Goal: Task Accomplishment & Management: Use online tool/utility

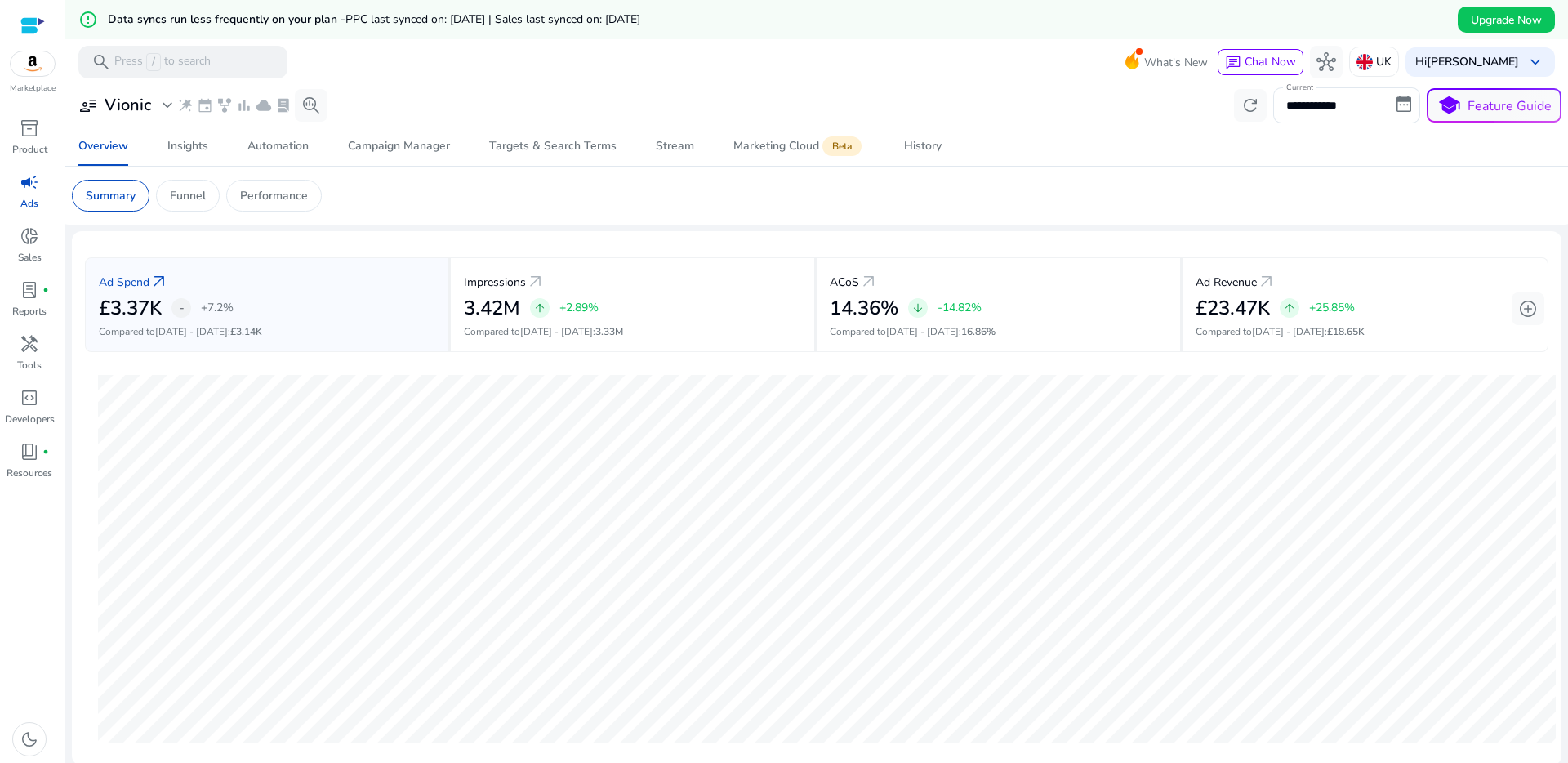
click at [23, 31] on div at bounding box center [32, 26] width 25 height 19
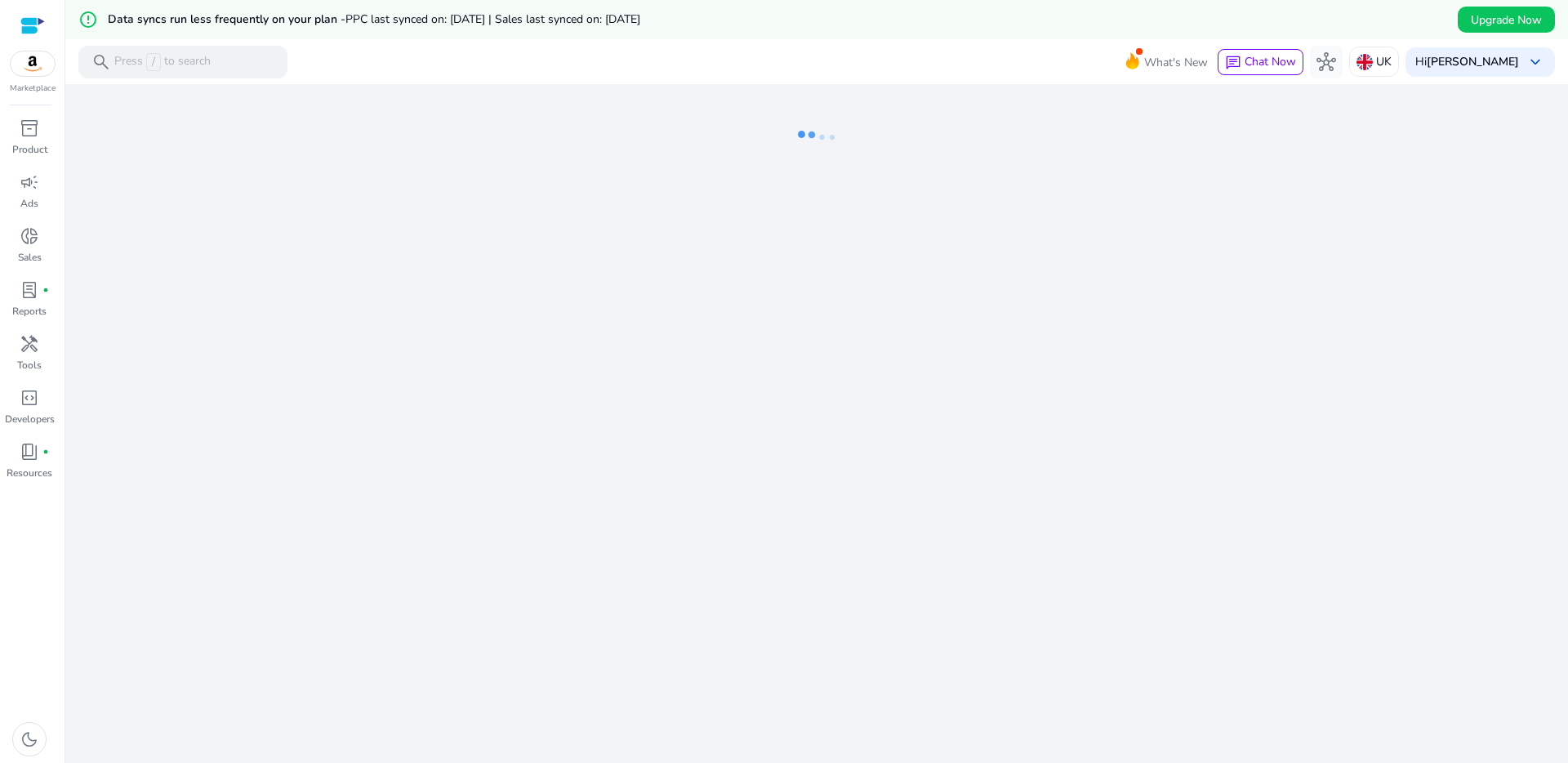
click at [30, 66] on img at bounding box center [32, 64] width 44 height 25
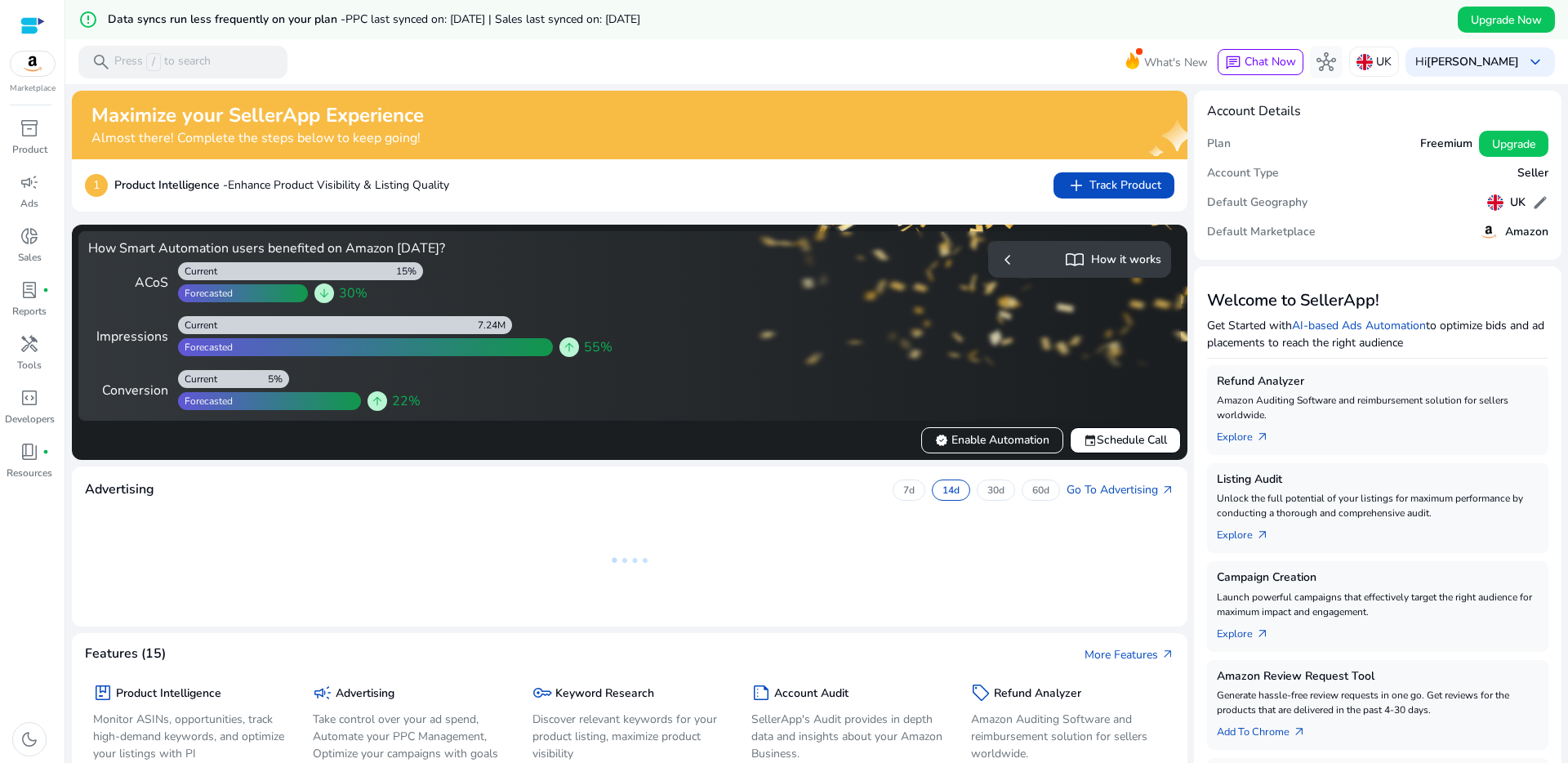
click at [365, 49] on mat-toolbar "search Press / to search What's New chat Chat Now hub UK Hi [PERSON_NAME] keybo…" at bounding box center [817, 61] width 1502 height 45
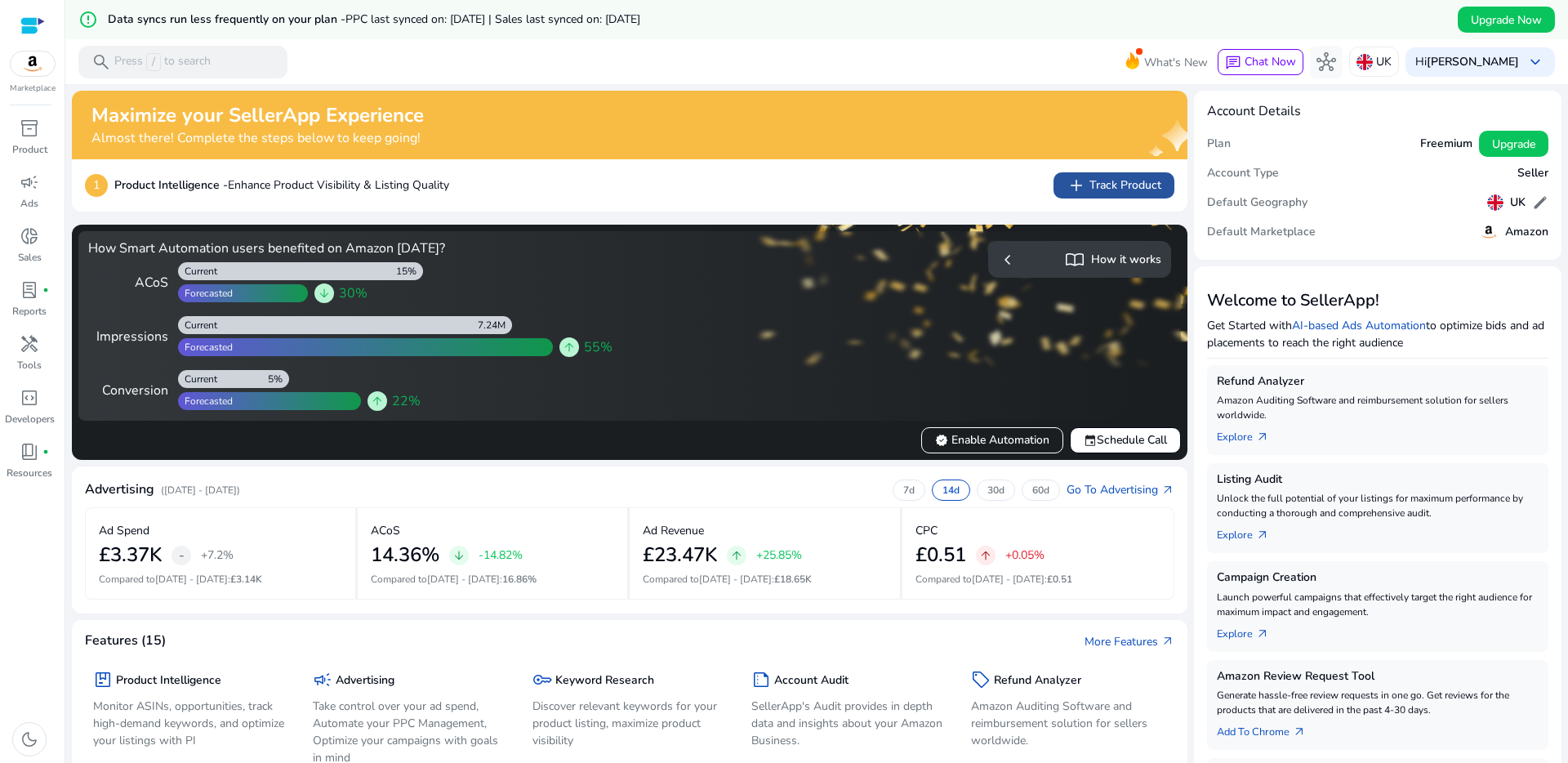
click at [1125, 190] on span "add Track Product" at bounding box center [1113, 185] width 94 height 20
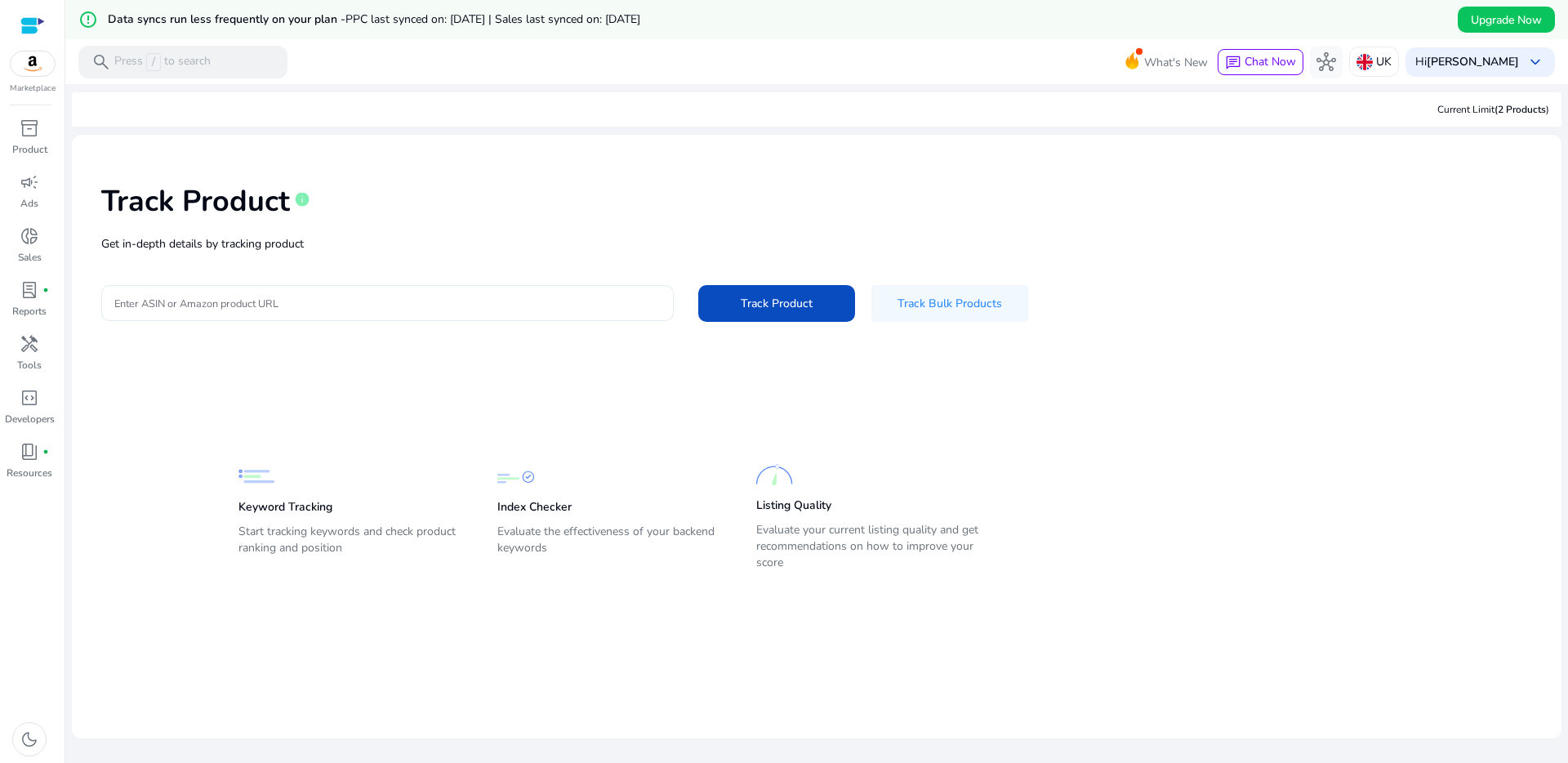
click at [560, 314] on div at bounding box center [387, 303] width 546 height 36
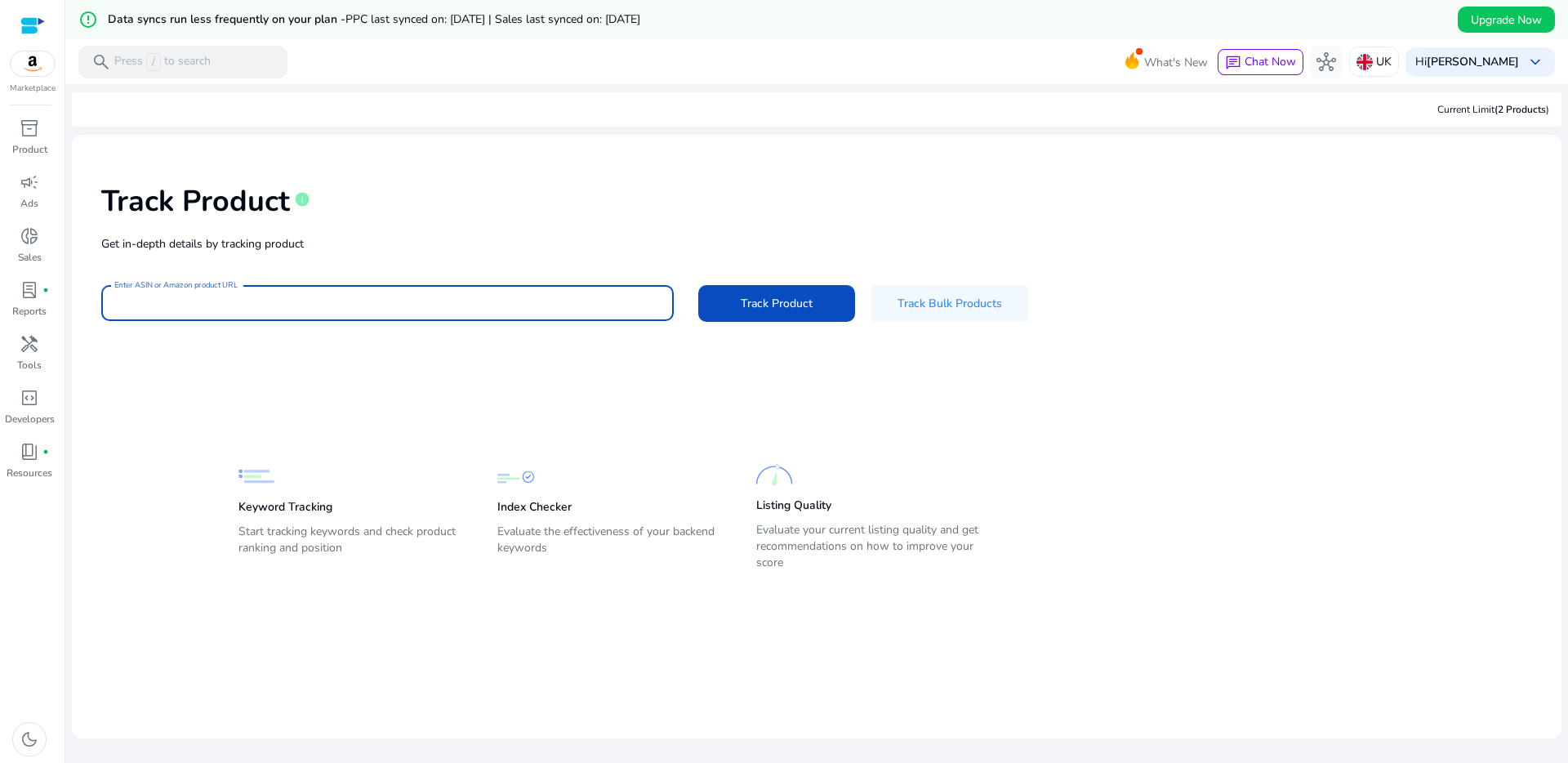
click at [535, 316] on div at bounding box center [387, 303] width 546 height 36
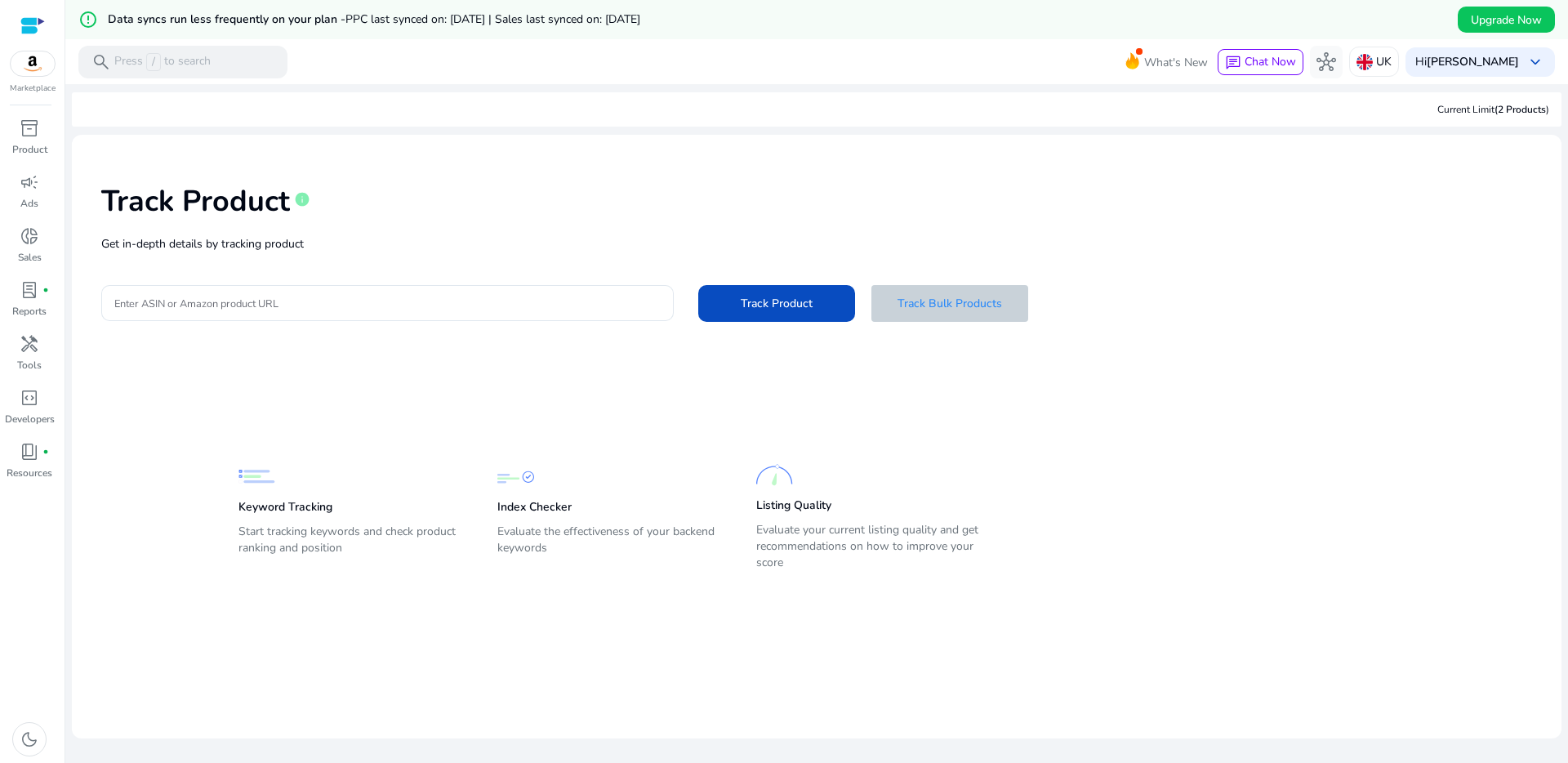
click at [960, 308] on span "Track Bulk Products" at bounding box center [950, 304] width 105 height 17
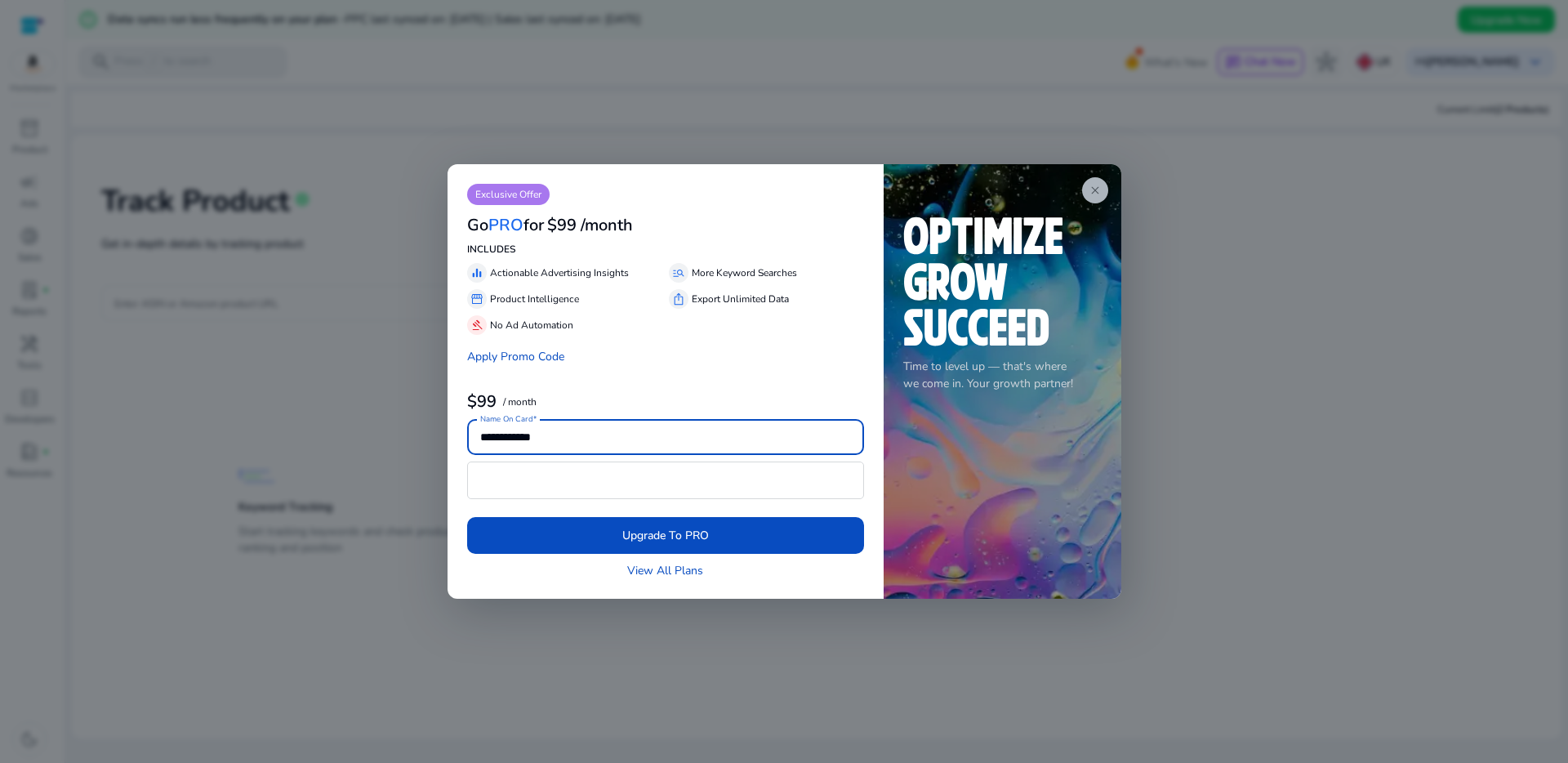
click at [1104, 191] on app-icon "close" at bounding box center [1094, 190] width 26 height 26
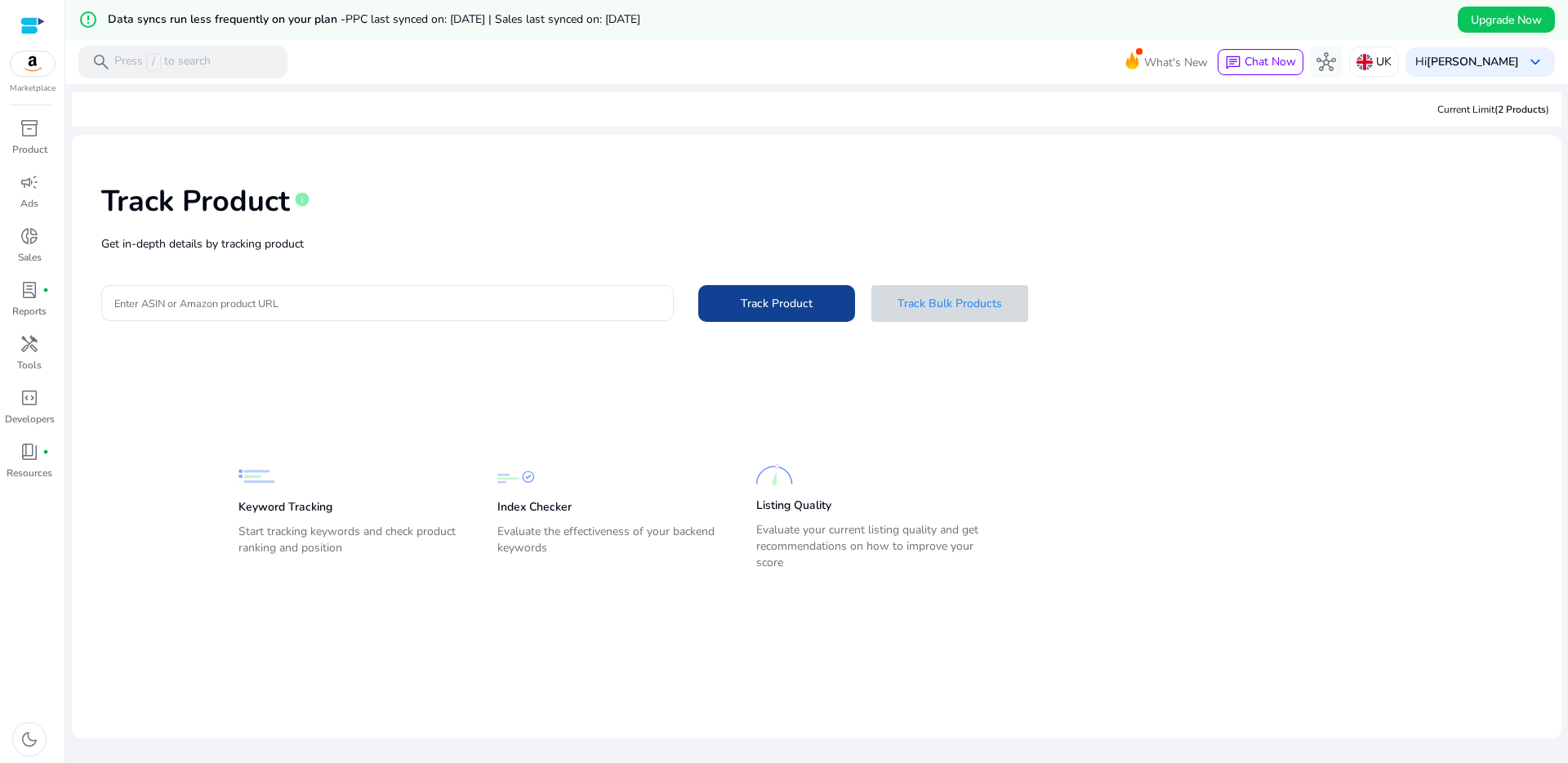
click at [796, 307] on span "Track Product" at bounding box center [776, 304] width 71 height 17
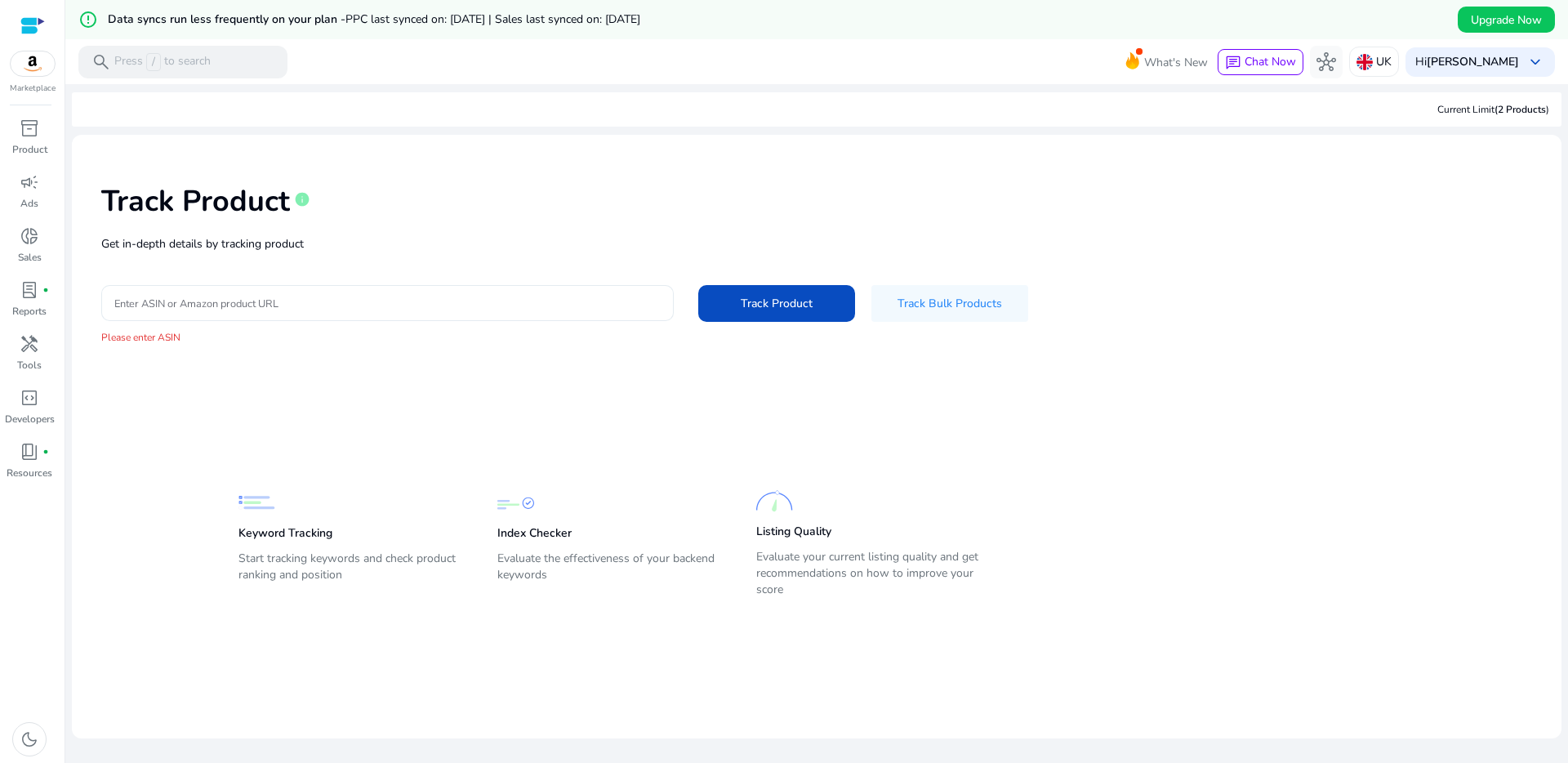
click at [508, 302] on input "Enter ASIN or Amazon product URL" at bounding box center [387, 303] width 546 height 18
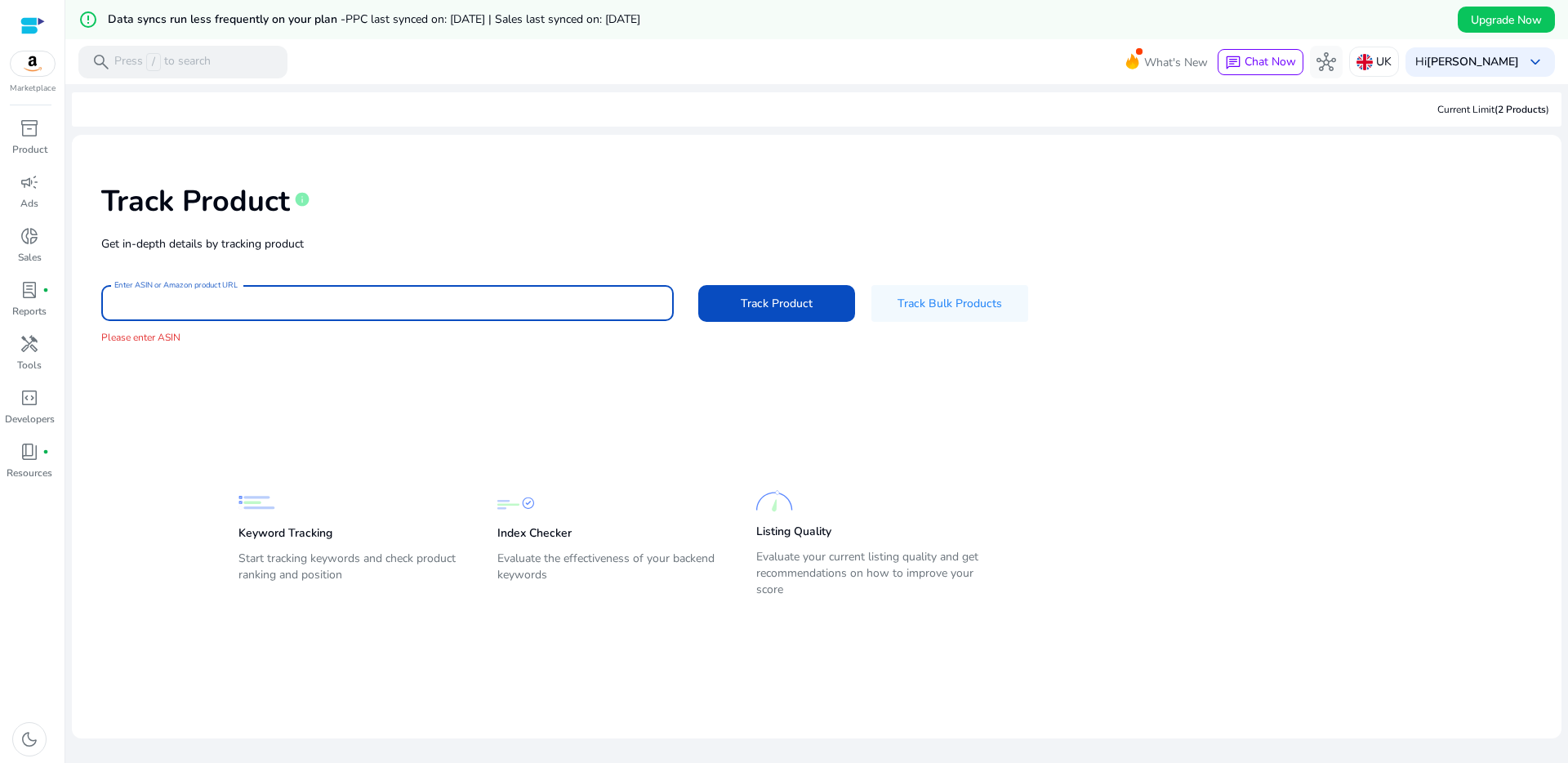
type input "**********"
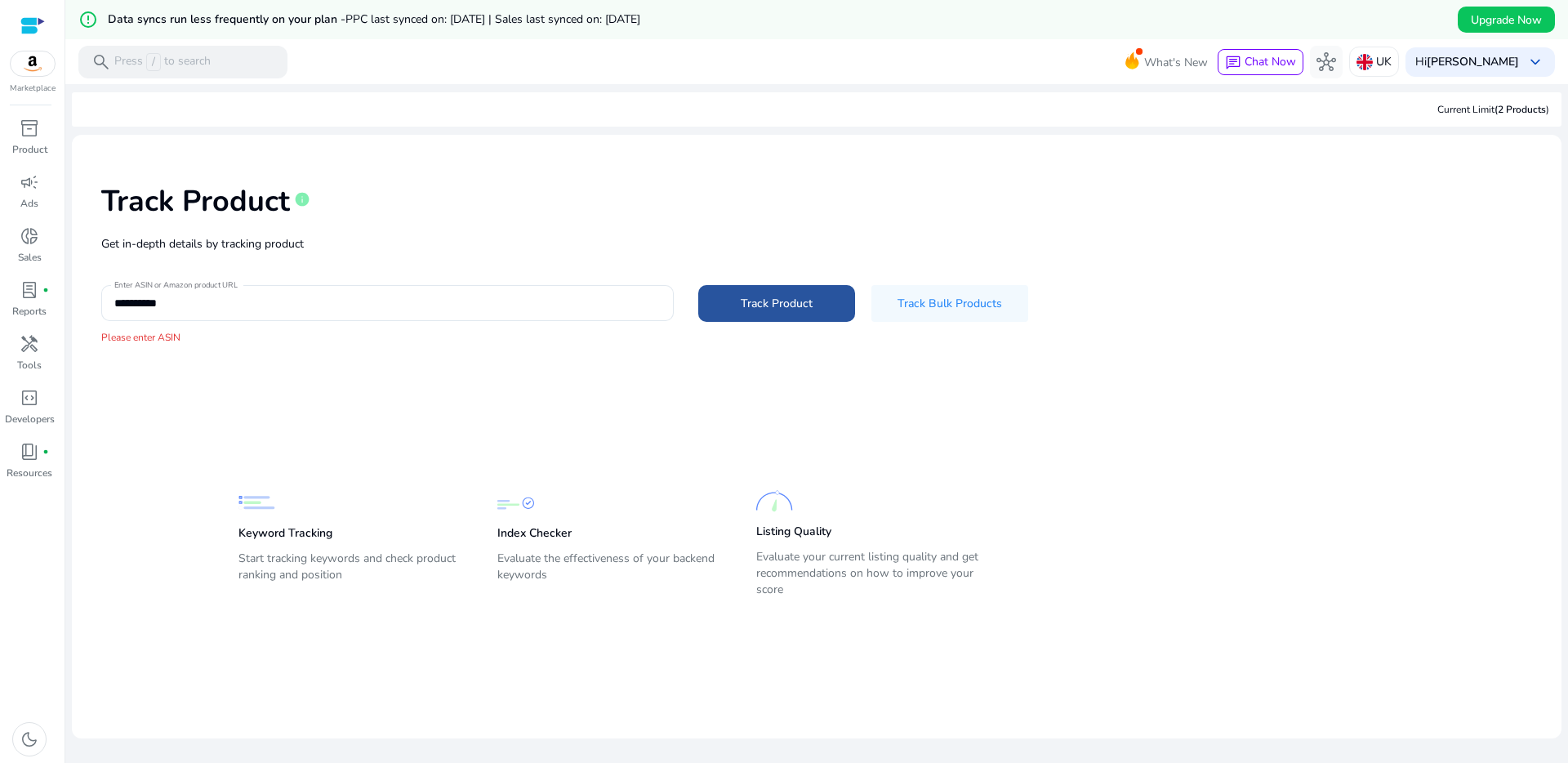
click at [724, 321] on span at bounding box center [776, 303] width 157 height 39
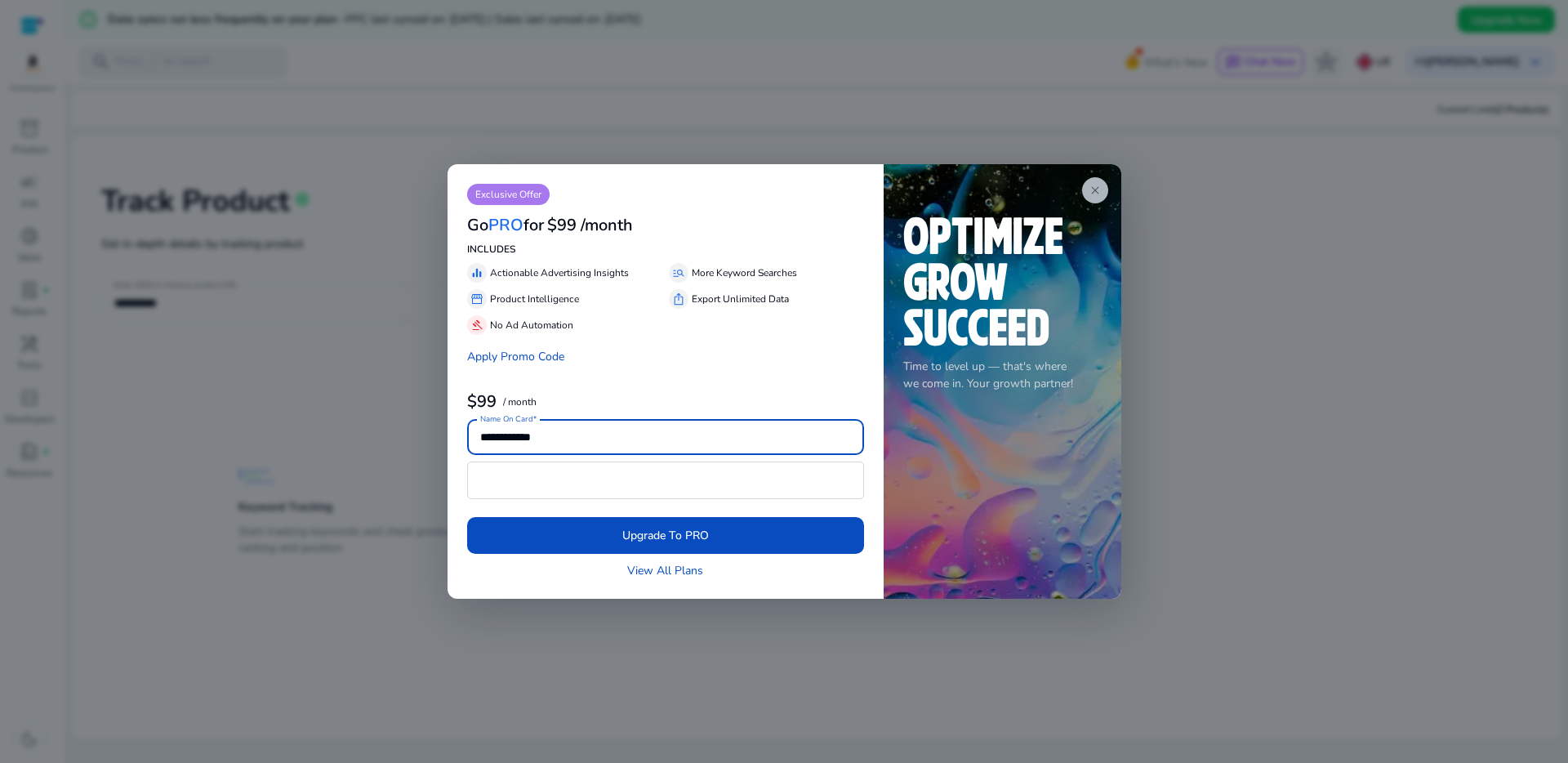
click at [1094, 202] on app-icon "close" at bounding box center [1094, 190] width 26 height 26
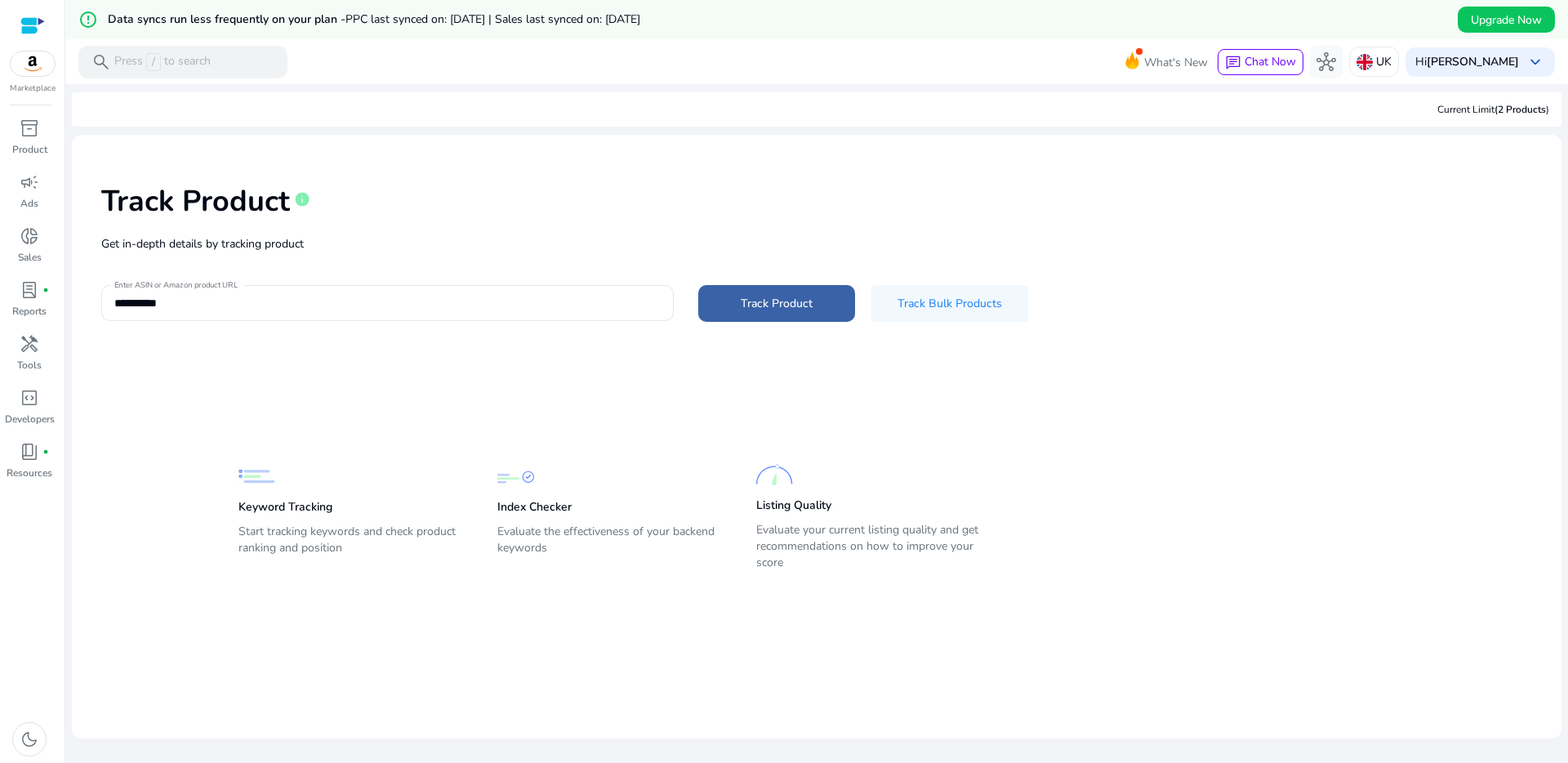
click at [779, 309] on span "Track Product" at bounding box center [776, 304] width 71 height 17
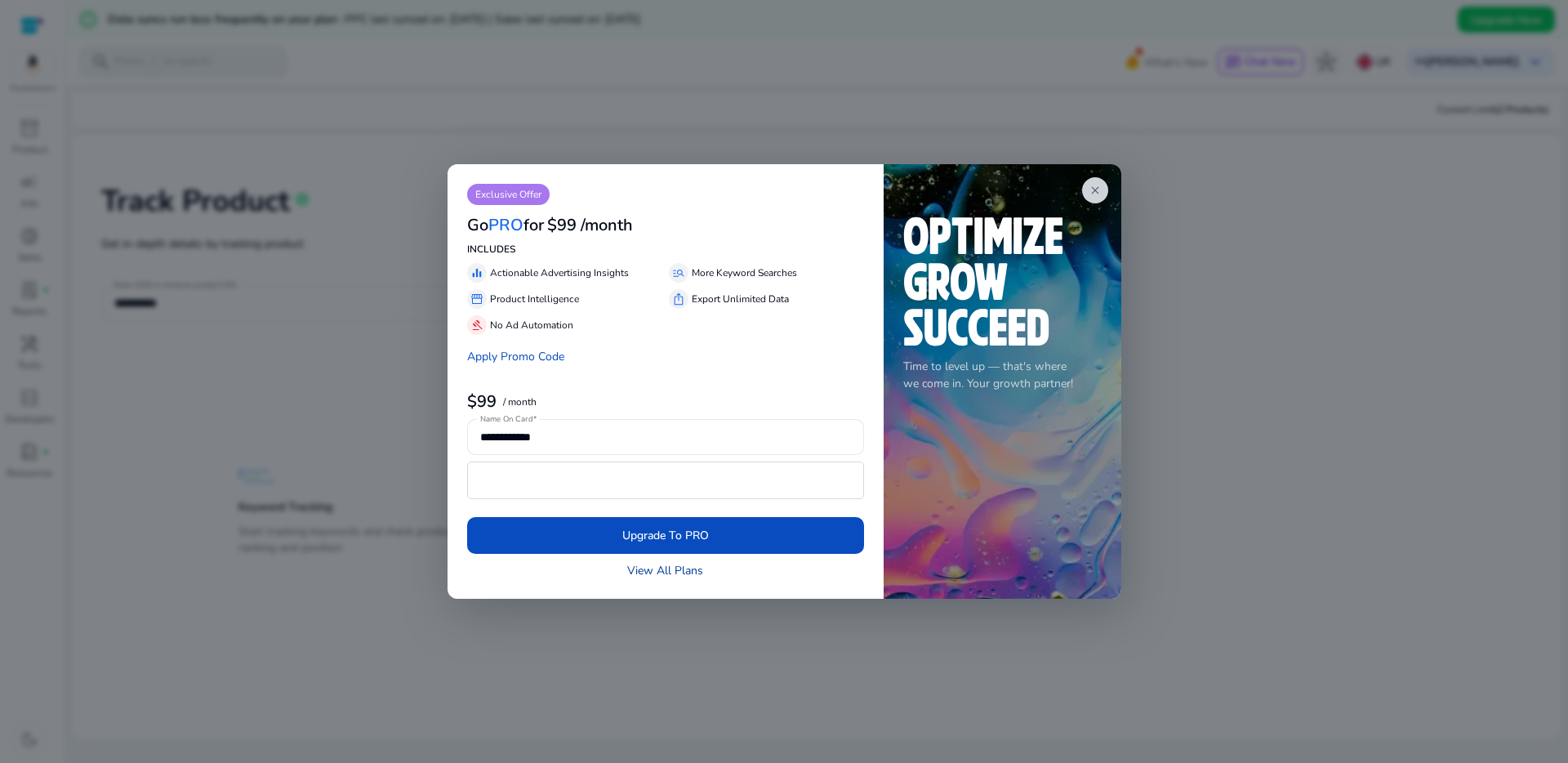
click at [648, 574] on link "View All Plans" at bounding box center [665, 571] width 76 height 17
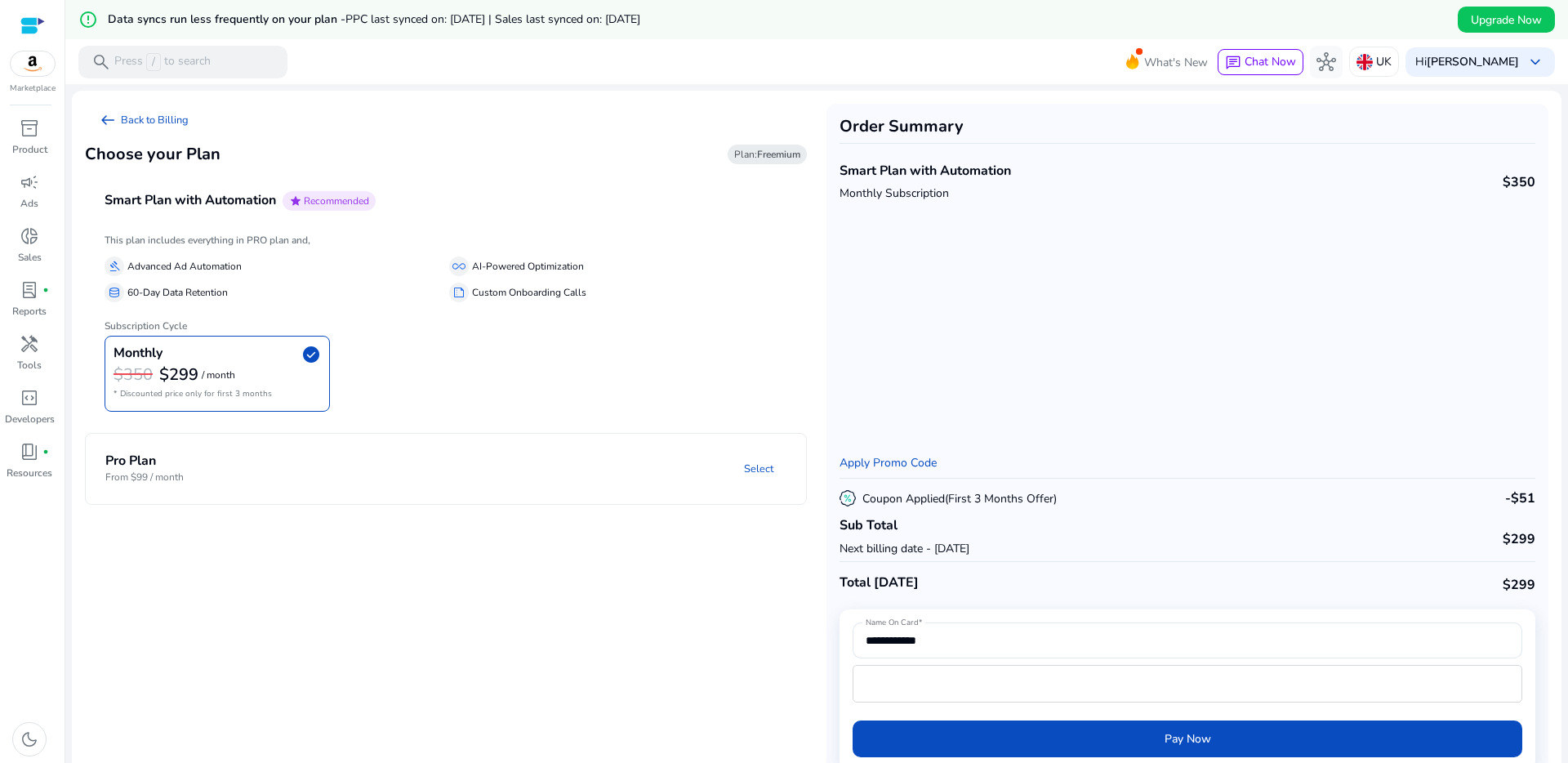
click at [339, 205] on span "Recommended" at bounding box center [336, 201] width 66 height 13
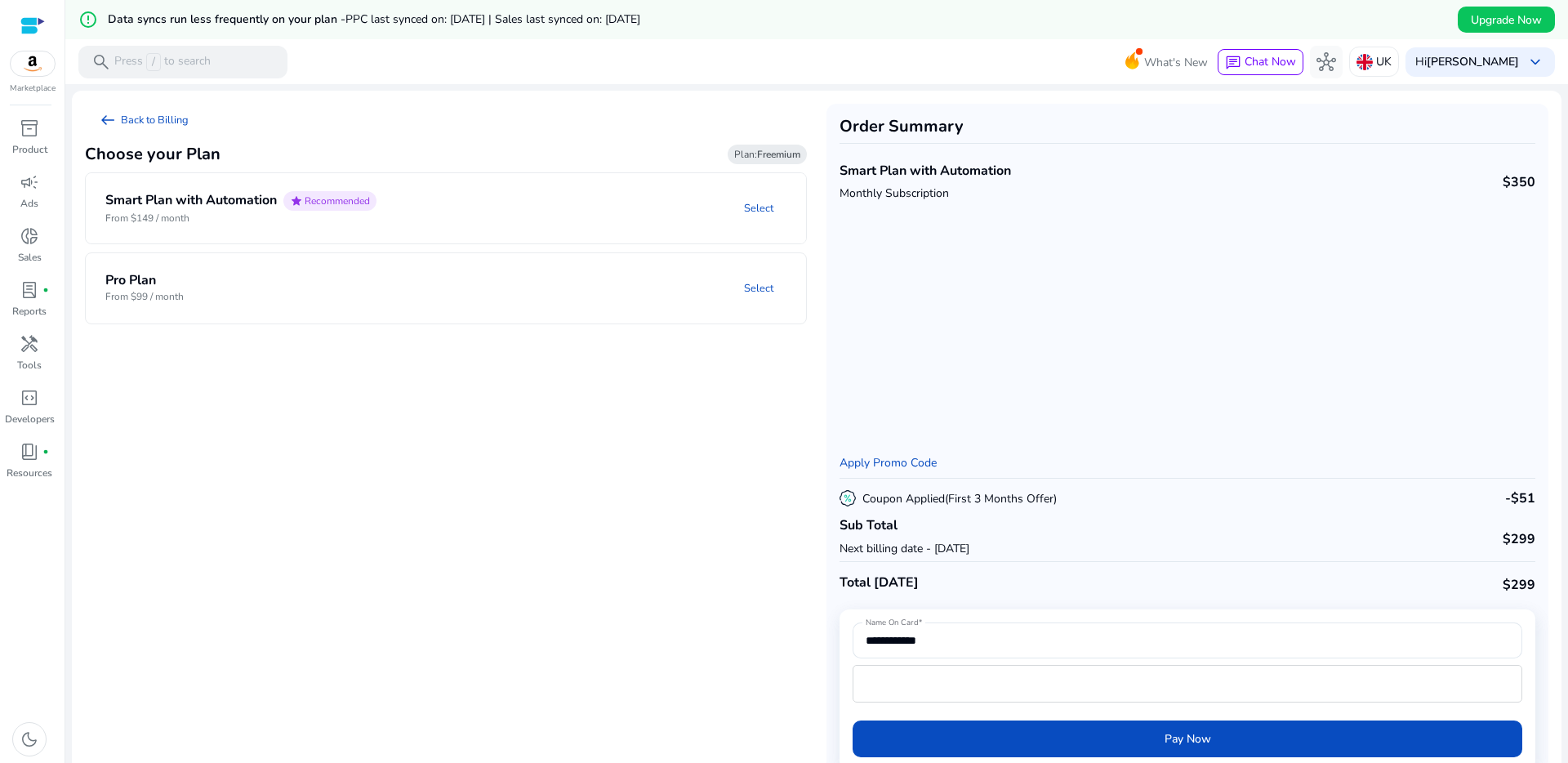
click at [376, 201] on span "star Recommended" at bounding box center [330, 201] width 93 height 20
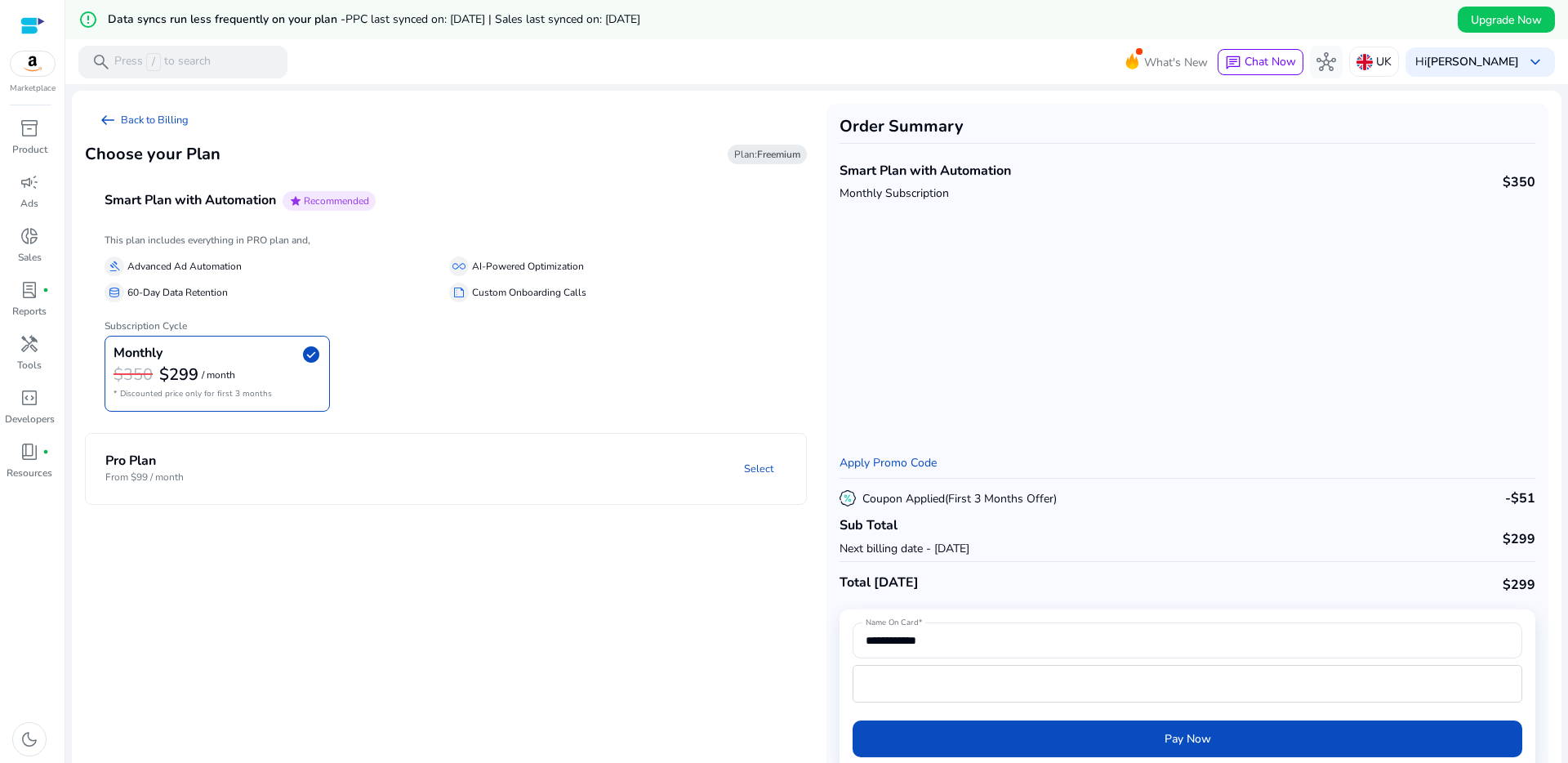
scroll to position [37, 0]
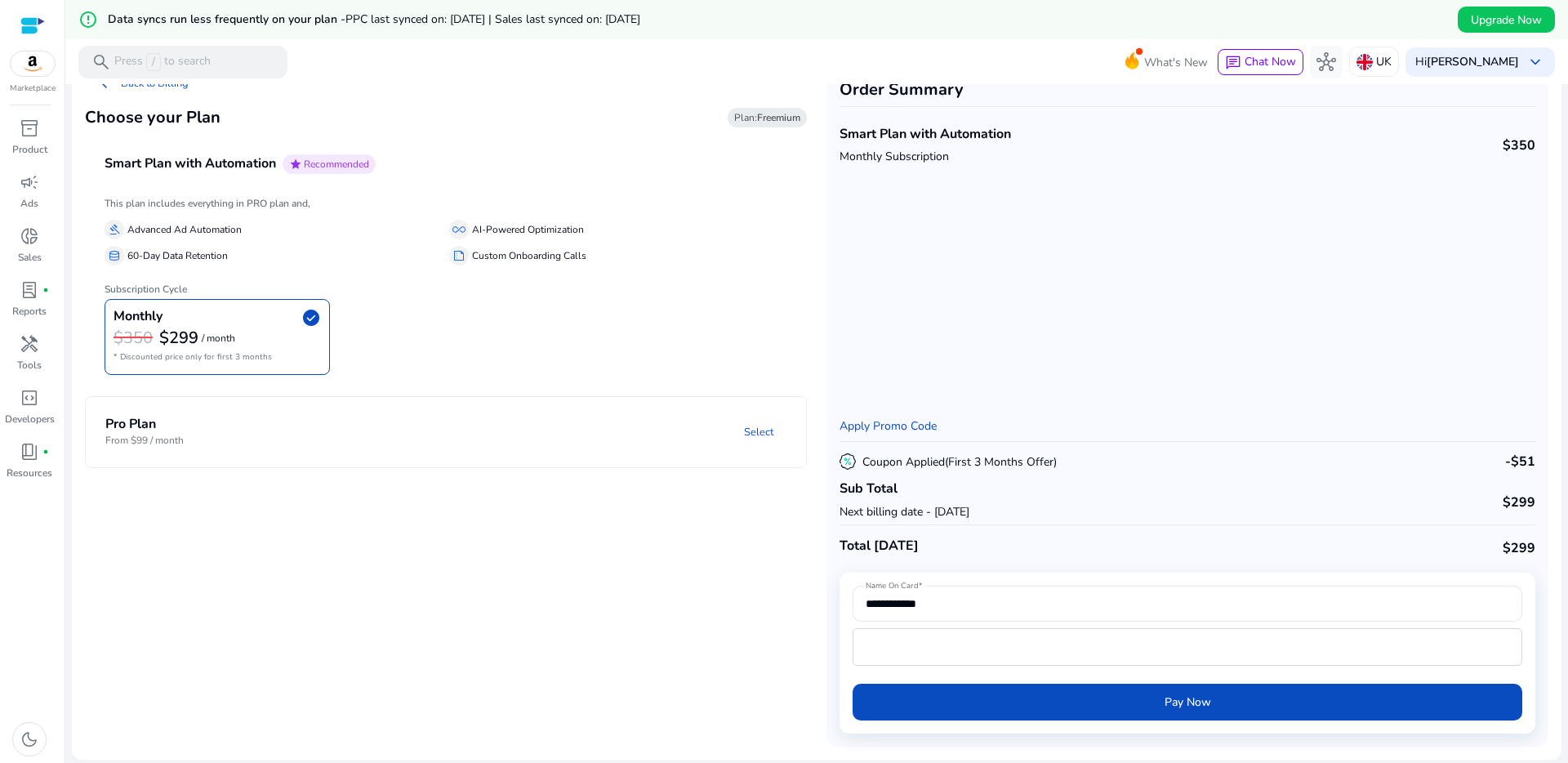
click at [246, 455] on mat-expansion-panel-header "Pro Plan From $99 / month Select" at bounding box center [466, 432] width 760 height 70
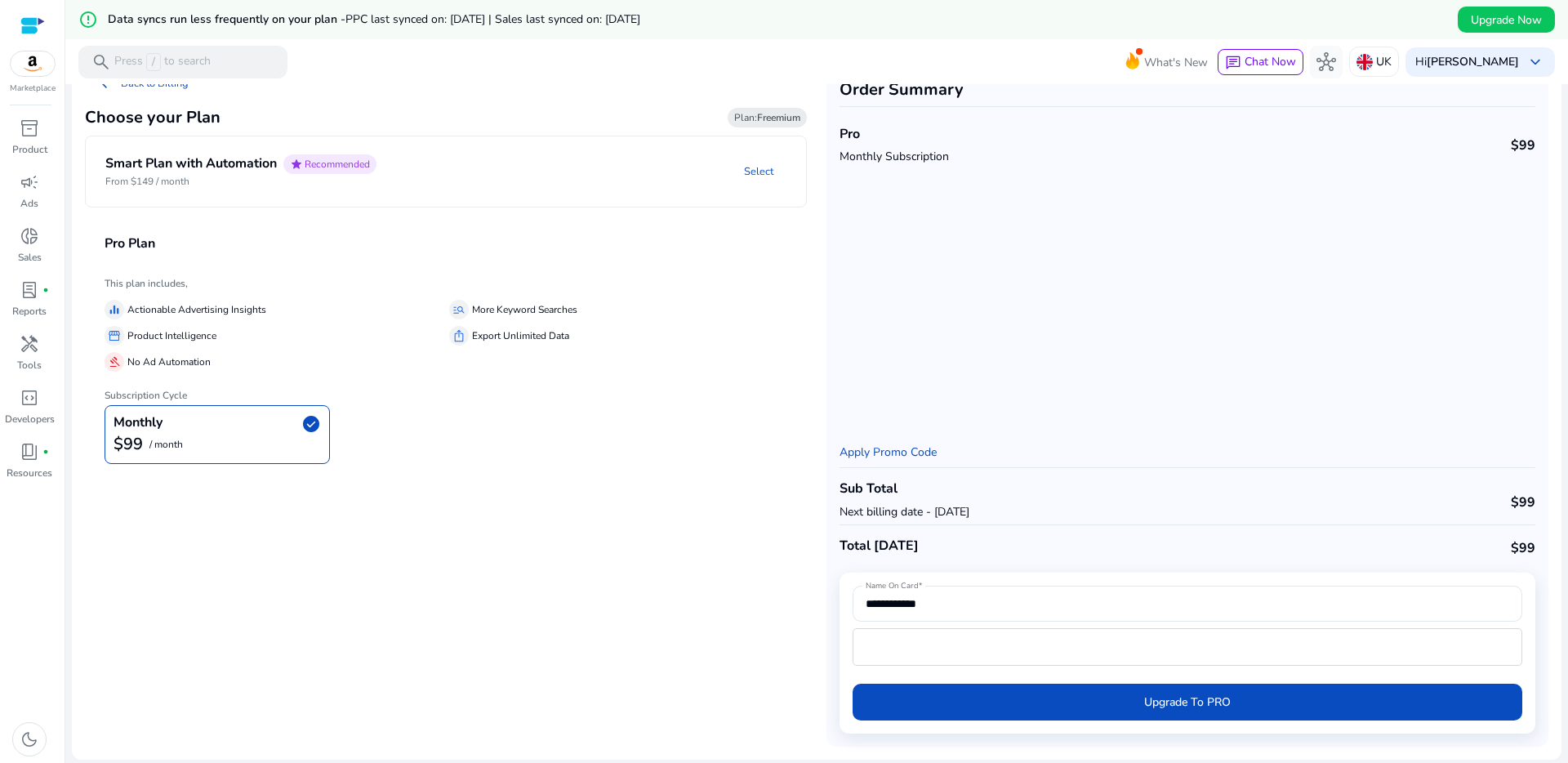
scroll to position [37, 0]
click at [723, 324] on div "equalizer Actionable Advertising Insights manage_search More Keyword Searches s…" at bounding box center [446, 331] width 683 height 78
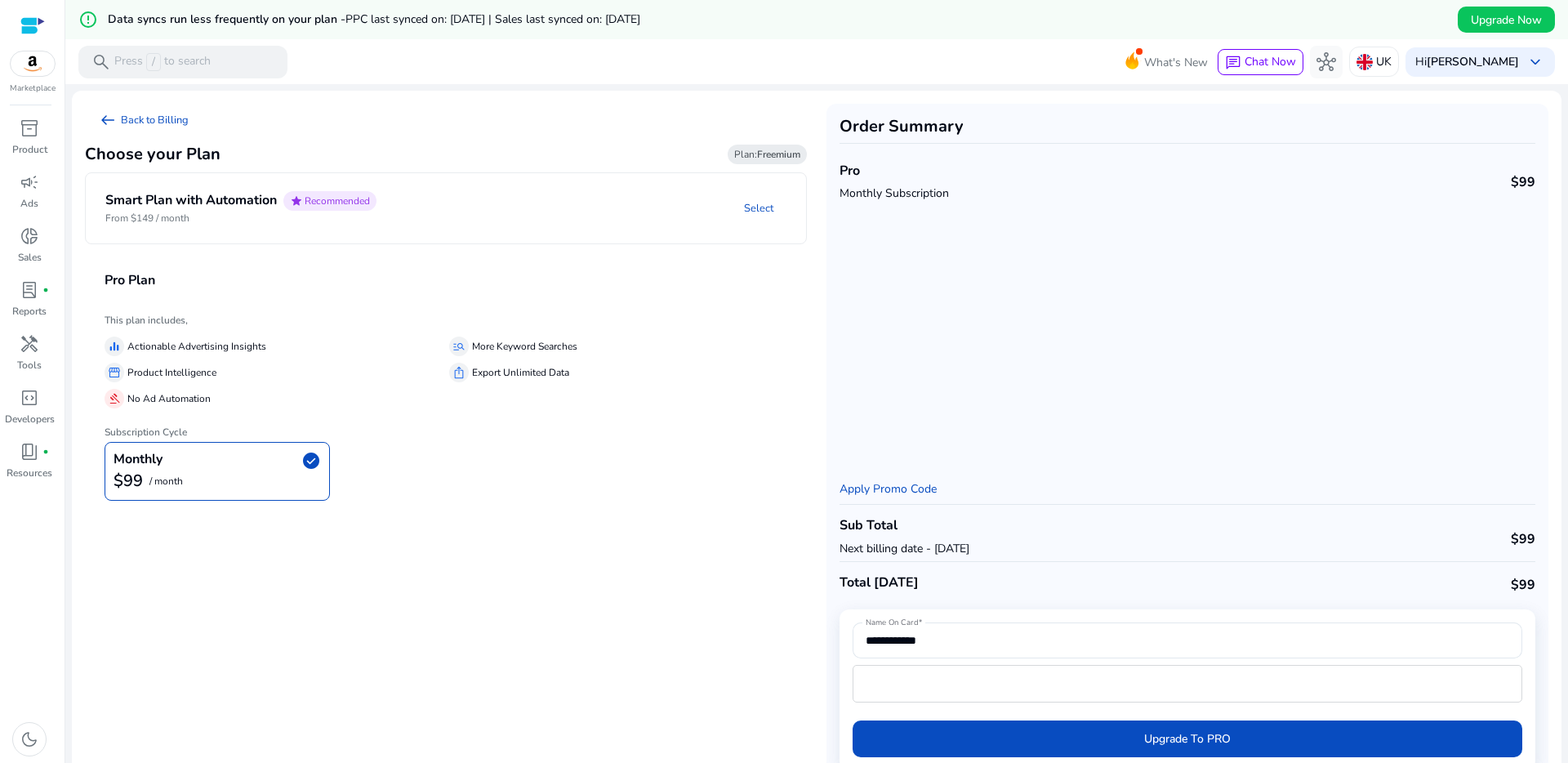
click at [714, 457] on div "Monthly check_circle $99 / month" at bounding box center [446, 472] width 683 height 59
click at [130, 118] on link "arrow_left_alt Back to Billing" at bounding box center [143, 120] width 117 height 32
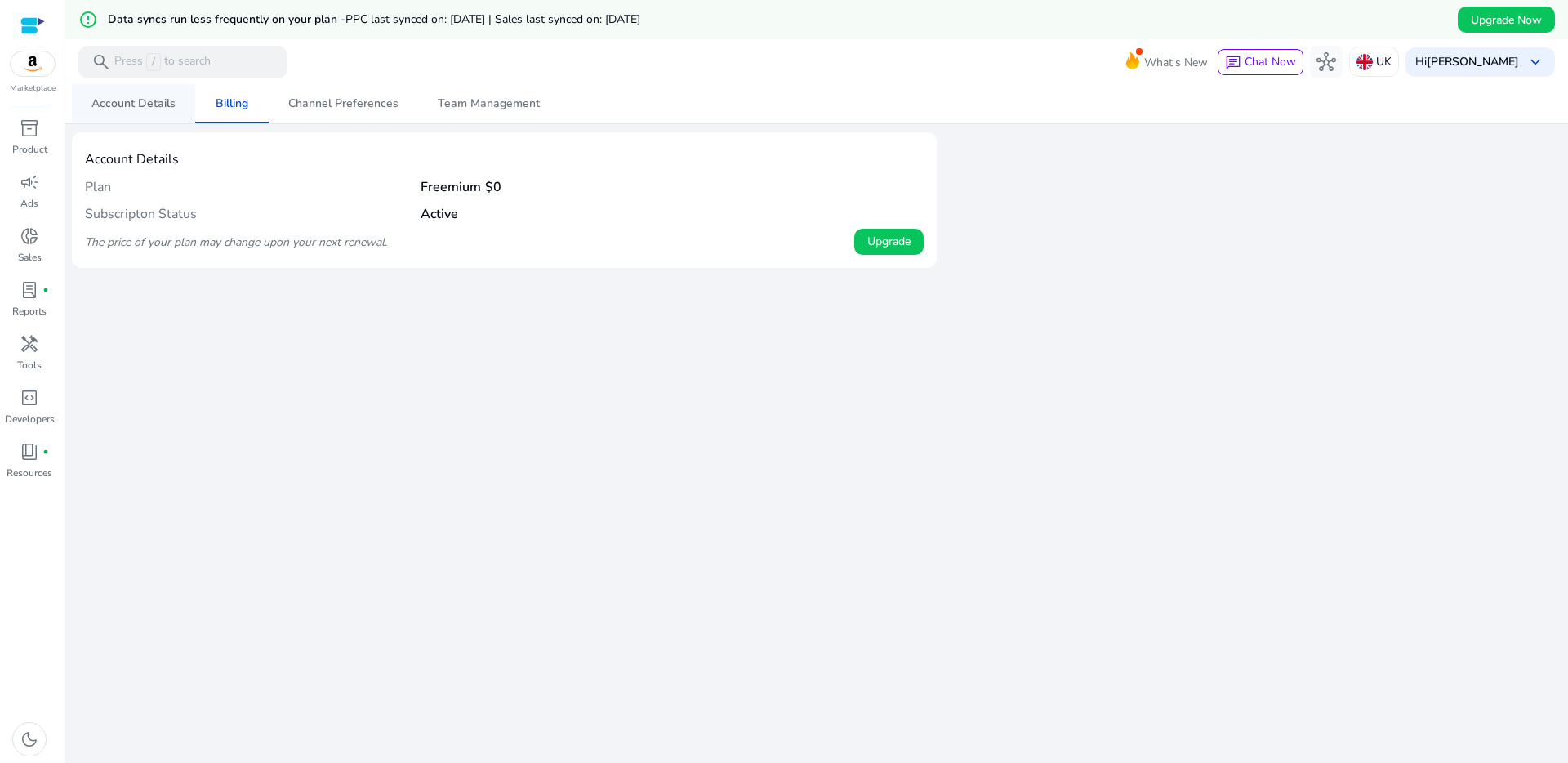
click at [129, 98] on span "Account Details" at bounding box center [133, 104] width 84 height 11
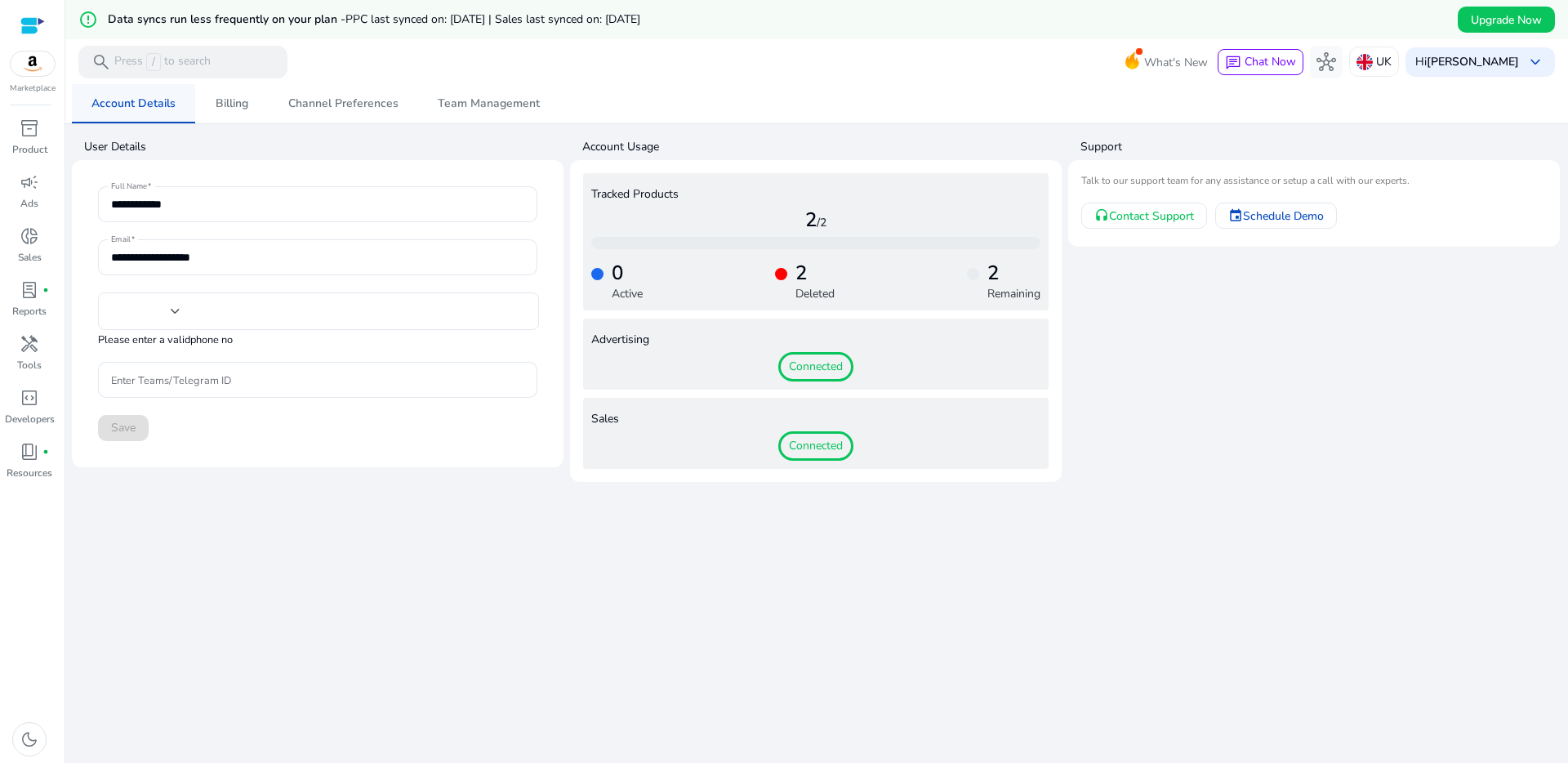
type input "***"
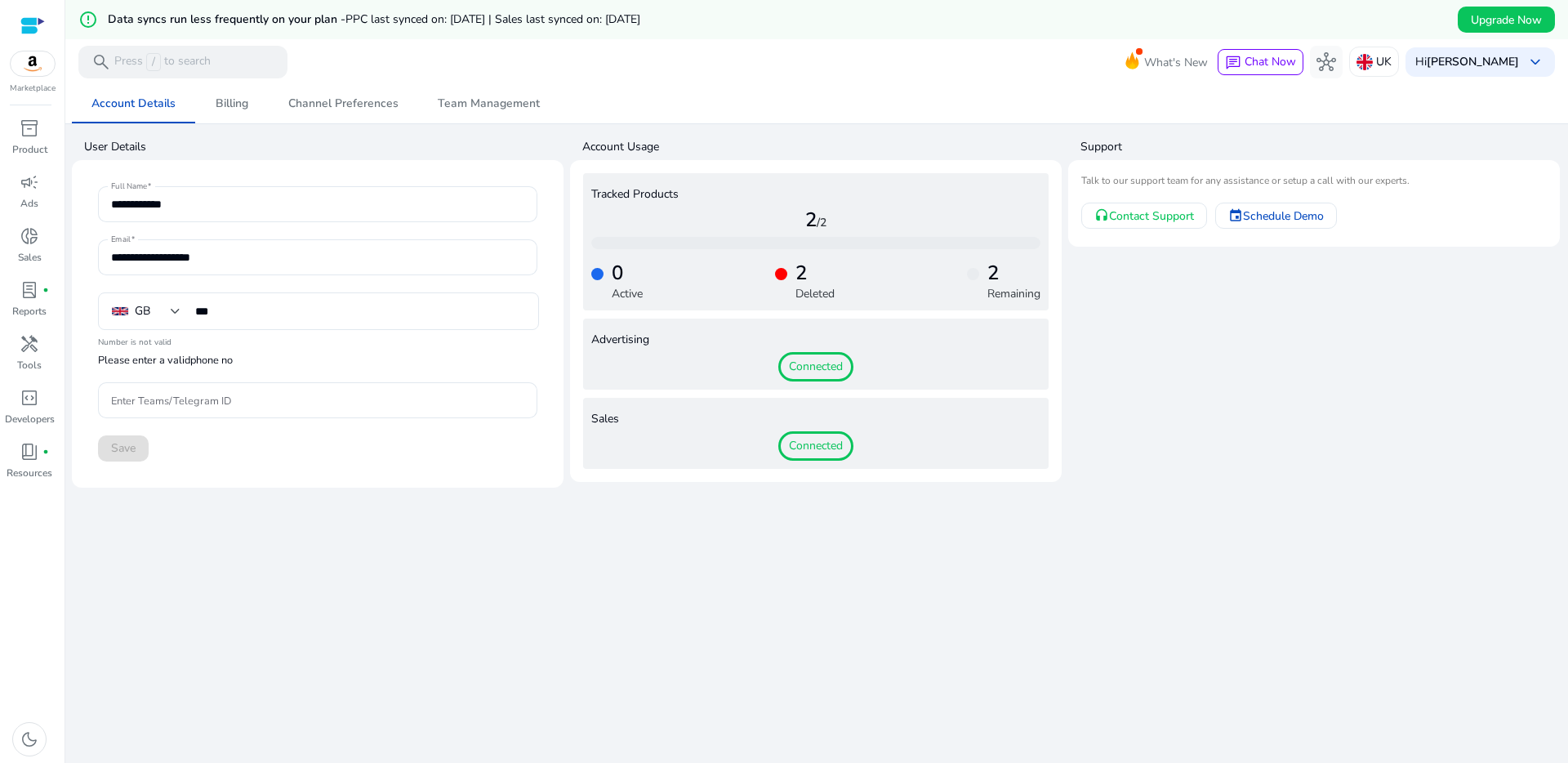
click at [795, 277] on h4 "2" at bounding box center [814, 272] width 39 height 24
click at [759, 289] on div "0 Active 2 Deleted 2 Remaining" at bounding box center [816, 276] width 449 height 53
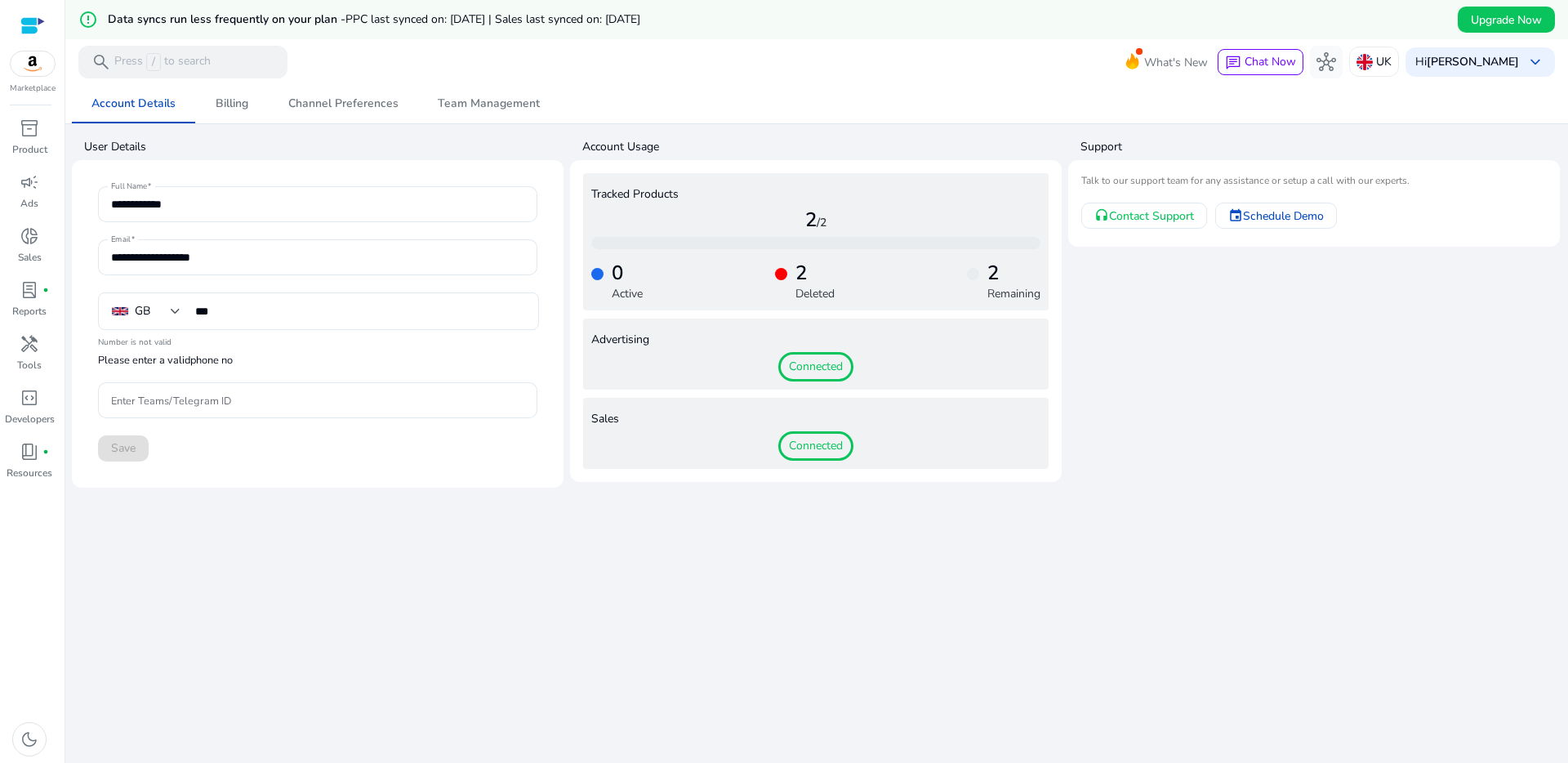
click at [772, 250] on div "0 Active 2 Deleted 2 Remaining" at bounding box center [816, 276] width 449 height 53
drag, startPoint x: 274, startPoint y: 410, endPoint x: 274, endPoint y: 387, distance: 23.0
click at [275, 408] on div at bounding box center [318, 400] width 413 height 36
click at [275, 399] on input "Enter Teams/Telegram ID" at bounding box center [318, 400] width 413 height 18
click at [221, 113] on span "Billing" at bounding box center [231, 103] width 32 height 39
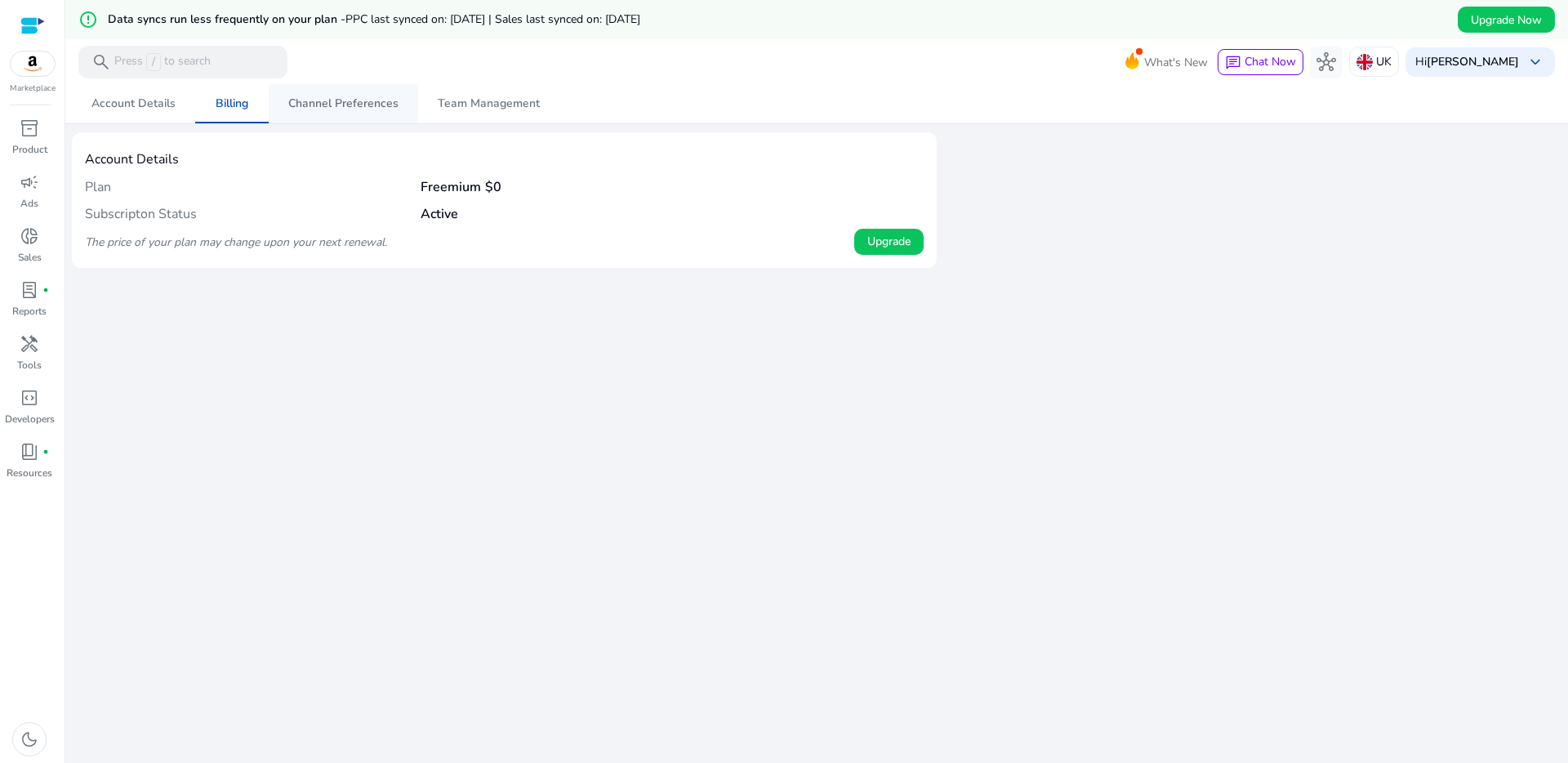
click at [340, 111] on span "Channel Preferences" at bounding box center [344, 103] width 110 height 39
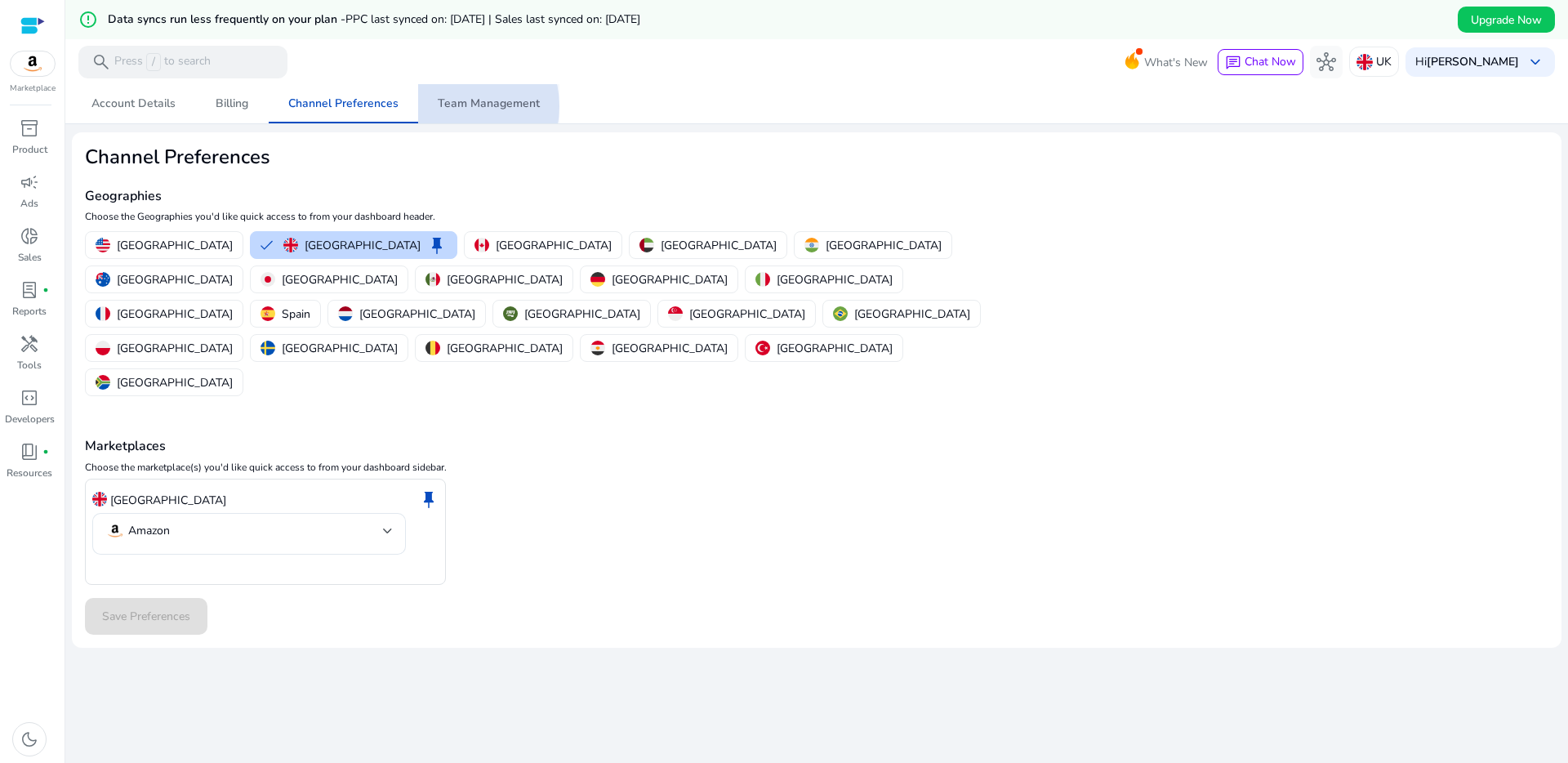
click at [448, 107] on span "Team Management" at bounding box center [488, 104] width 102 height 11
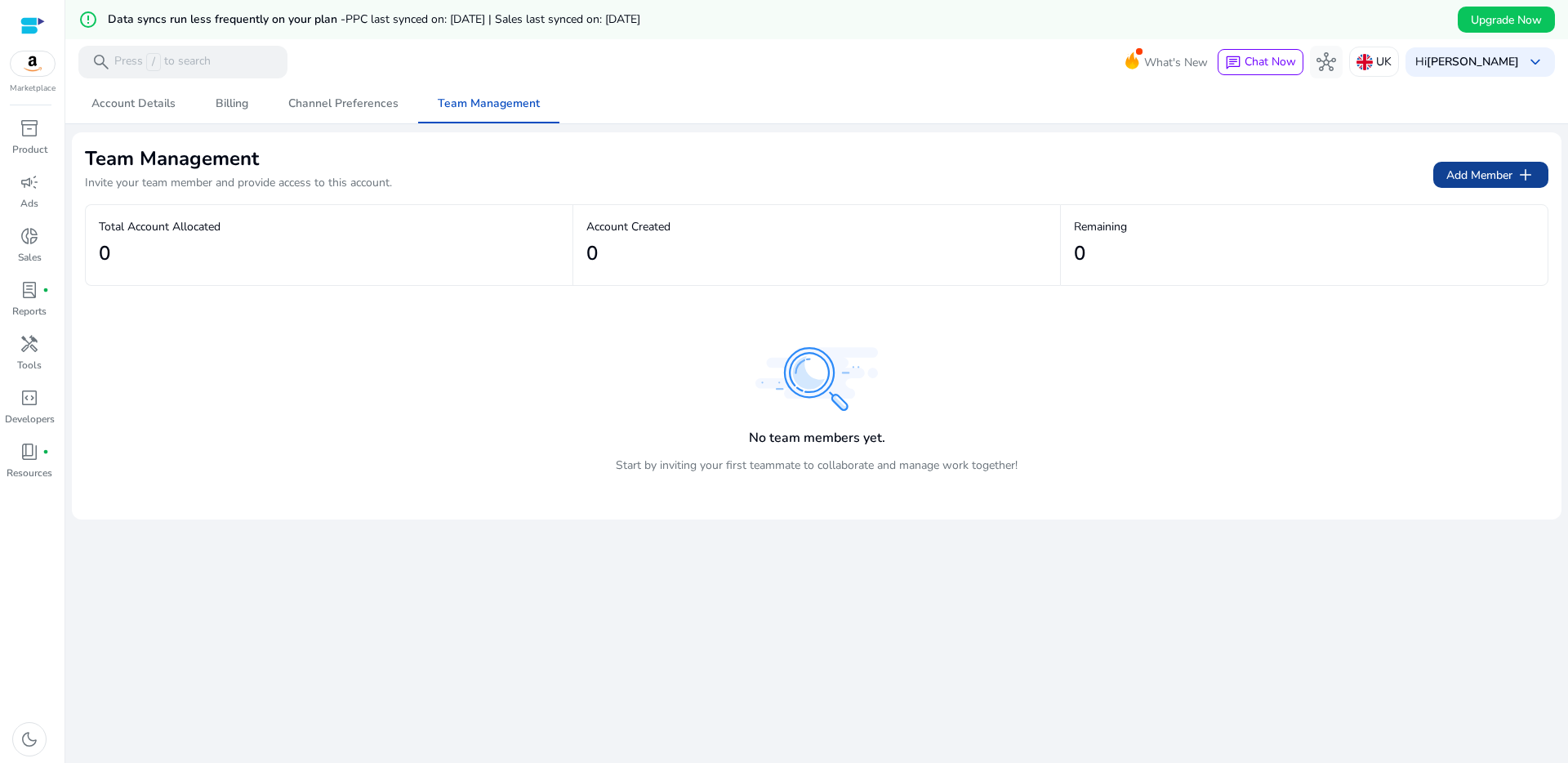
click at [1490, 171] on span "Add Member add" at bounding box center [1490, 174] width 89 height 20
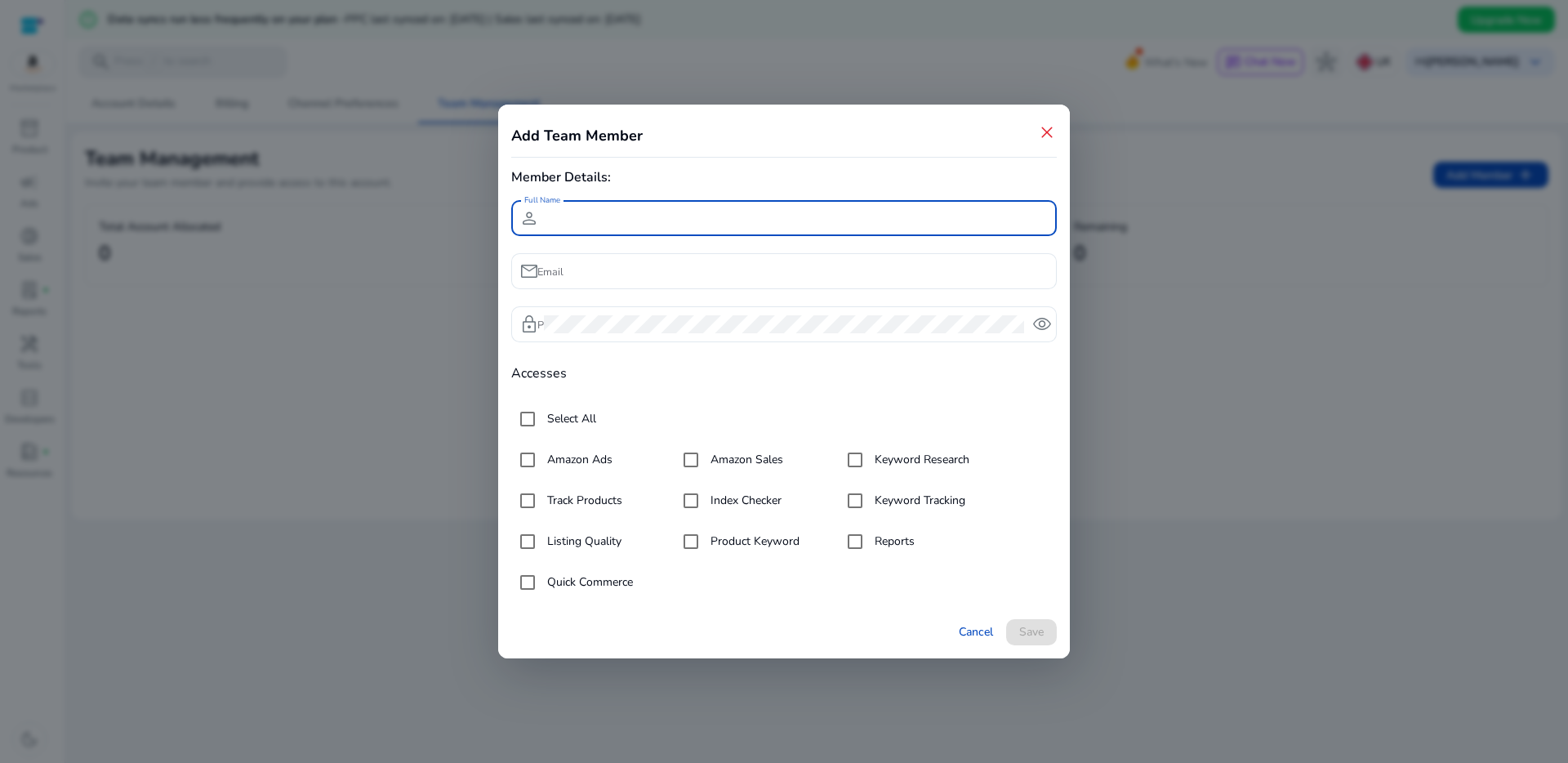
click at [1042, 131] on span "close" at bounding box center [1046, 132] width 20 height 20
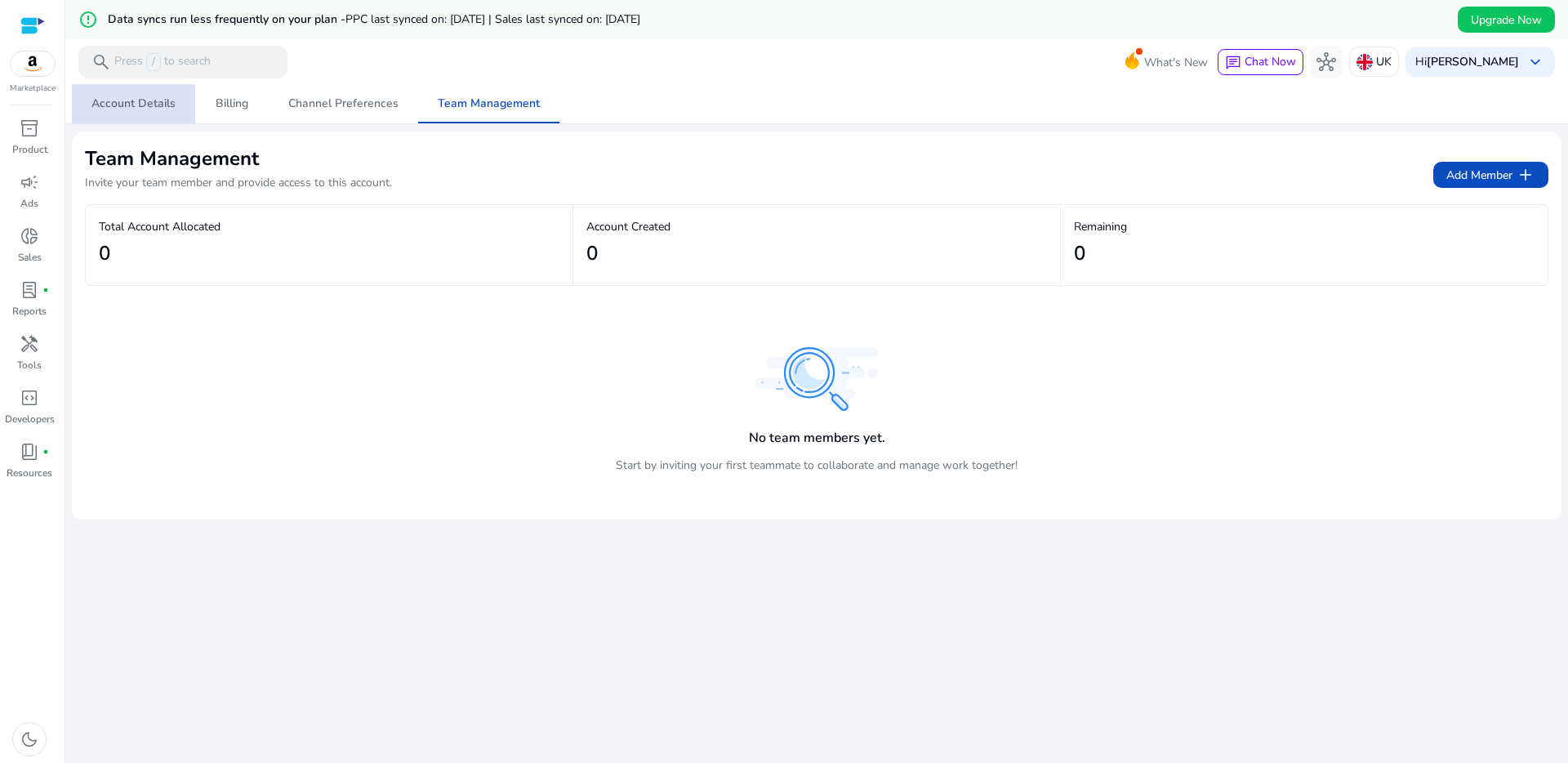
click at [151, 117] on span "Account Details" at bounding box center [133, 103] width 84 height 39
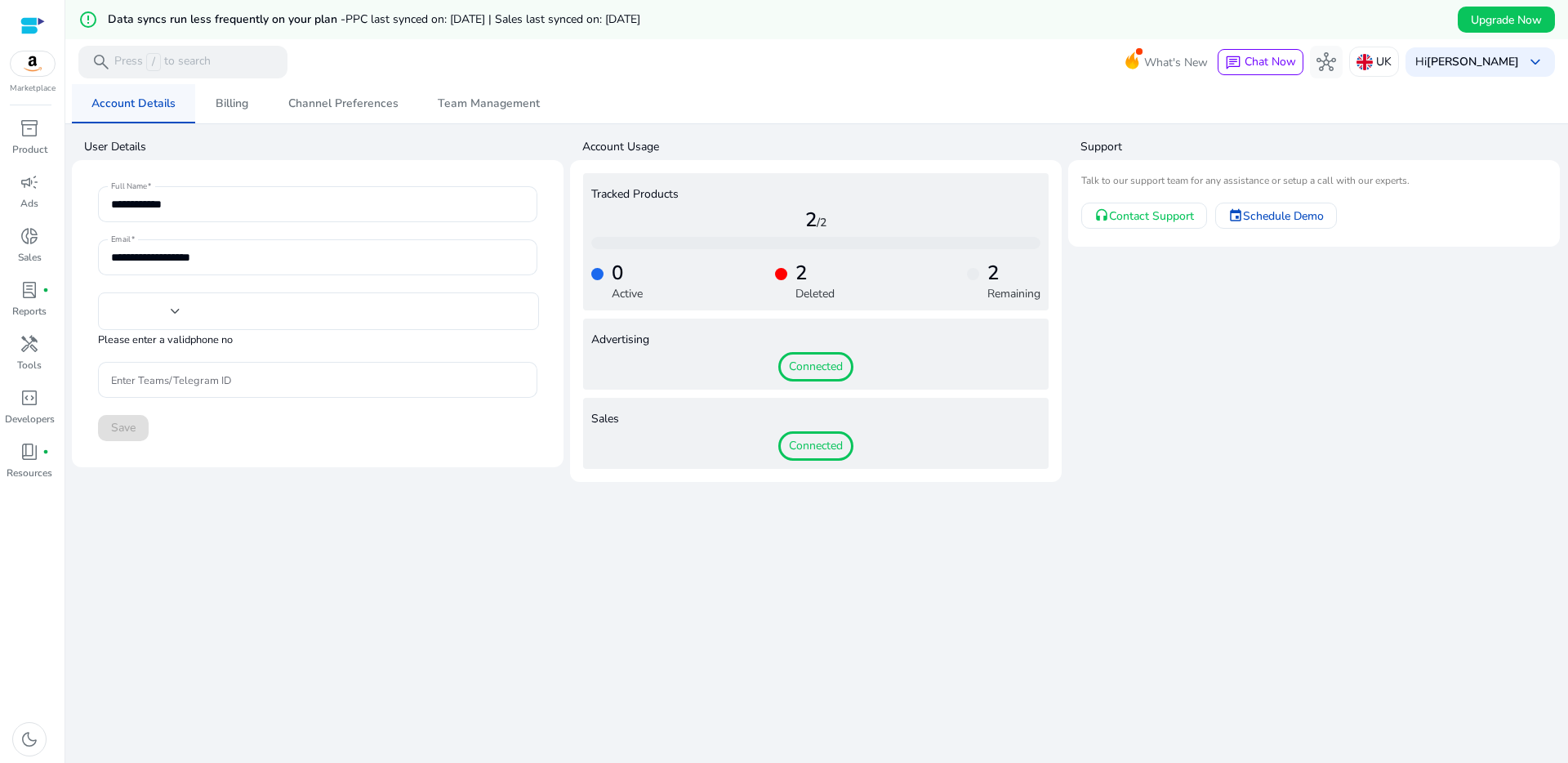
type input "***"
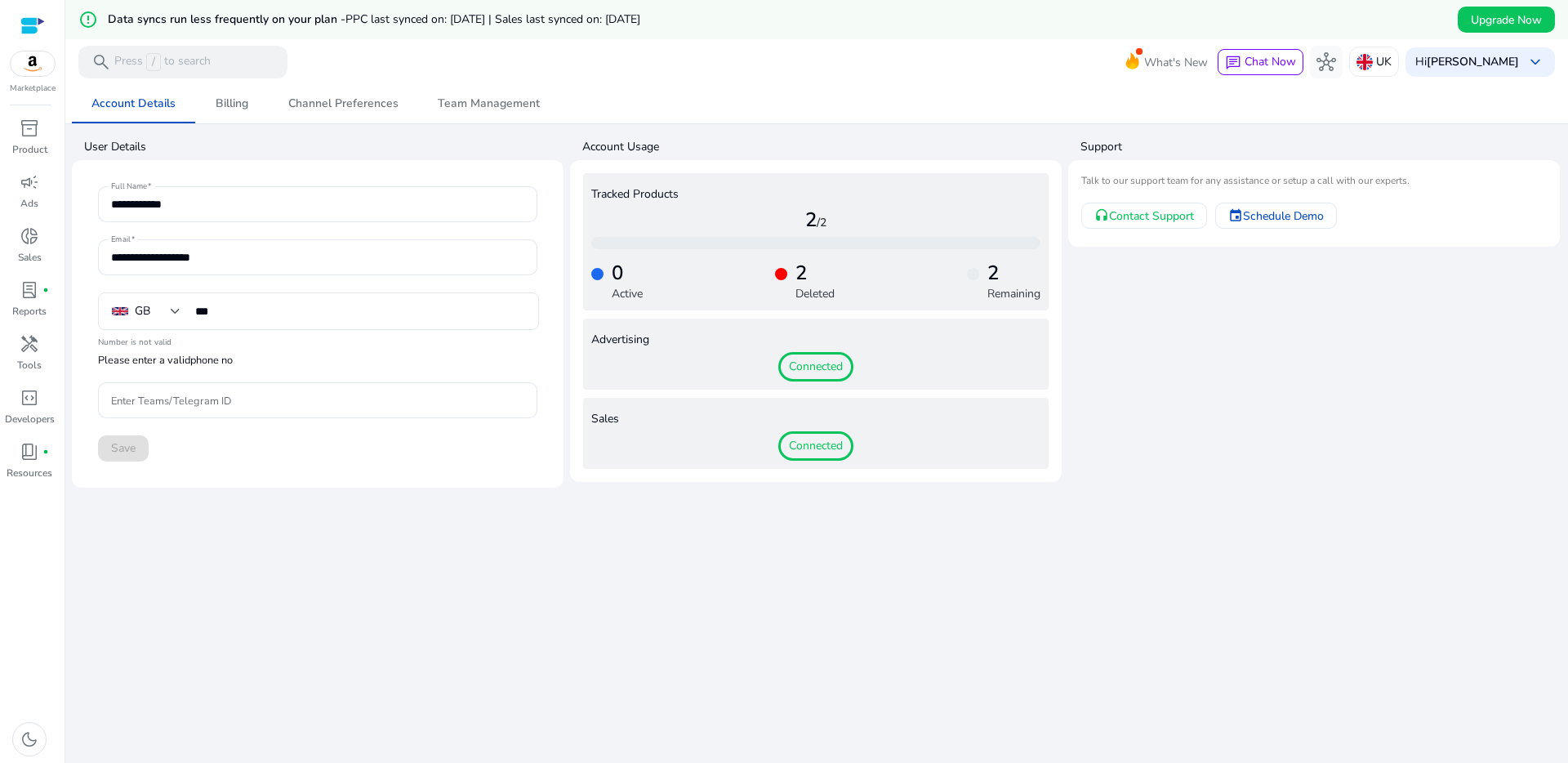
click at [49, 70] on img at bounding box center [32, 64] width 44 height 25
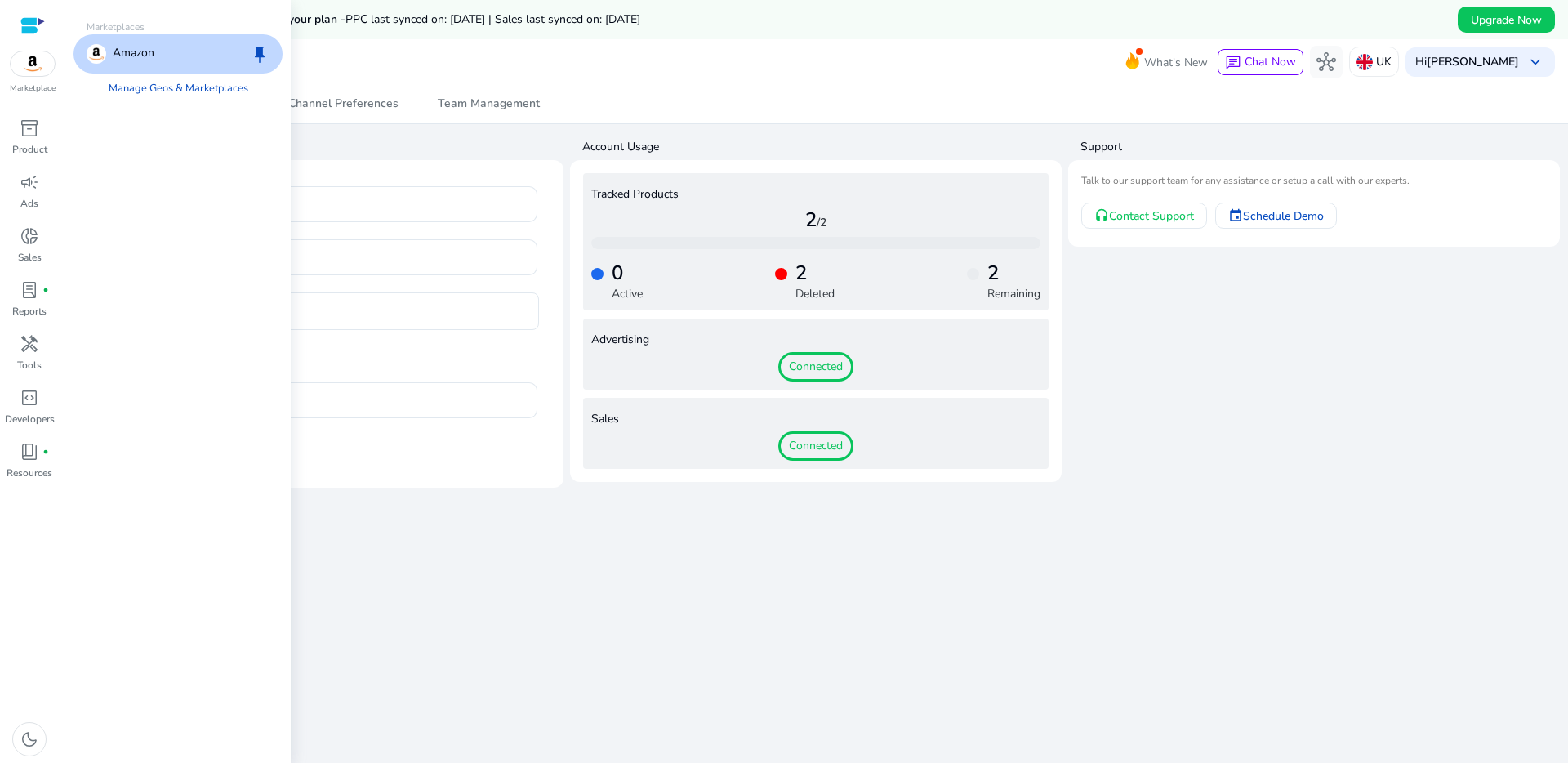
click at [149, 63] on p "Amazon" at bounding box center [133, 53] width 42 height 20
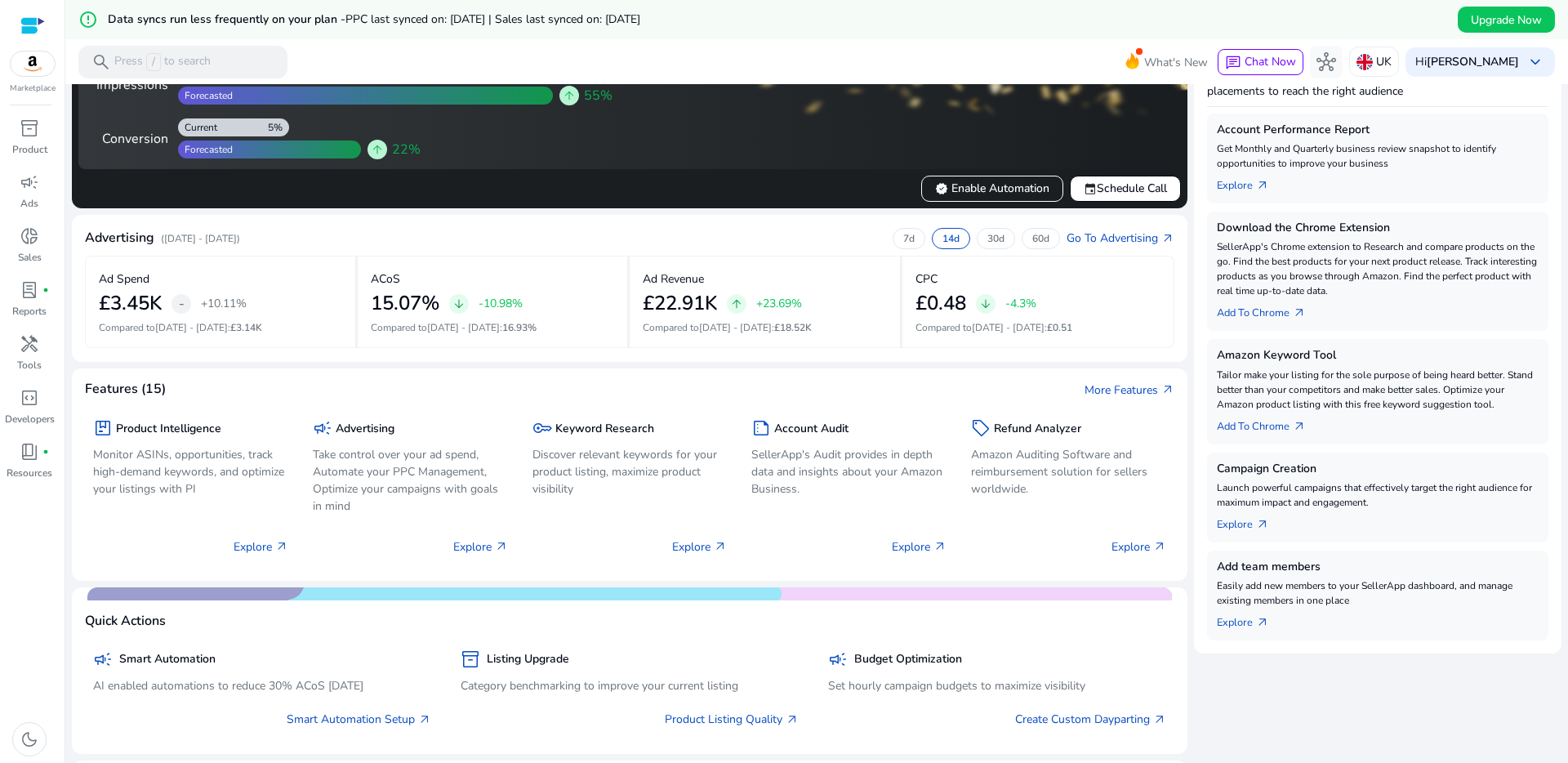
scroll to position [252, 0]
click at [1273, 427] on link "Add To Chrome arrow_outward" at bounding box center [1267, 422] width 102 height 23
click at [1272, 422] on link "Add To Chrome arrow_outward" at bounding box center [1267, 422] width 102 height 23
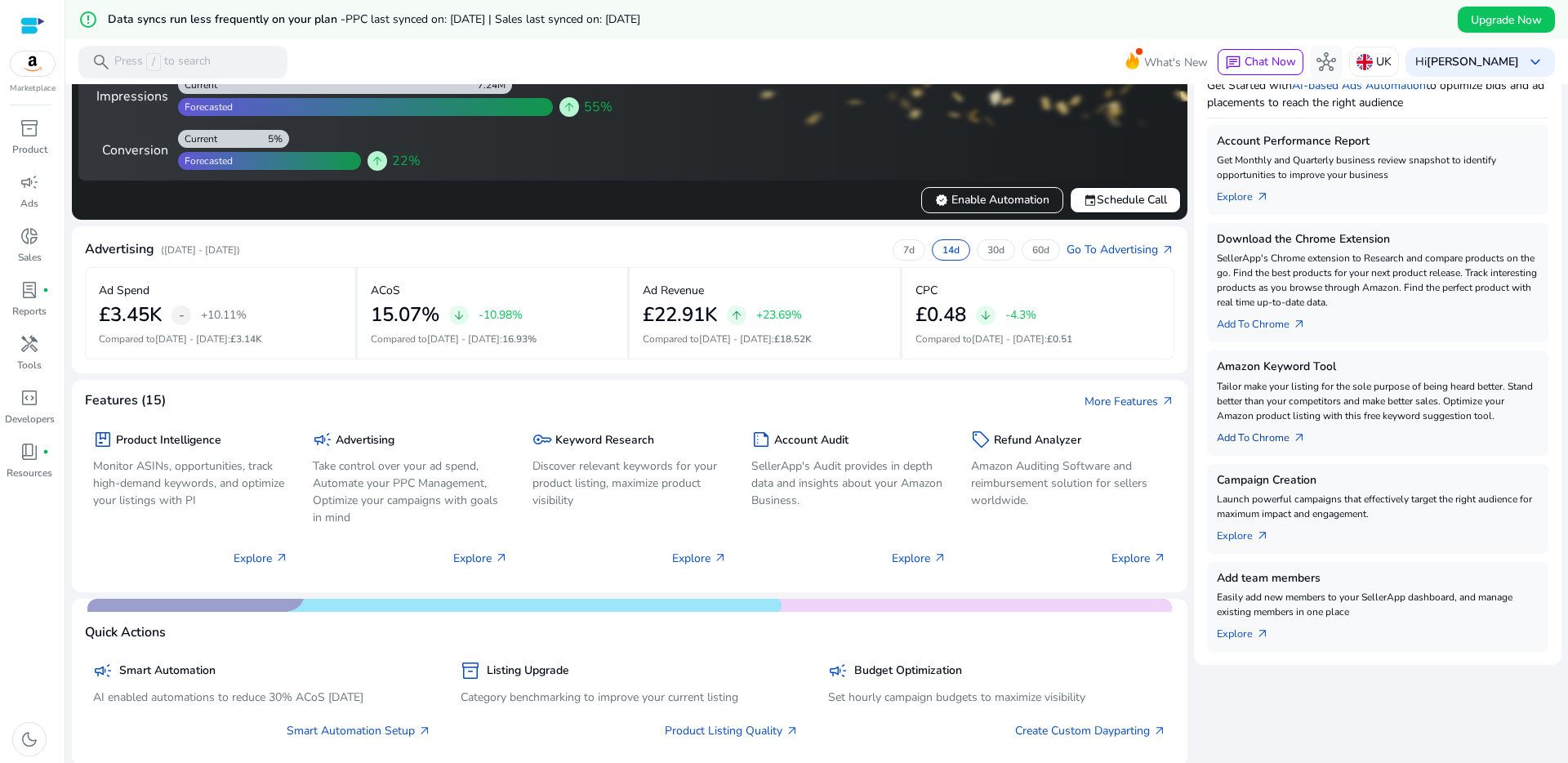
click at [1267, 440] on link "Add To Chrome arrow_outward" at bounding box center [1267, 434] width 102 height 23
click at [1268, 440] on link "Add To Chrome arrow_outward" at bounding box center [1267, 434] width 102 height 23
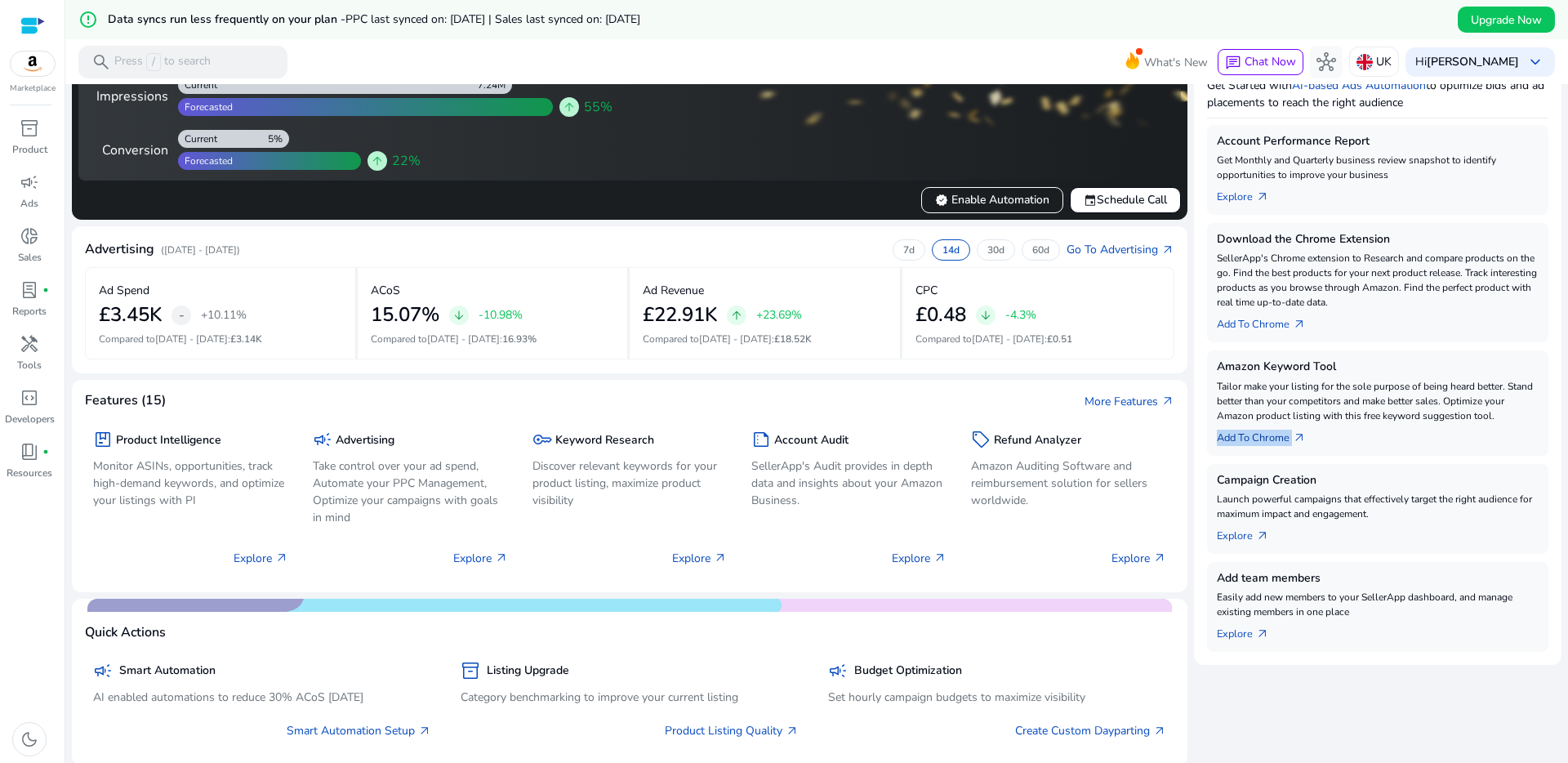
click at [1268, 440] on link "Add To Chrome arrow_outward" at bounding box center [1267, 434] width 102 height 23
click at [1329, 445] on div "Add To Chrome arrow_outward" at bounding box center [1378, 434] width 322 height 23
click at [1300, 437] on span "arrow_outward" at bounding box center [1300, 438] width 13 height 13
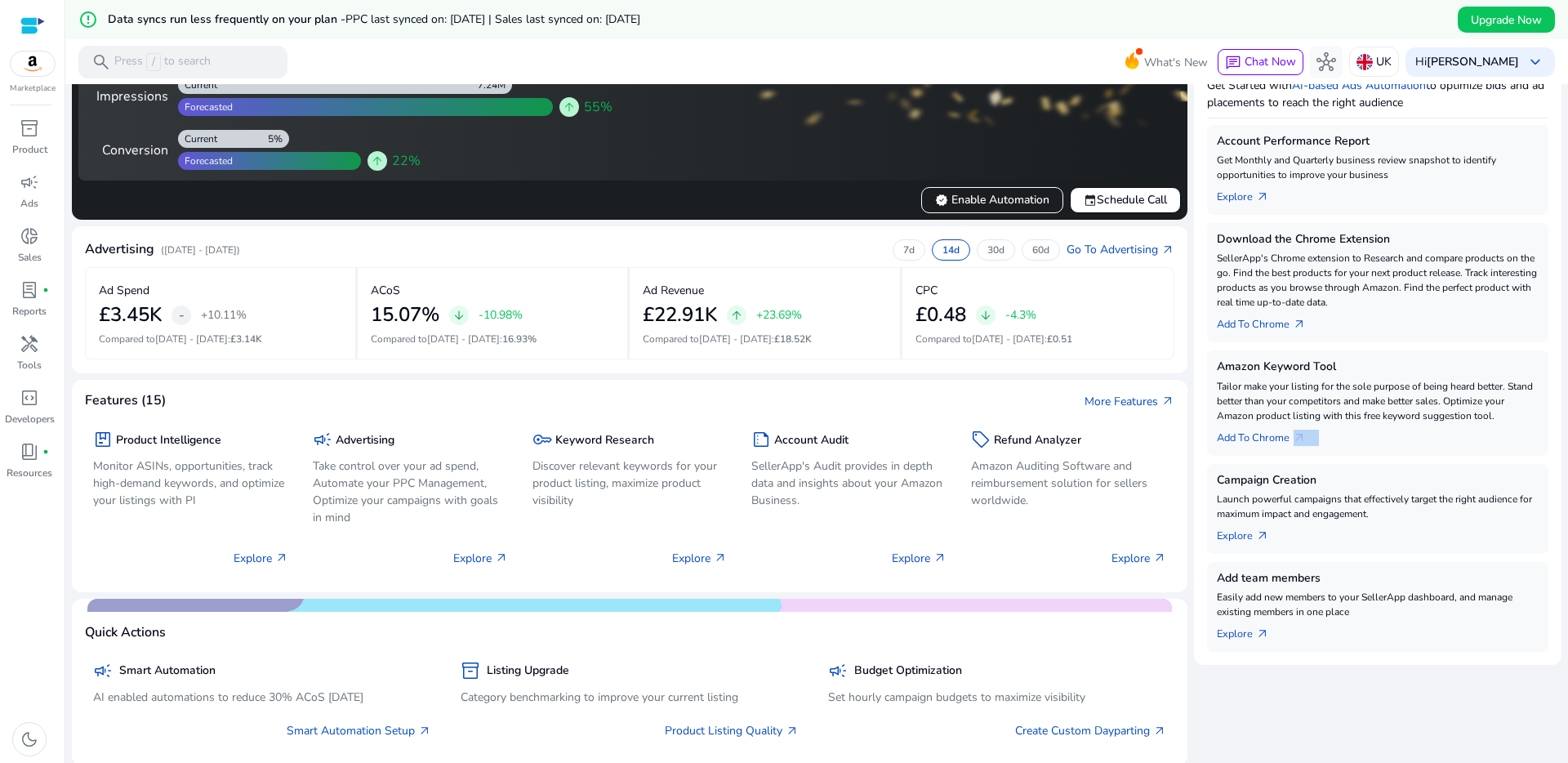
drag, startPoint x: 1300, startPoint y: 437, endPoint x: 1296, endPoint y: 414, distance: 23.3
click at [1300, 437] on span "arrow_outward" at bounding box center [1300, 438] width 13 height 13
click at [1292, 394] on p "Tailor make your listing for the sole purpose of being heard better. Stand bett…" at bounding box center [1378, 401] width 322 height 44
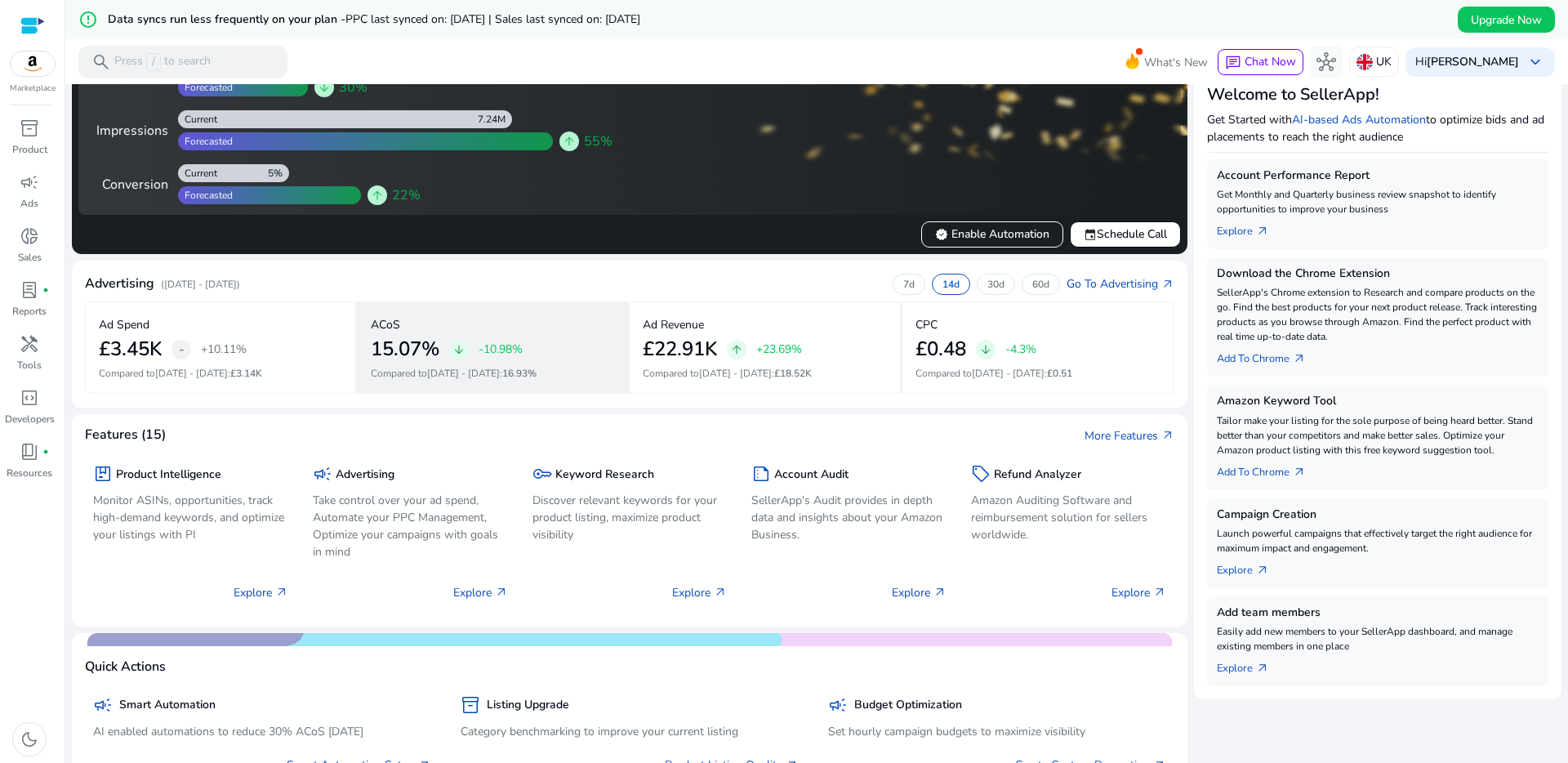
scroll to position [0, 0]
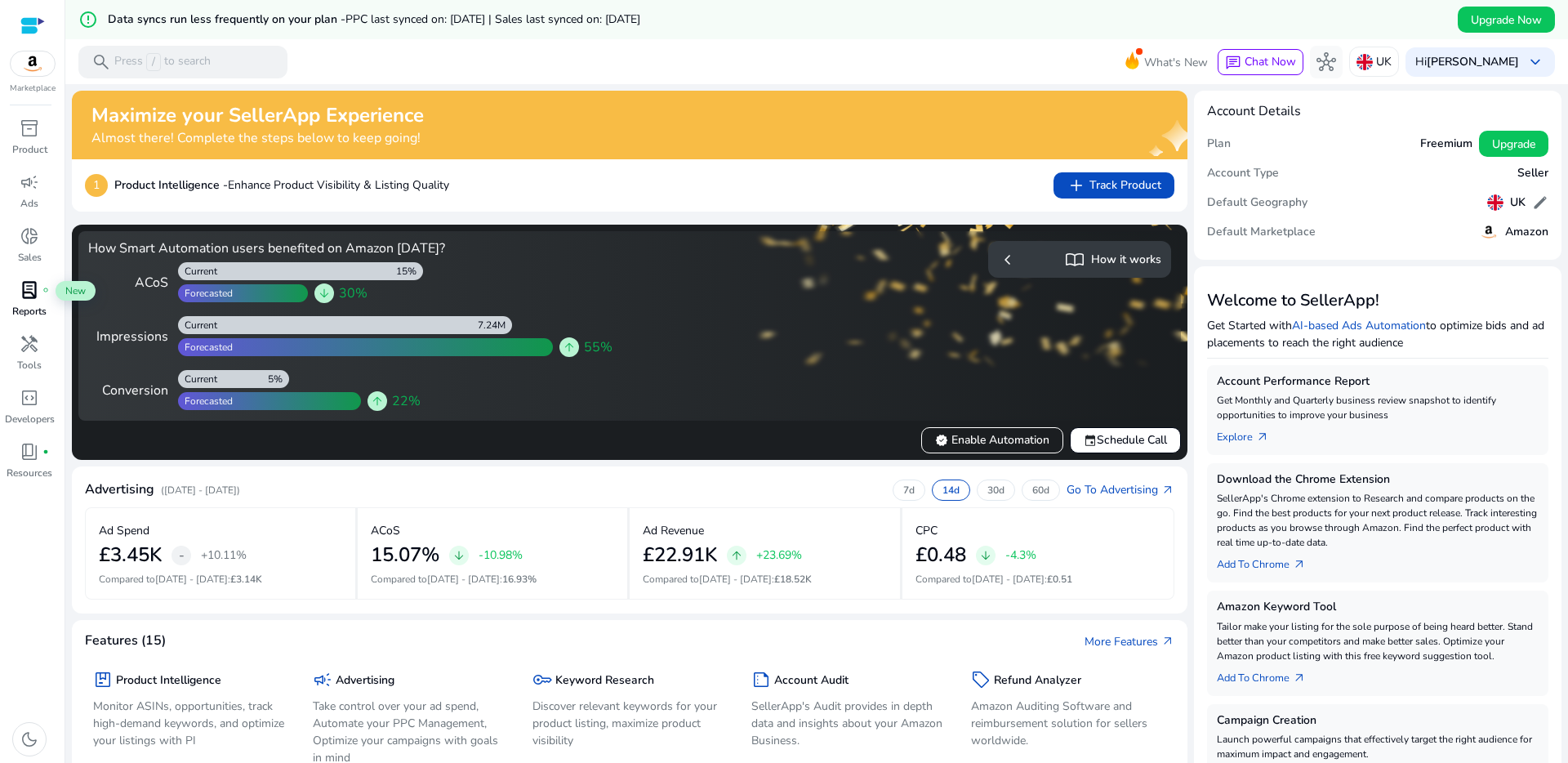
click at [20, 302] on div "lab_profile fiber_manual_record" at bounding box center [30, 290] width 46 height 26
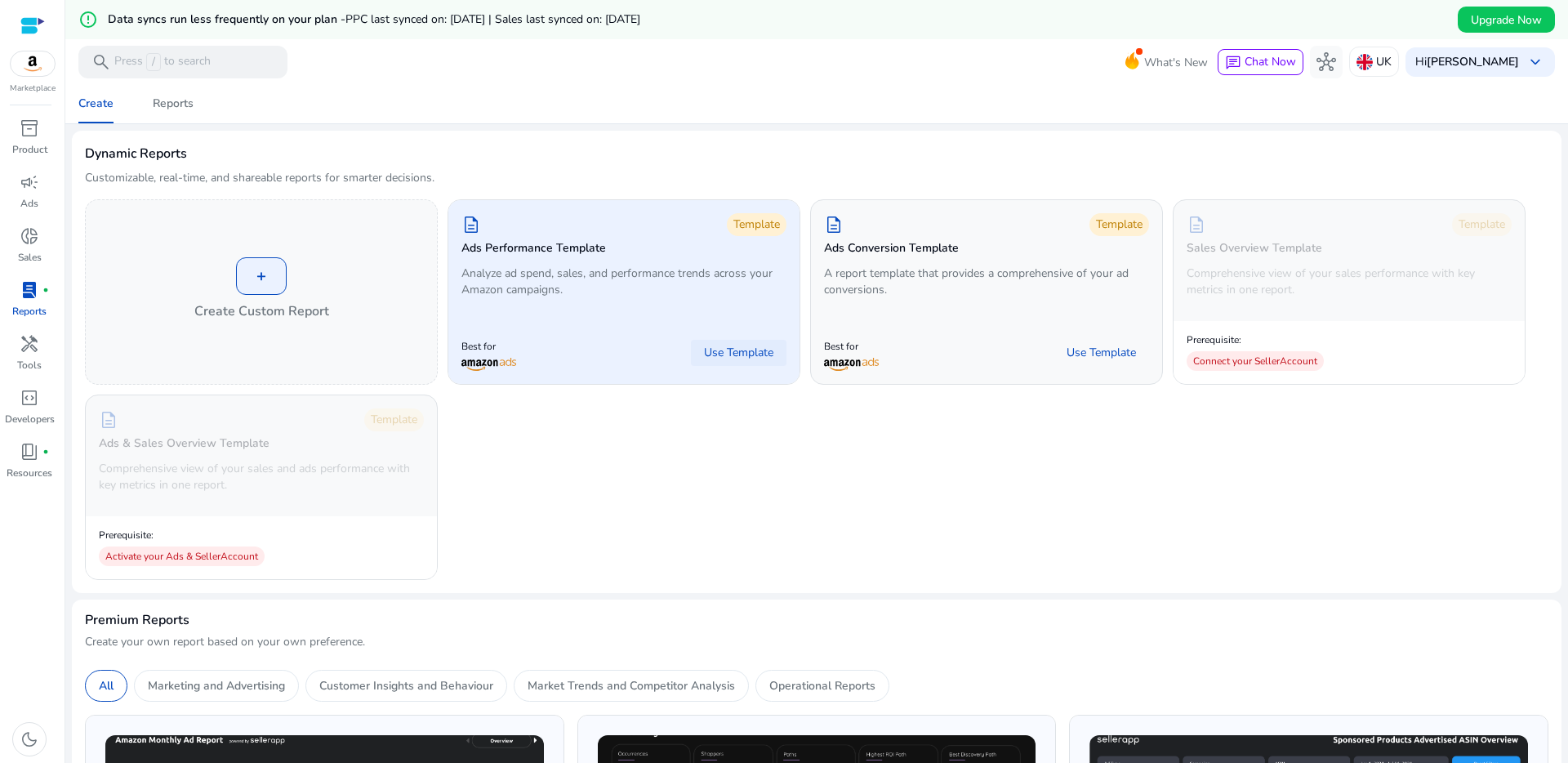
click at [750, 355] on span "Use Template" at bounding box center [738, 352] width 69 height 16
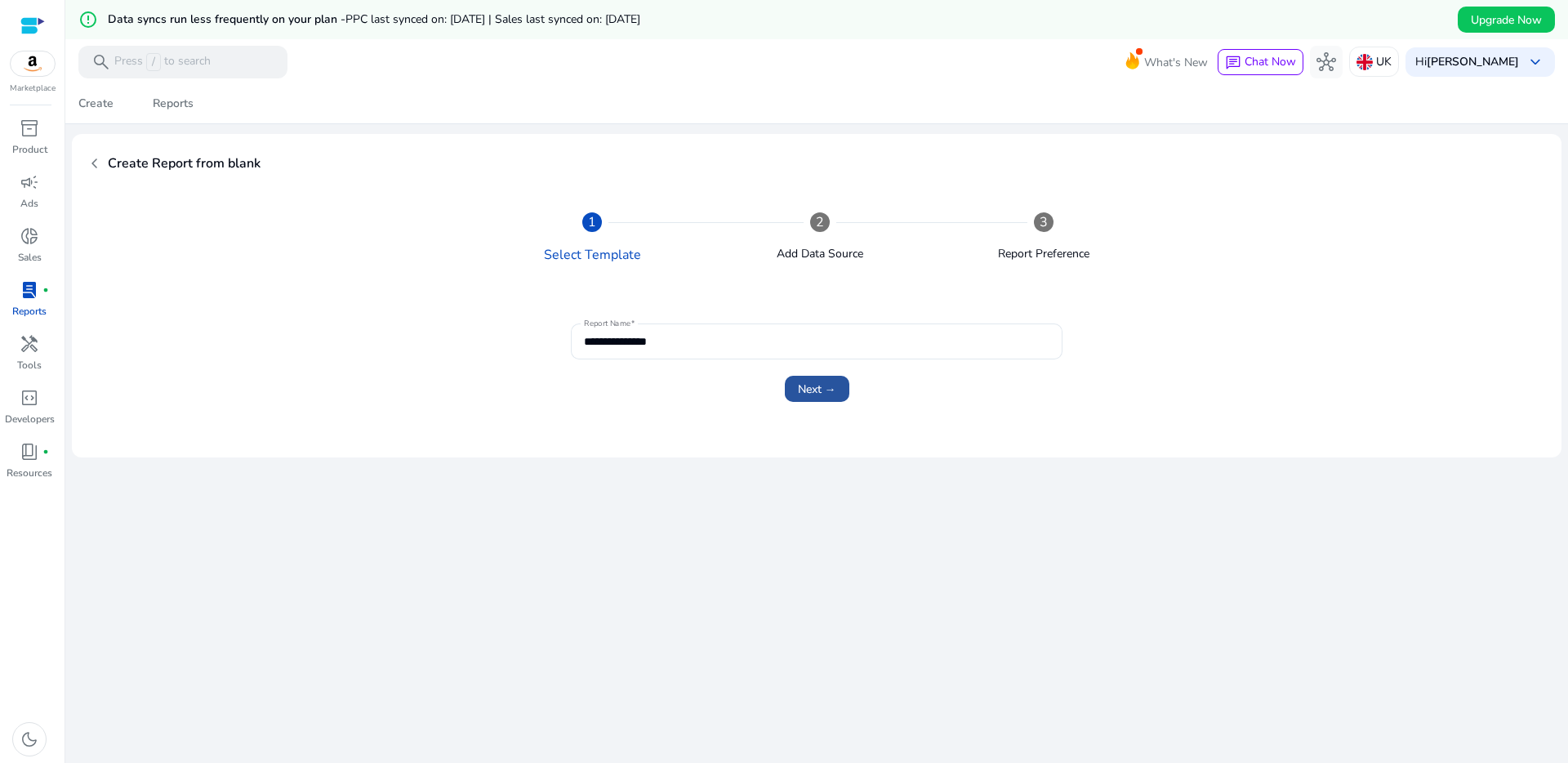
click at [818, 385] on span "Next →" at bounding box center [817, 390] width 38 height 17
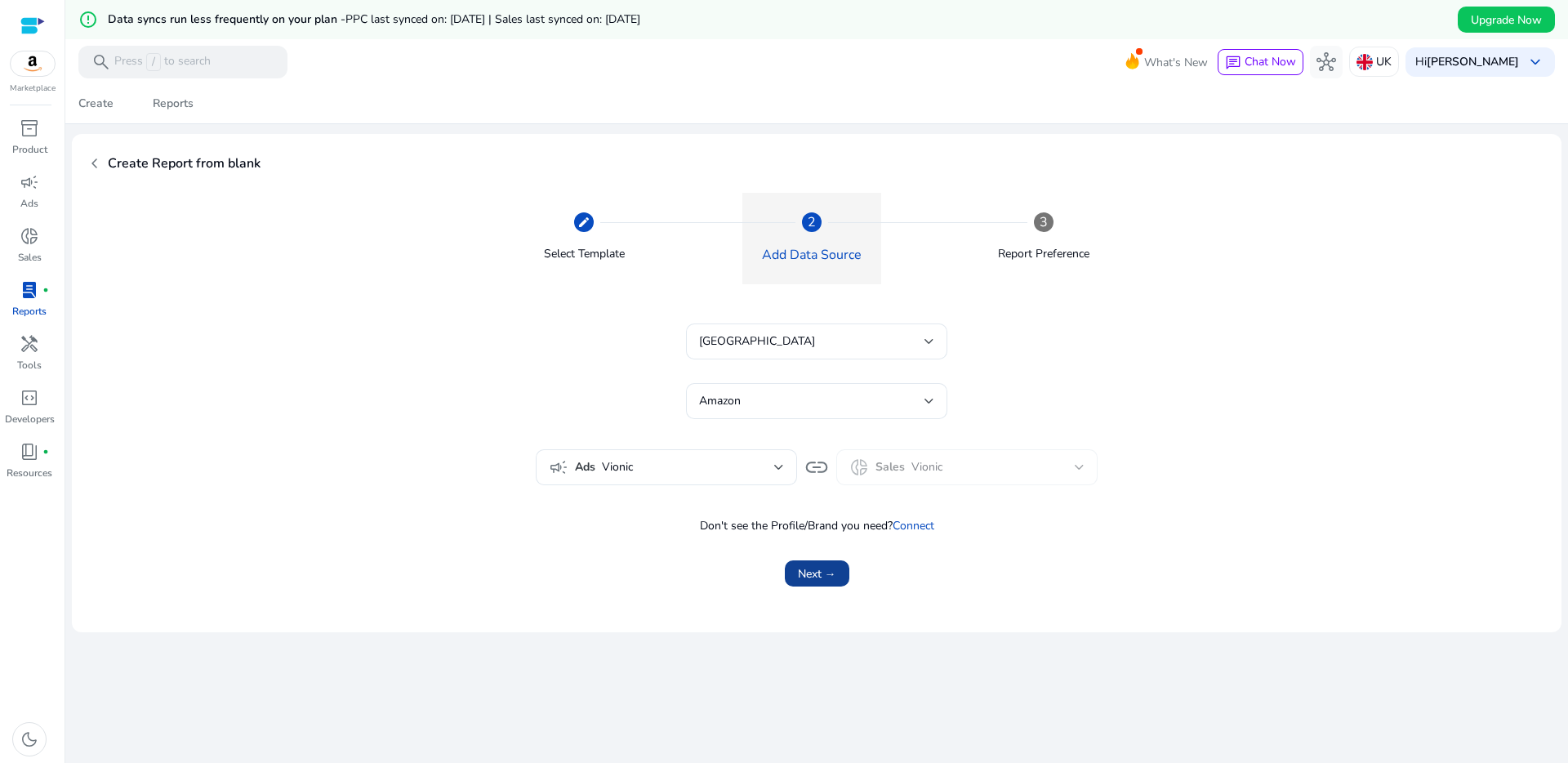
click at [810, 572] on span "Next →" at bounding box center [817, 574] width 38 height 17
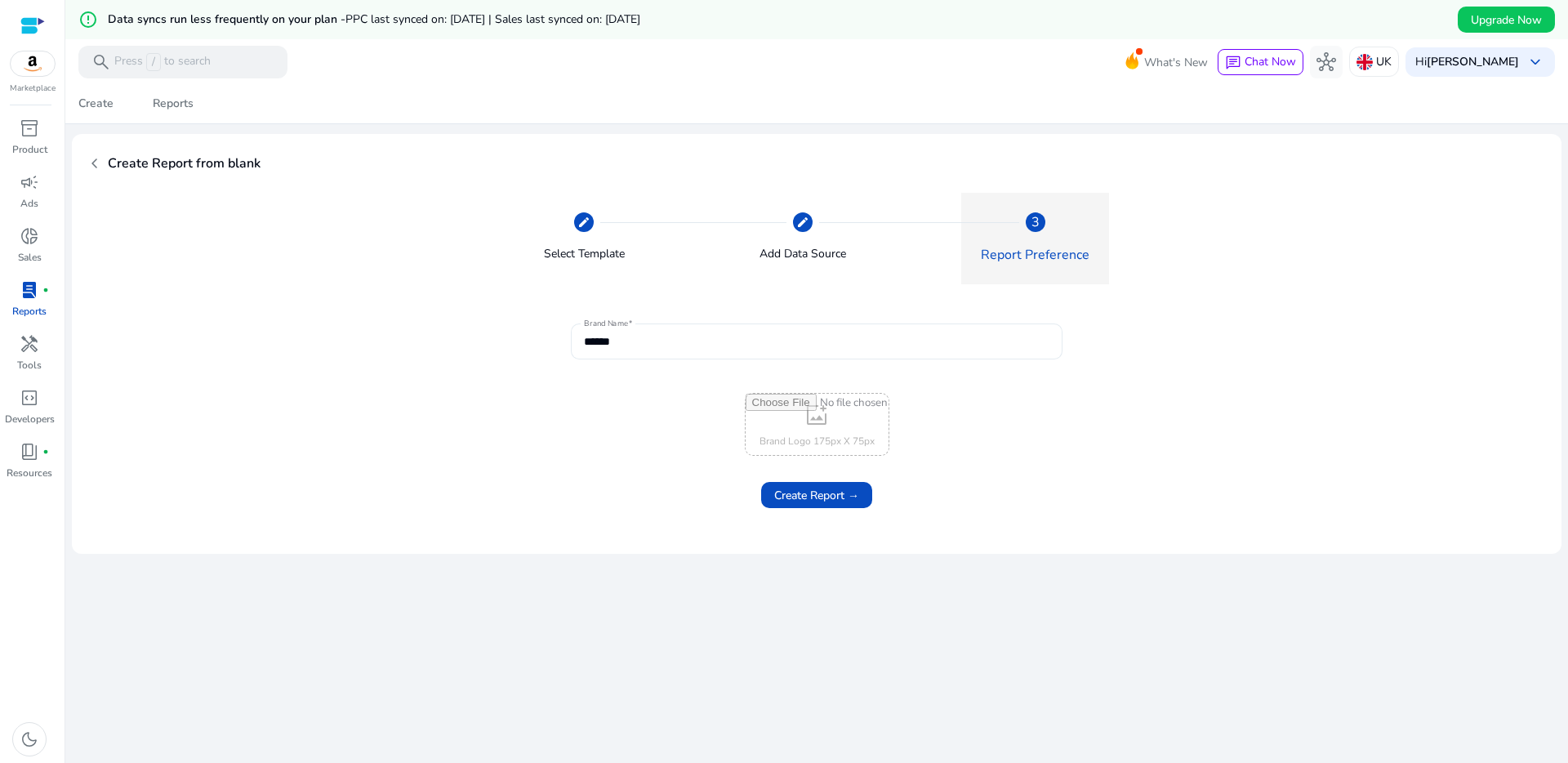
click at [640, 339] on input "******" at bounding box center [816, 341] width 466 height 18
click at [824, 497] on span "Create Report →" at bounding box center [816, 495] width 85 height 17
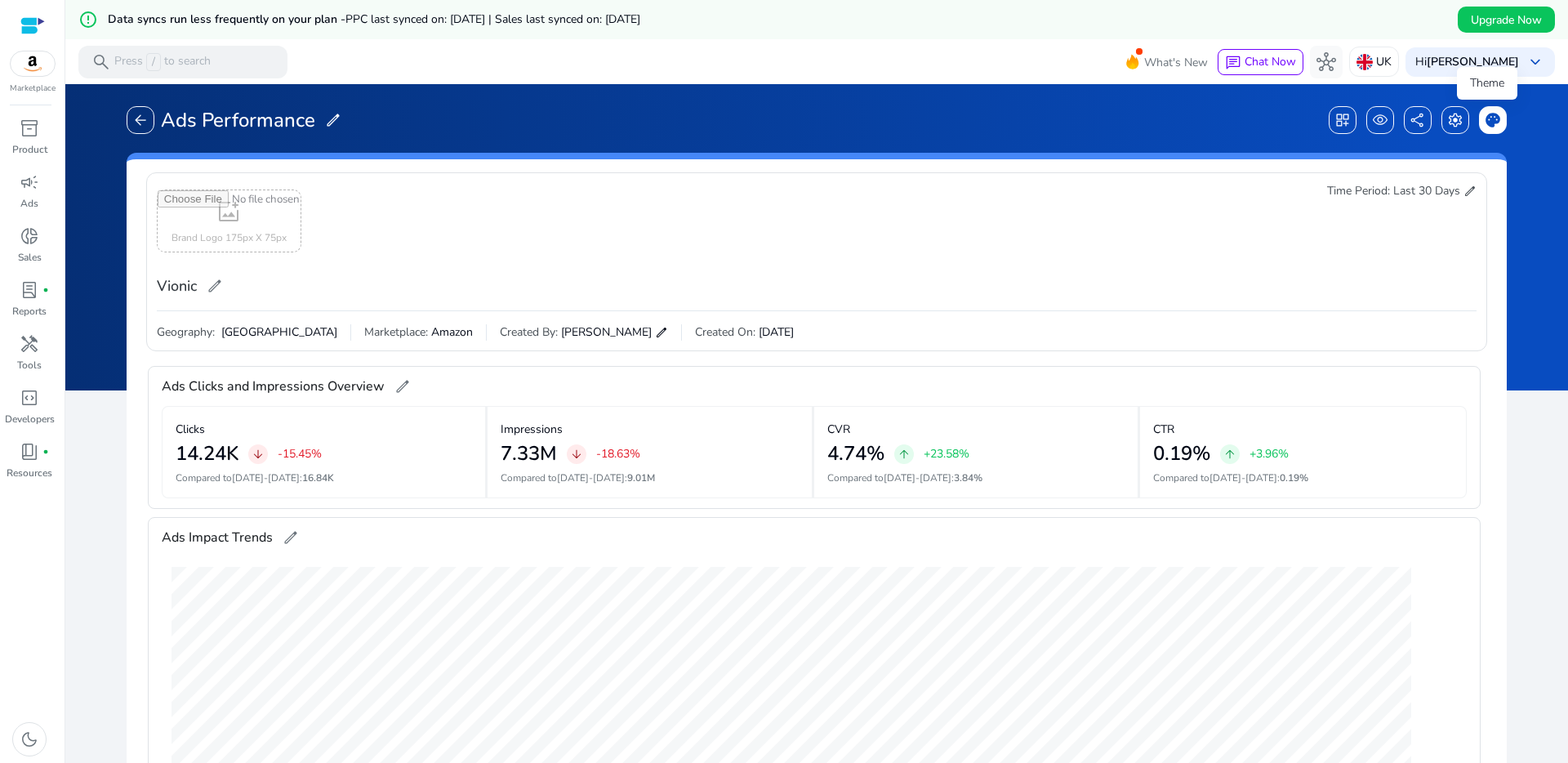
click at [1492, 122] on span "palette" at bounding box center [1492, 120] width 16 height 16
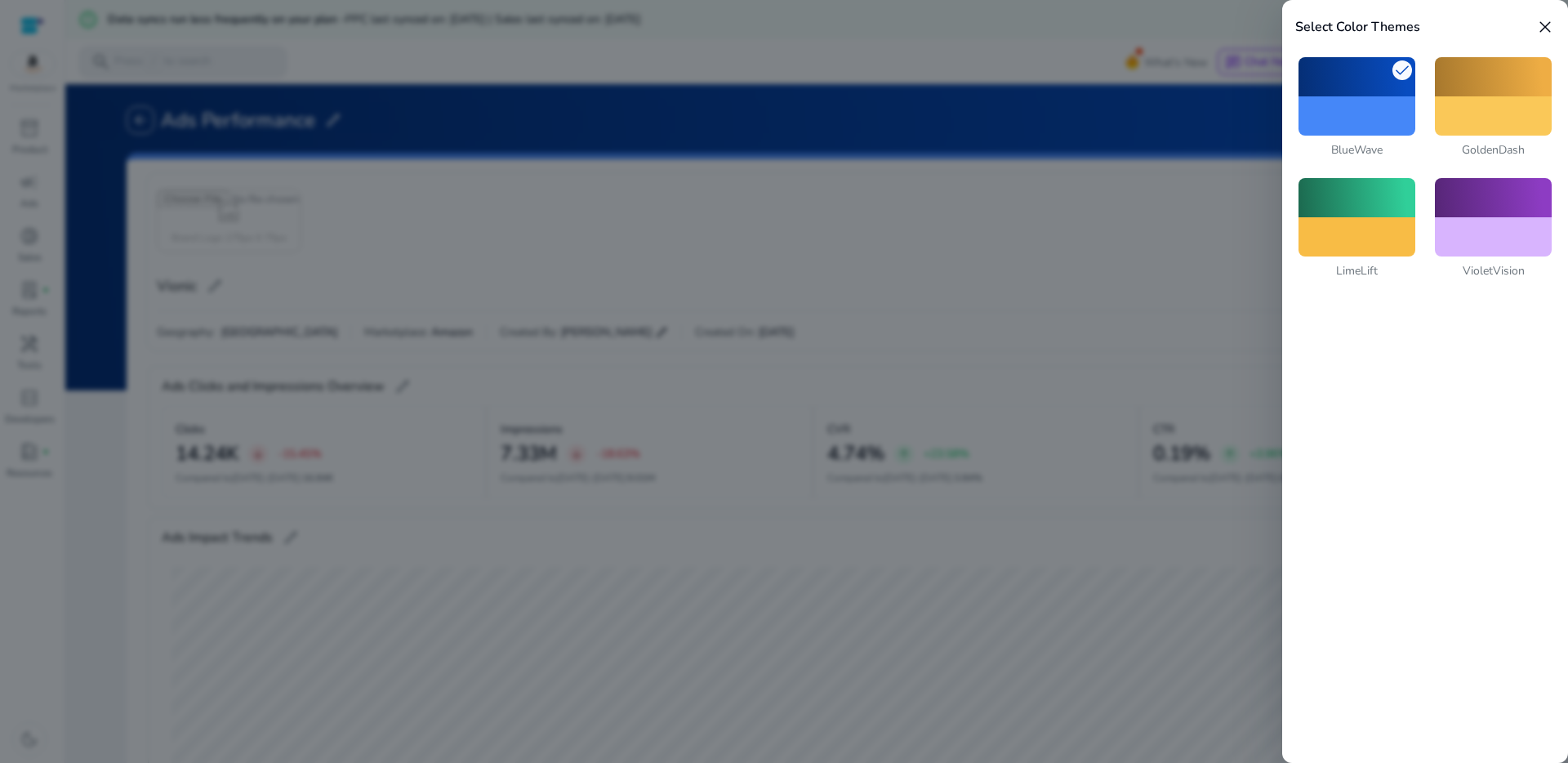
click at [1080, 220] on div at bounding box center [784, 381] width 1568 height 763
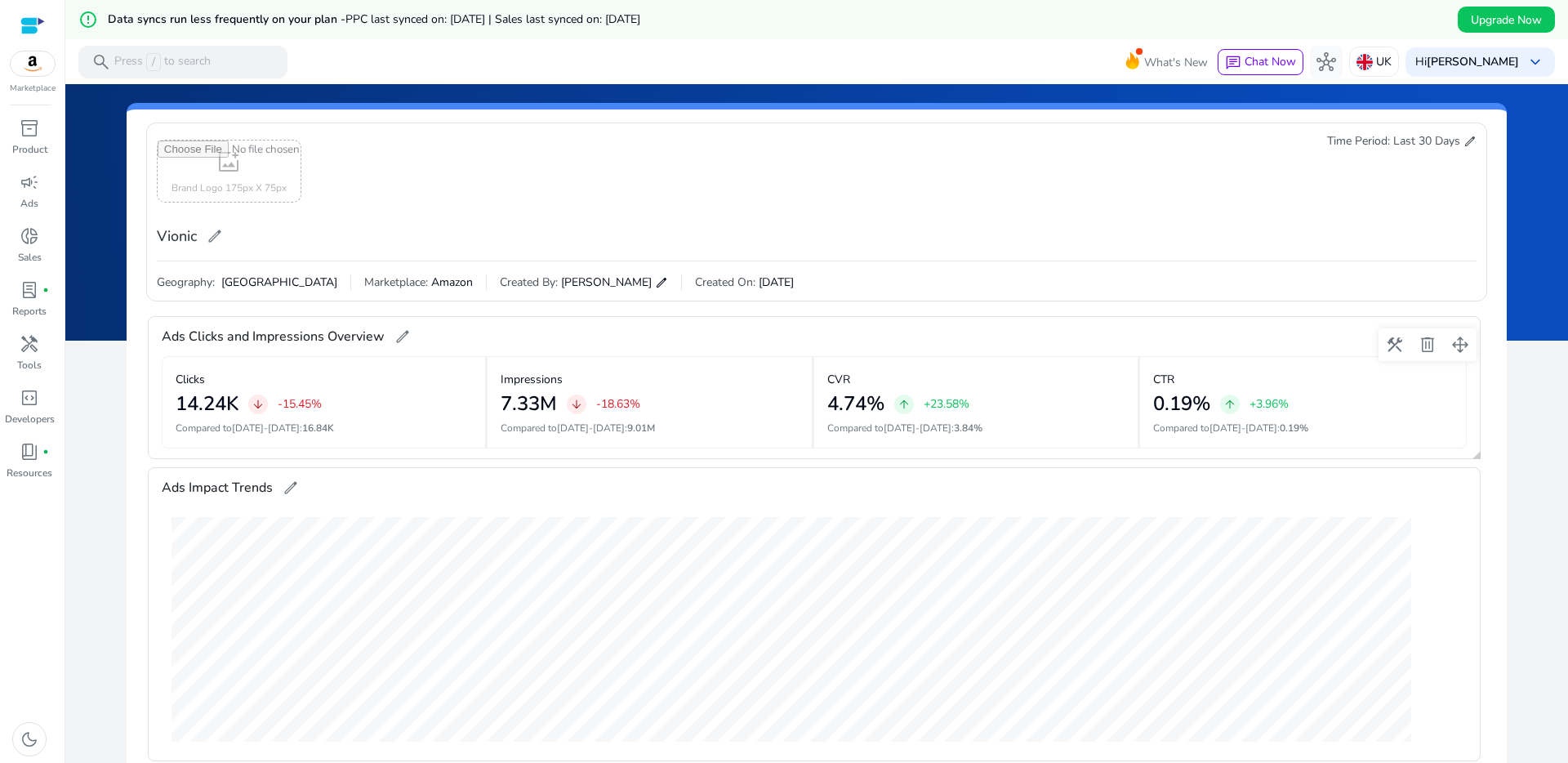
scroll to position [50, 0]
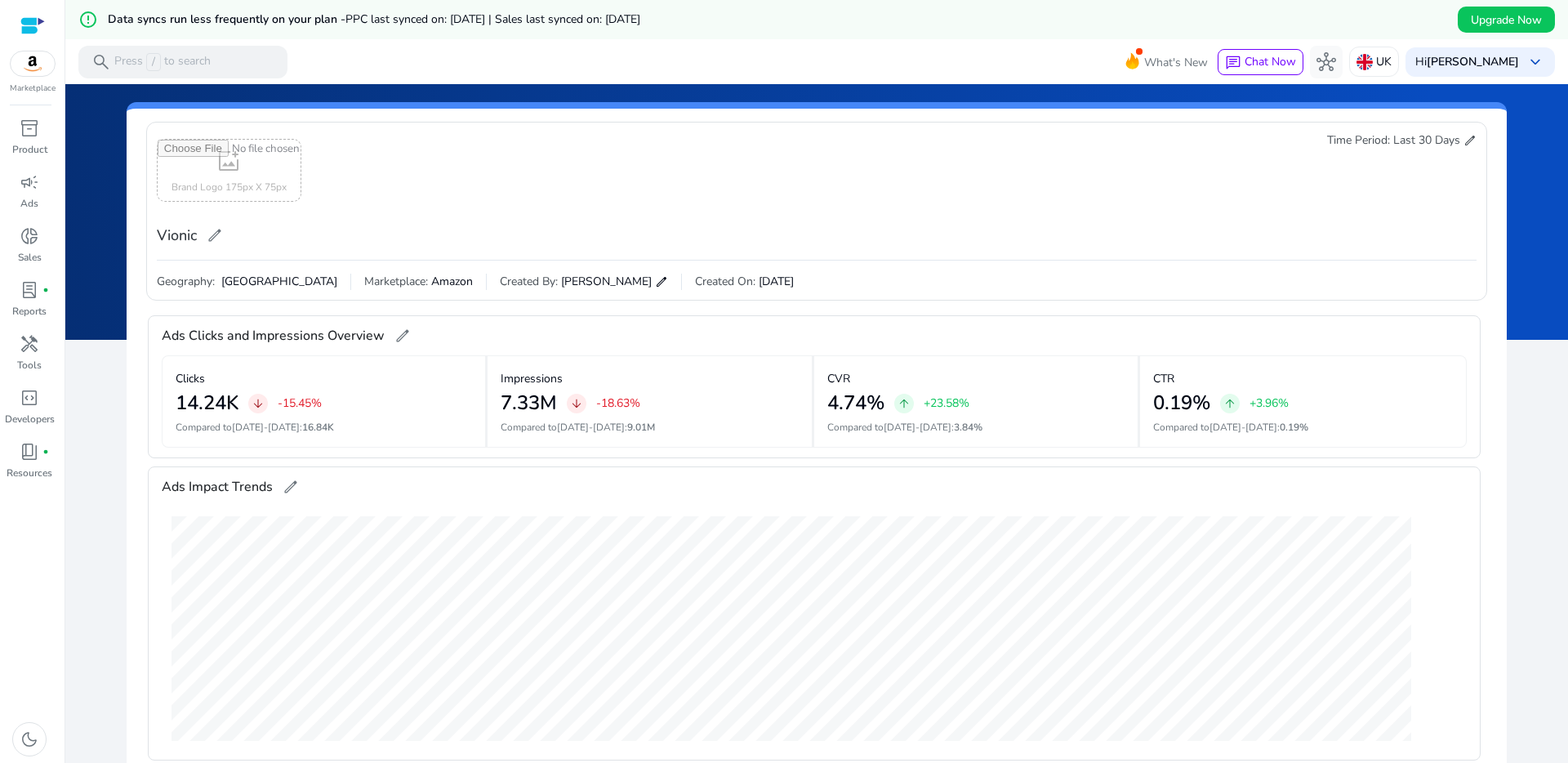
click at [222, 161] on input "file" at bounding box center [229, 171] width 143 height 61
type input "**********"
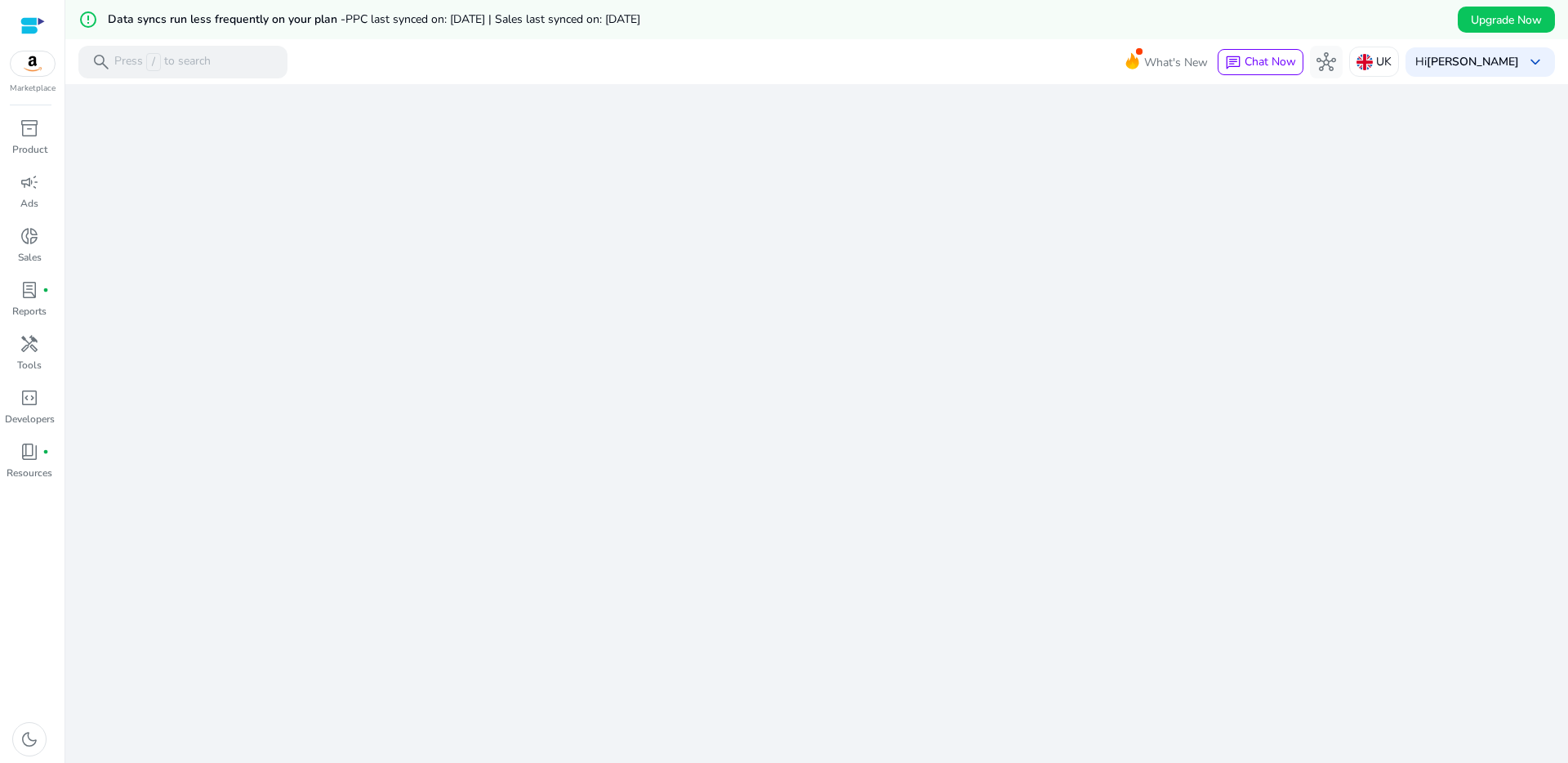
scroll to position [40, 0]
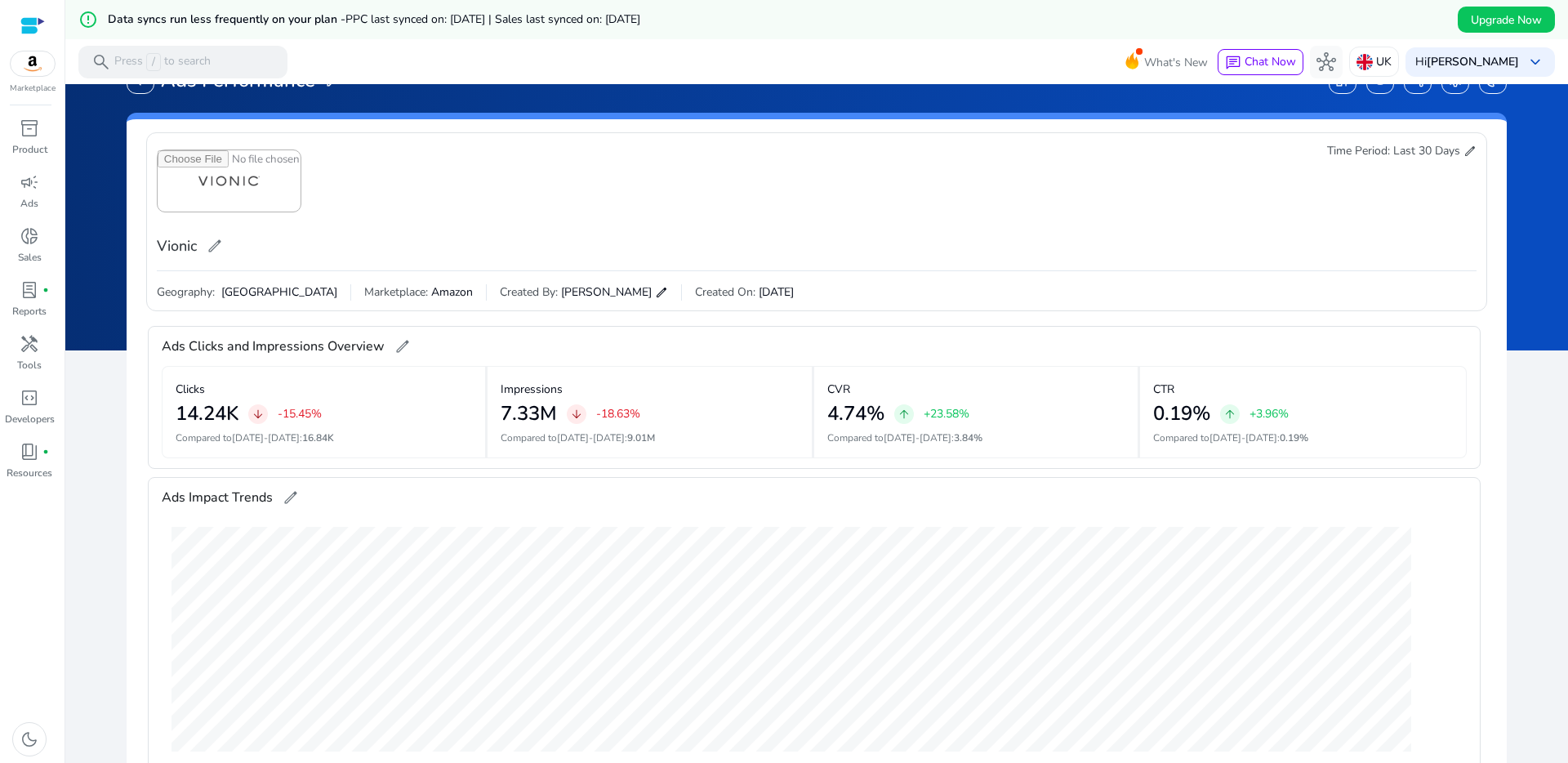
click at [806, 219] on div "delete Delete Image Vionic edit Time Period: Last 30 Days edit" at bounding box center [817, 207] width 1320 height 128
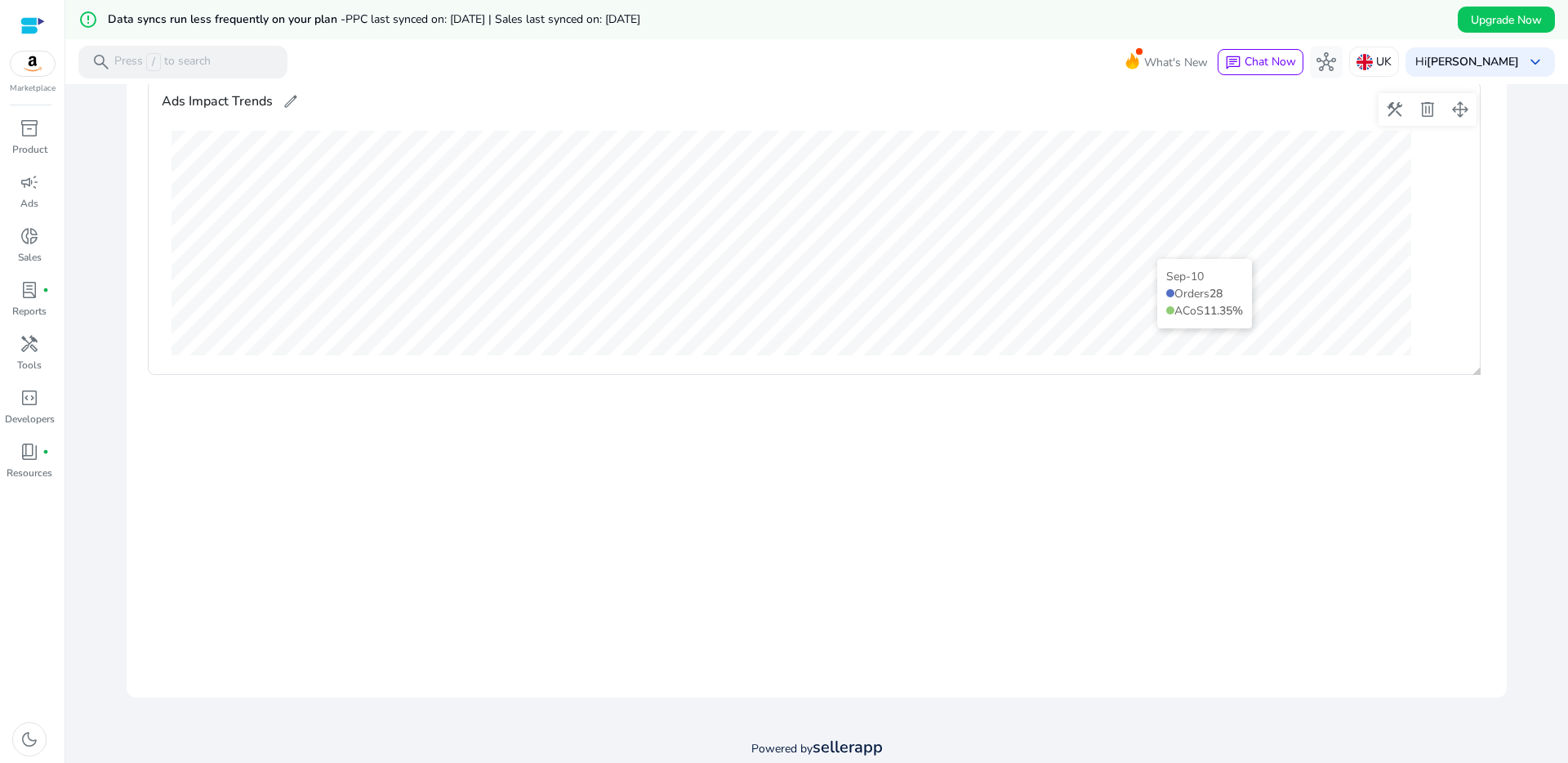
scroll to position [456, 0]
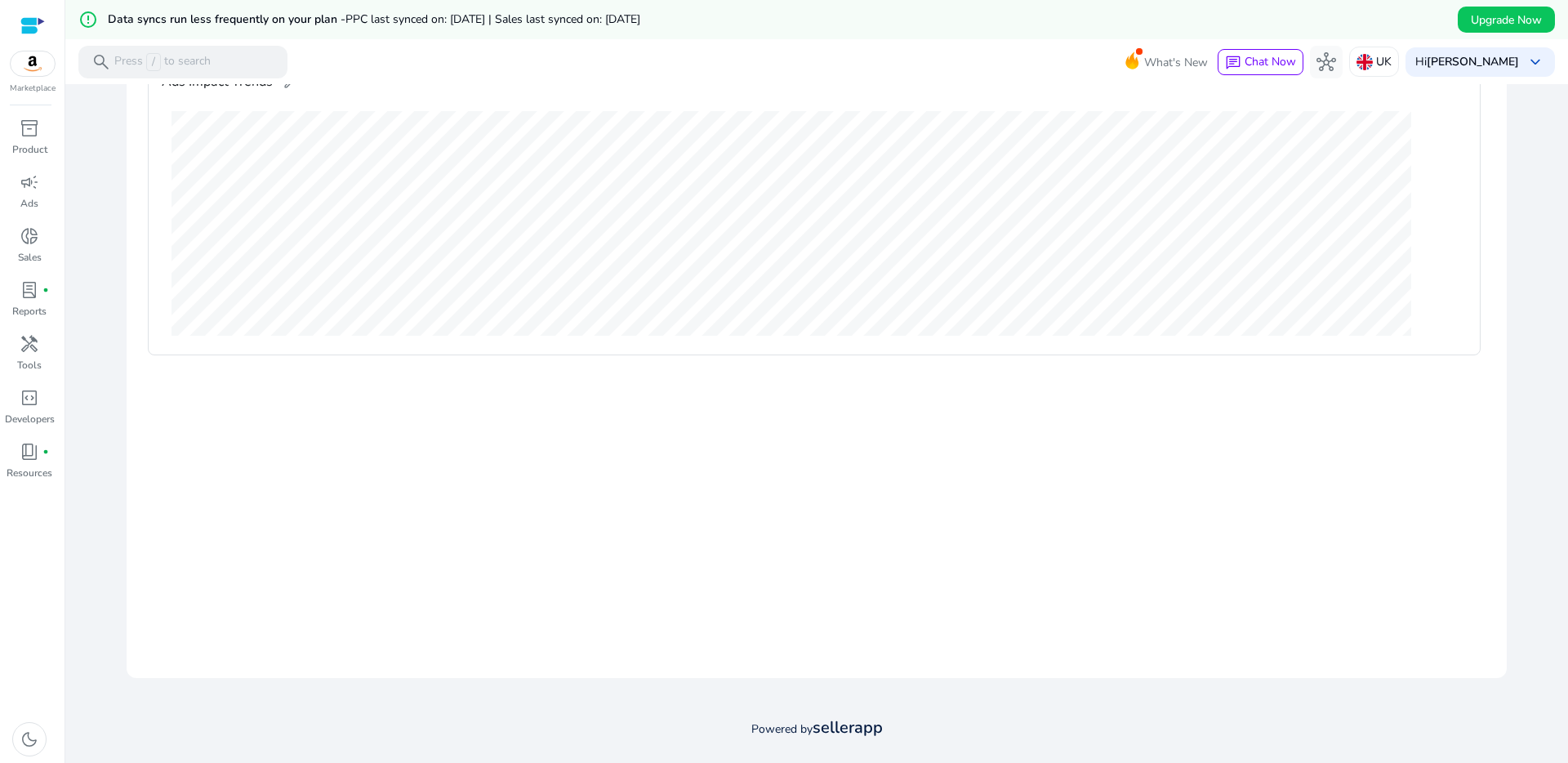
click at [1157, 550] on gridster "construction delete drag_pan Ads Impact Trends edit Sep-09 Orders 16 ACoS 19.83…" at bounding box center [817, 283] width 1354 height 763
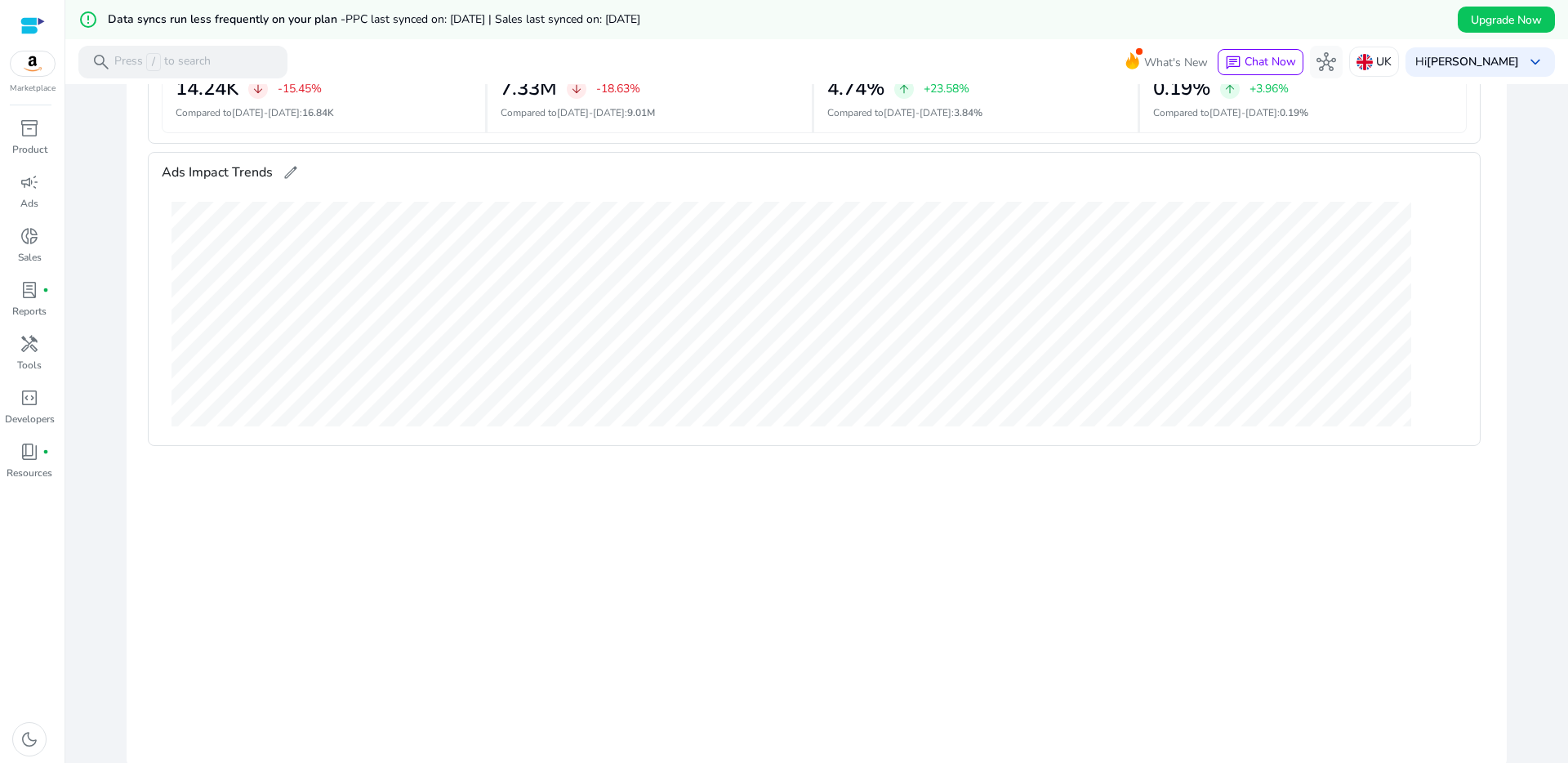
scroll to position [311, 0]
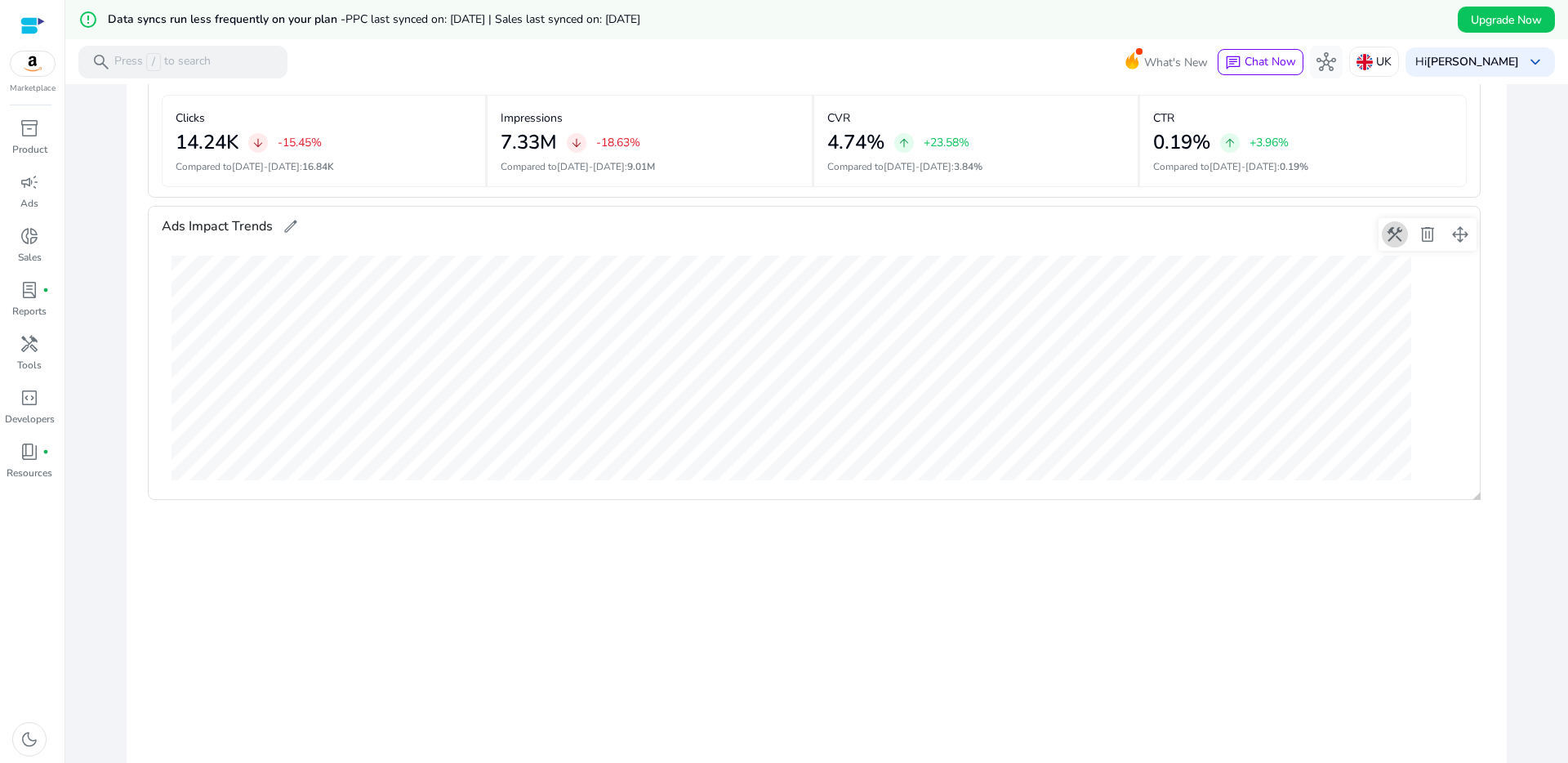
click at [1401, 240] on span at bounding box center [1394, 234] width 39 height 39
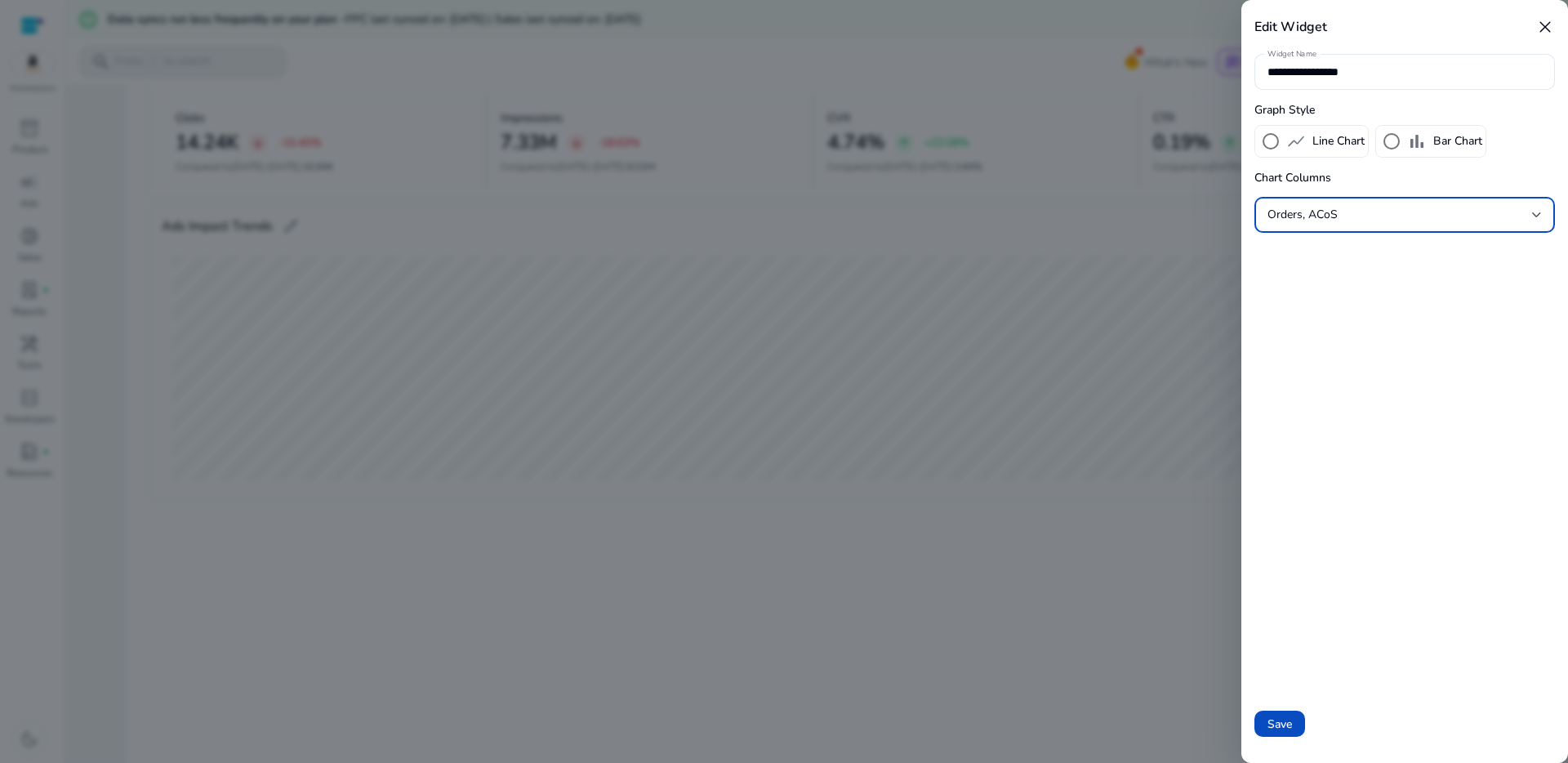
click at [1372, 218] on div "Orders, ACoS" at bounding box center [1399, 214] width 265 height 18
drag, startPoint x: 1310, startPoint y: 630, endPoint x: 1339, endPoint y: 457, distance: 175.4
click at [1312, 626] on div at bounding box center [784, 381] width 1568 height 763
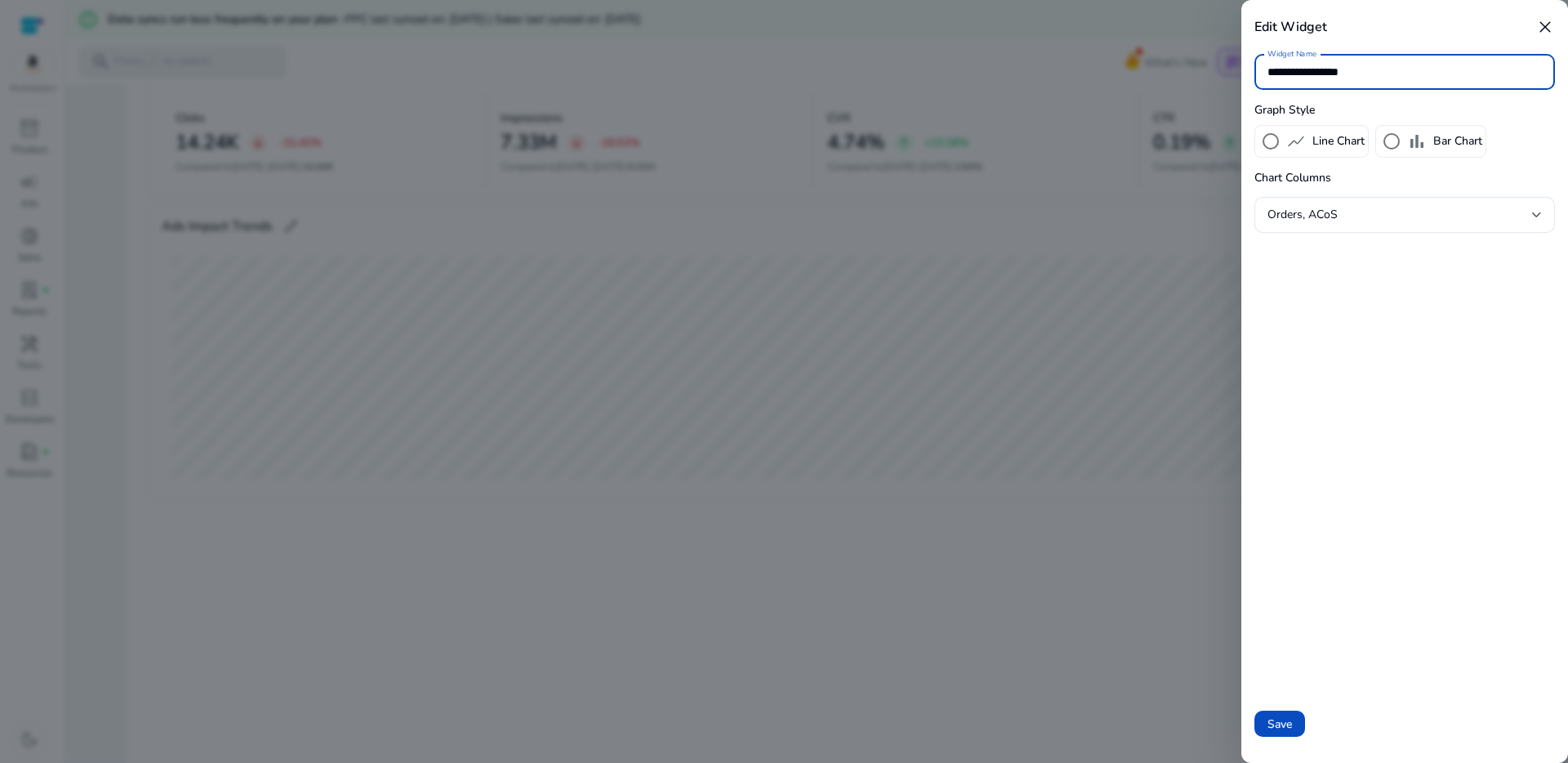
click at [1340, 71] on input "**********" at bounding box center [1404, 71] width 274 height 18
click at [1426, 66] on input "**********" at bounding box center [1404, 71] width 274 height 18
drag, startPoint x: 1547, startPoint y: 24, endPoint x: 1398, endPoint y: 90, distance: 163.0
click at [1547, 25] on span "close" at bounding box center [1545, 27] width 20 height 20
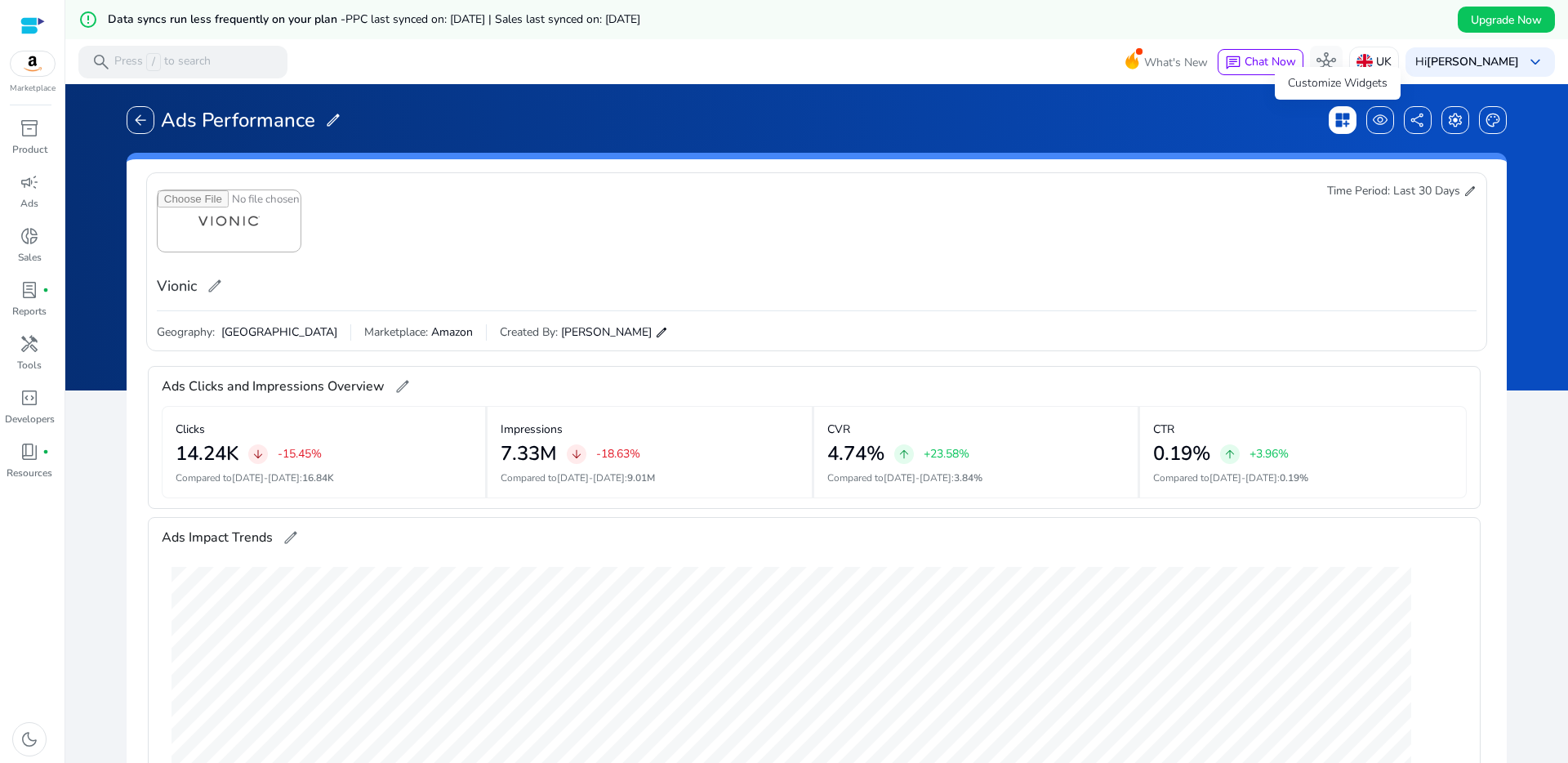
click at [1335, 119] on span "dashboard_customize" at bounding box center [1342, 120] width 16 height 16
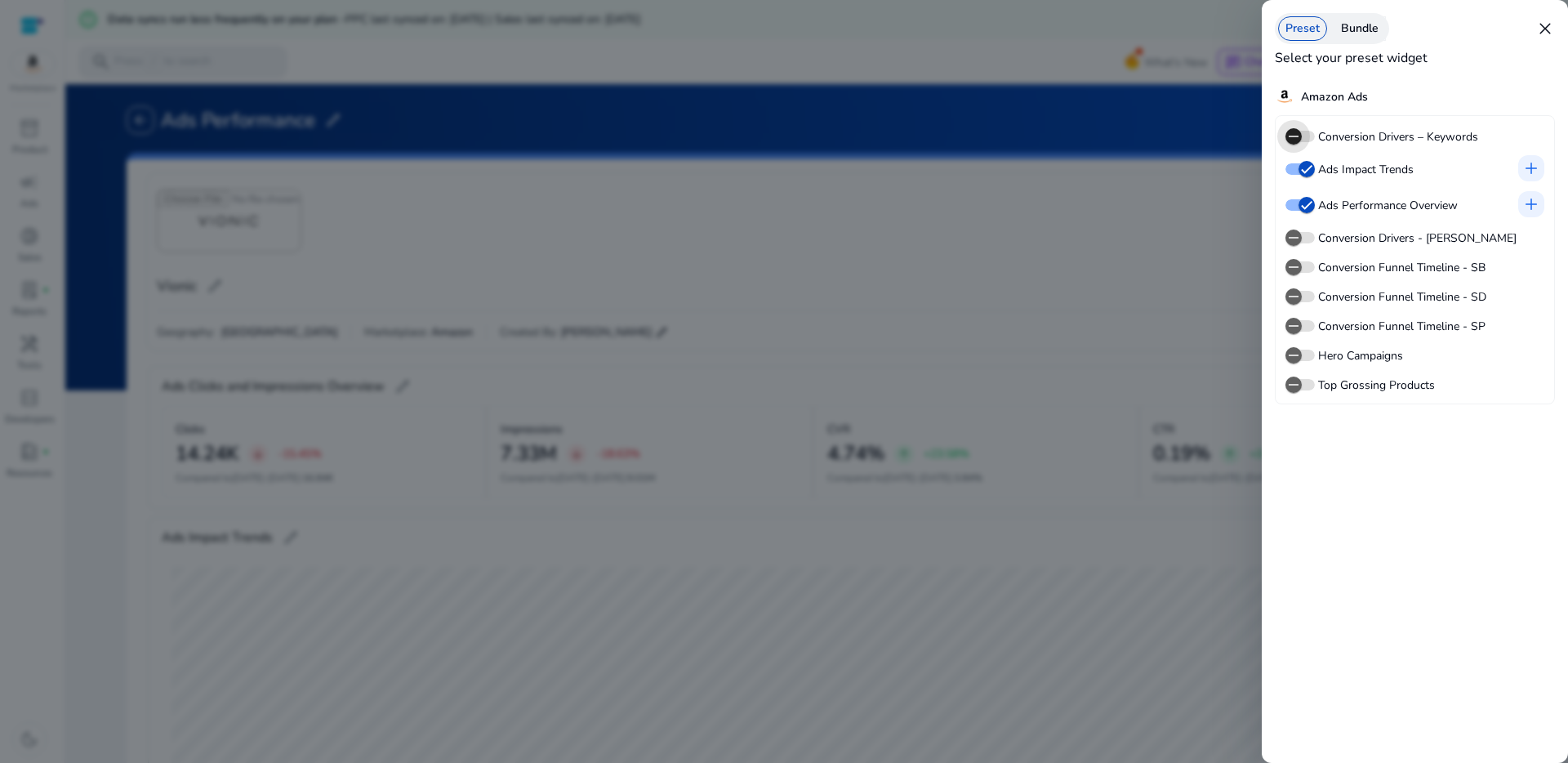
click at [1290, 134] on icon "button" at bounding box center [1293, 136] width 14 height 14
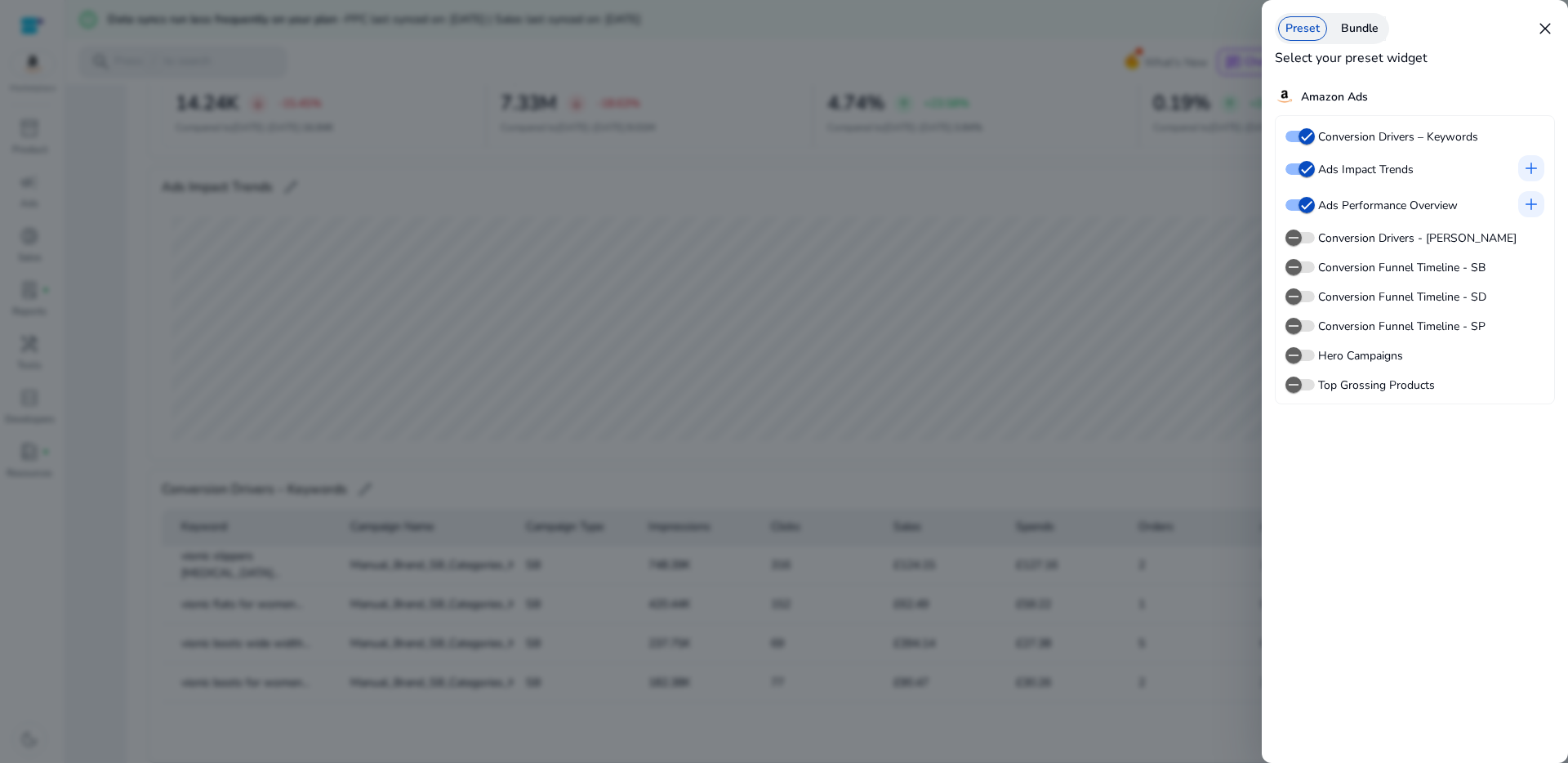
click at [1118, 204] on div at bounding box center [784, 381] width 1568 height 763
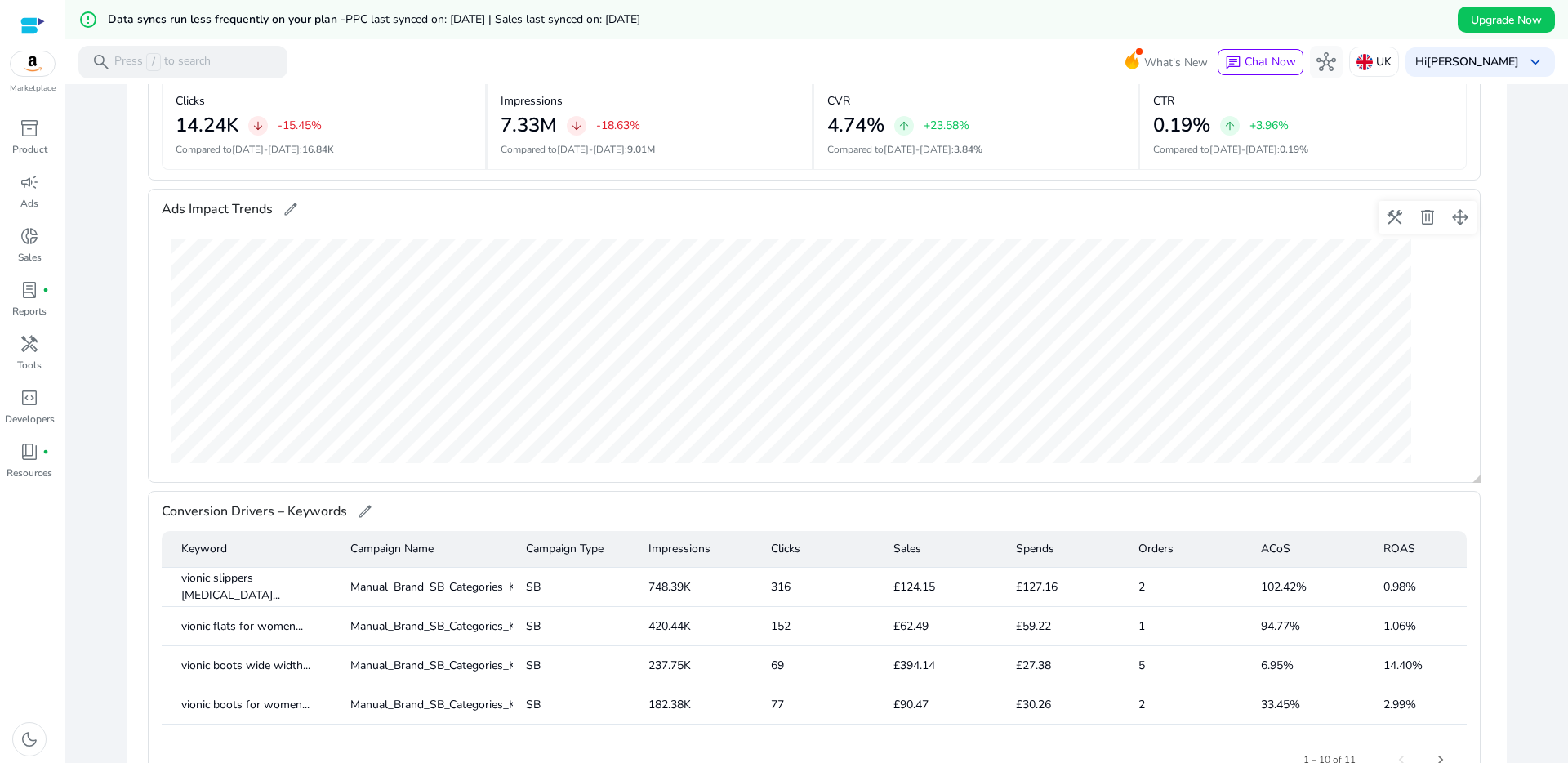
scroll to position [456, 0]
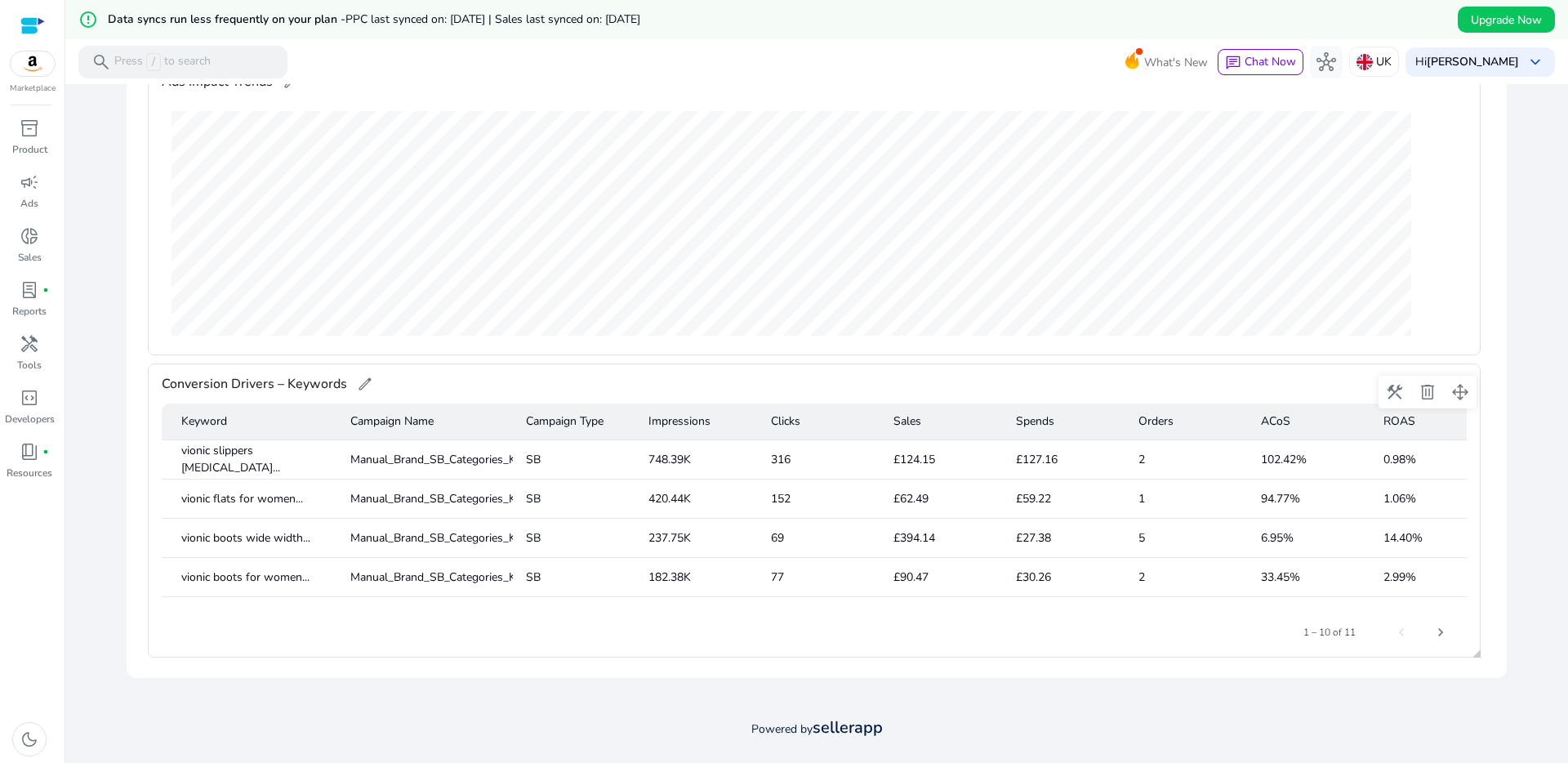
drag, startPoint x: 1218, startPoint y: 418, endPoint x: 1163, endPoint y: 425, distance: 55.4
click at [1216, 419] on mat-header-cell "Orders" at bounding box center [1186, 422] width 123 height 37
click at [1161, 425] on mat-header-cell "Orders" at bounding box center [1186, 422] width 123 height 37
click at [1196, 421] on mat-header-cell "Orders" at bounding box center [1186, 422] width 123 height 37
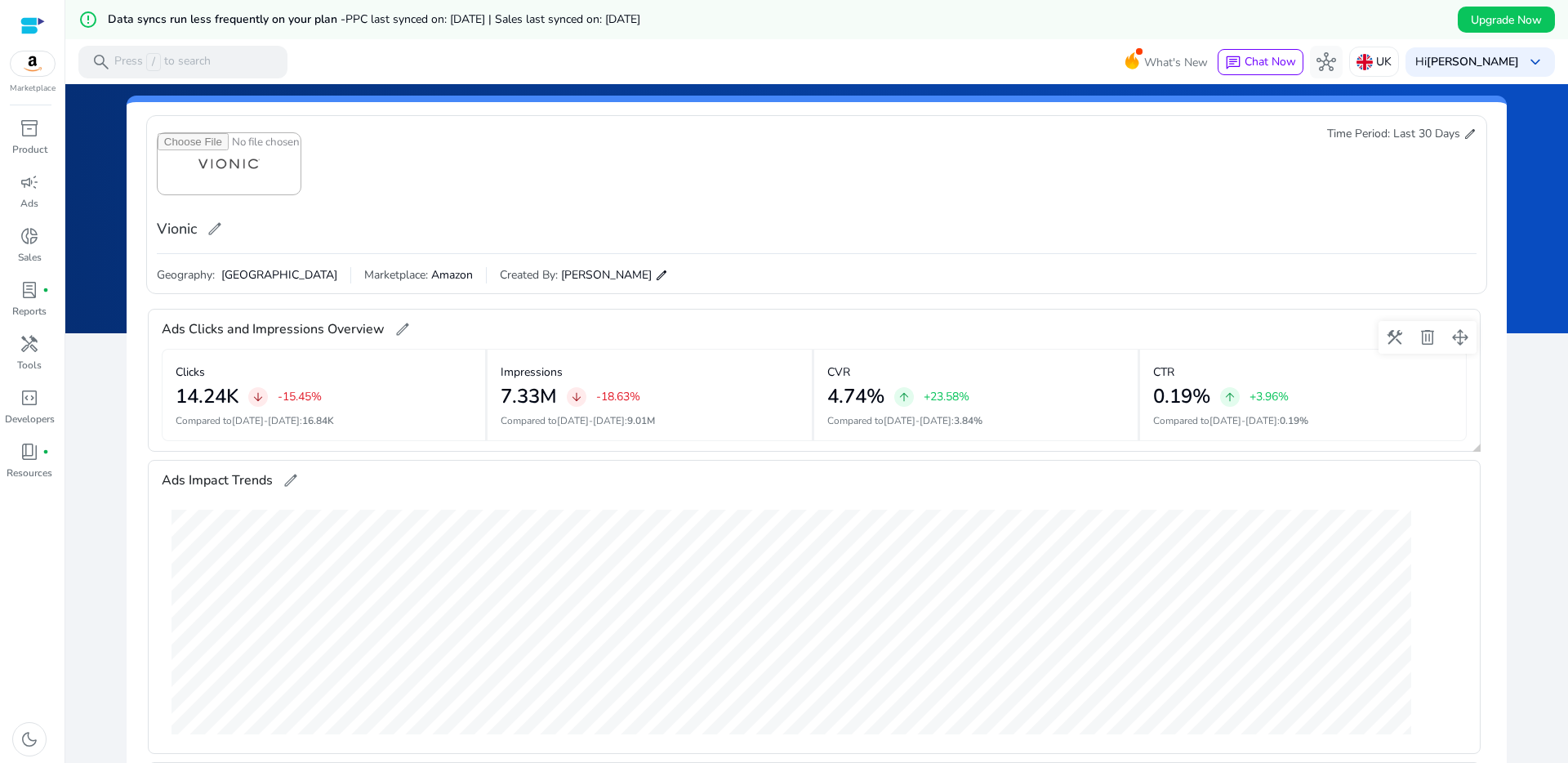
scroll to position [0, 0]
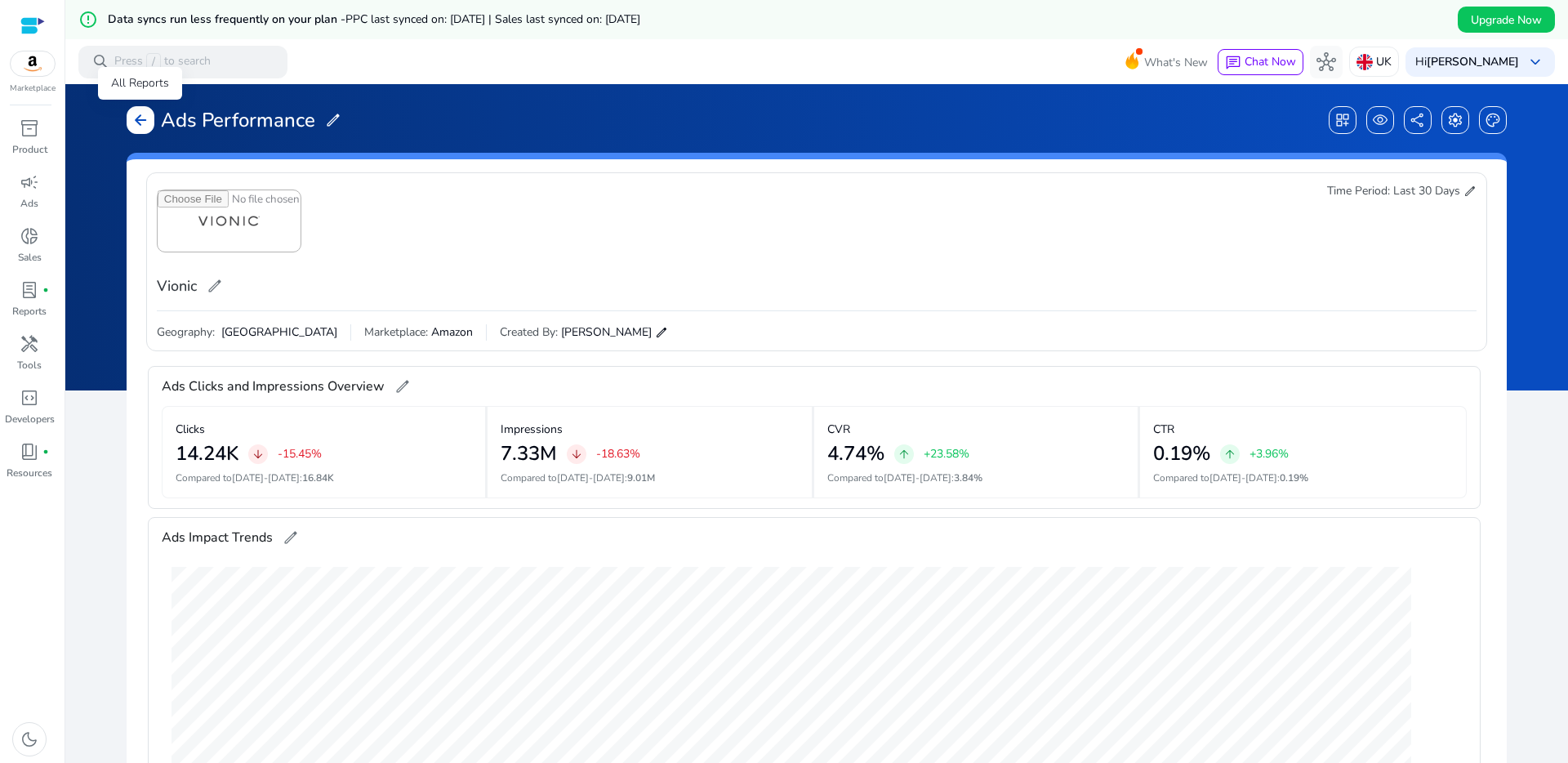
click at [133, 116] on span "arrow_back" at bounding box center [140, 120] width 16 height 16
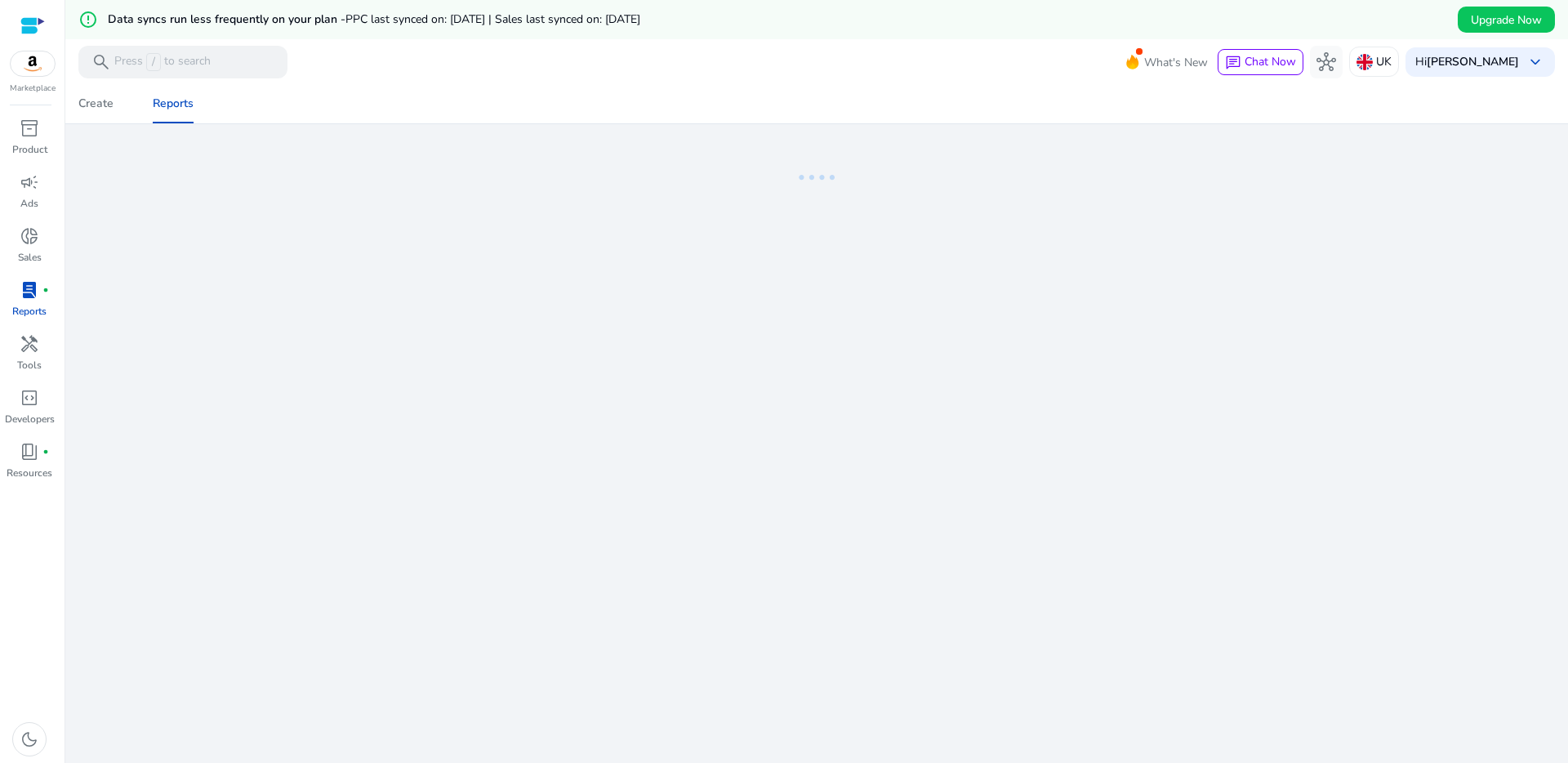
scroll to position [5, 0]
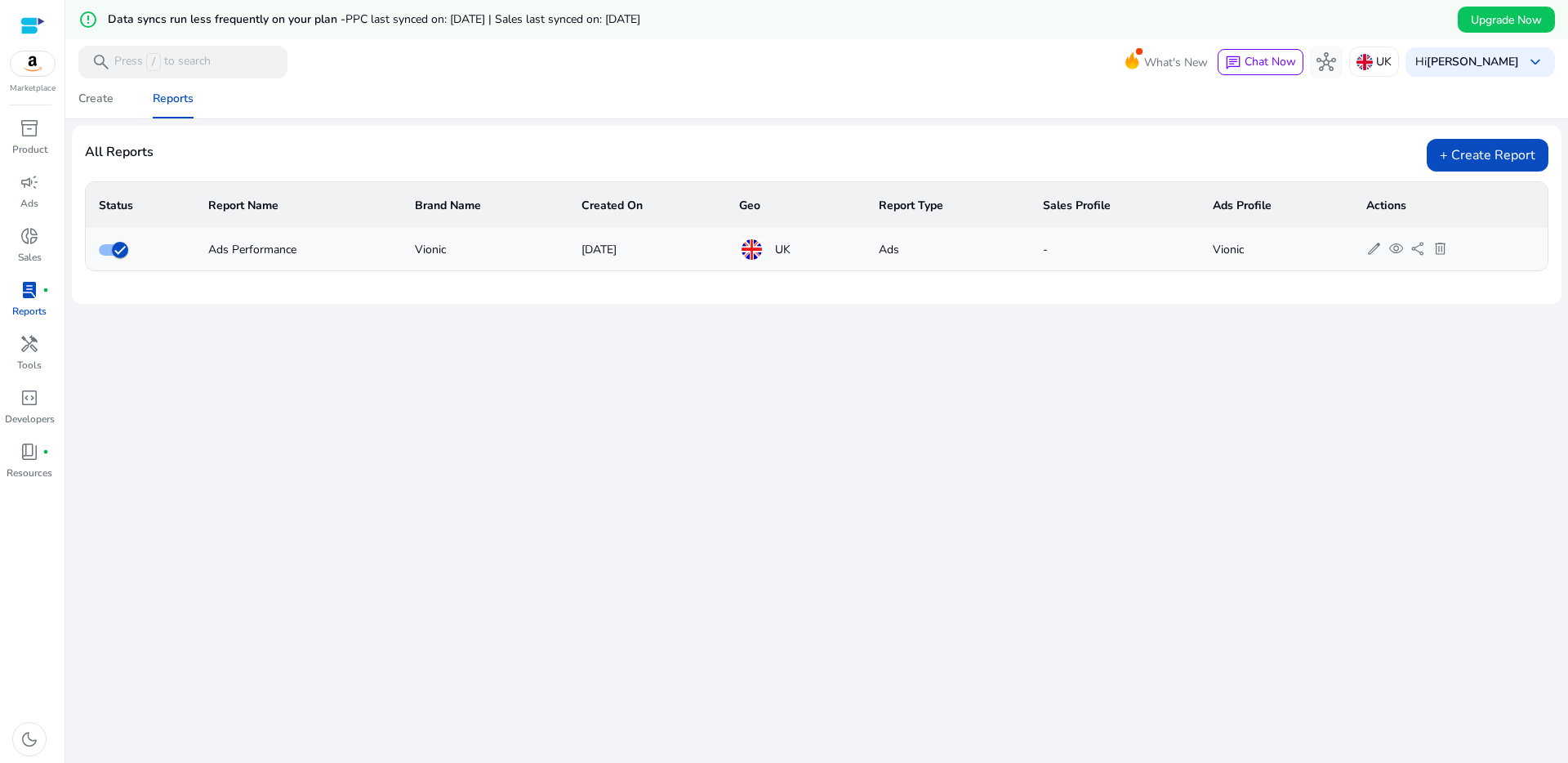
click at [1045, 254] on td "-" at bounding box center [1115, 249] width 169 height 43
click at [1371, 250] on span "edit" at bounding box center [1374, 249] width 15 height 15
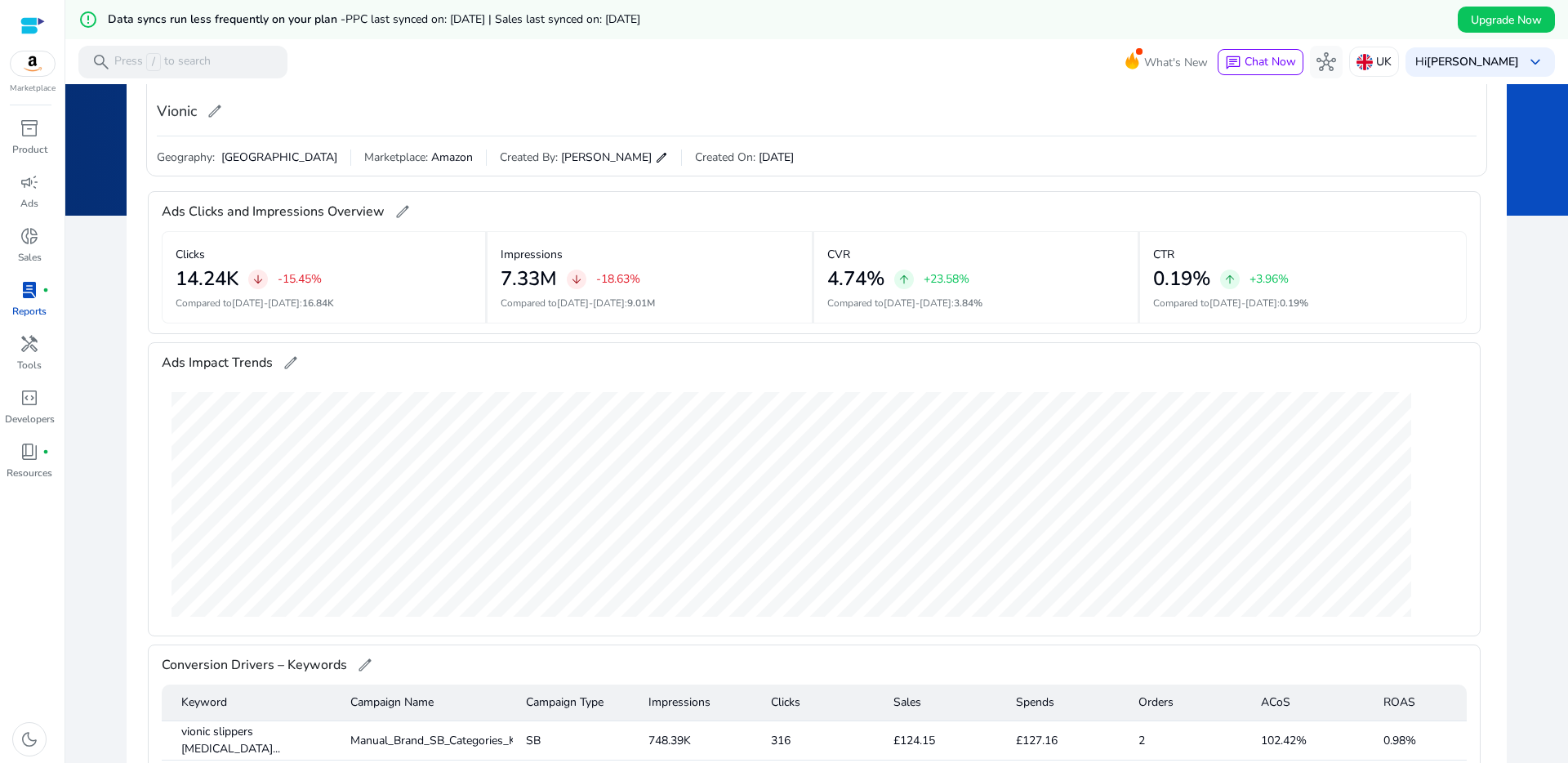
scroll to position [216, 0]
drag, startPoint x: 706, startPoint y: 255, endPoint x: 268, endPoint y: 255, distance: 438.0
click at [268, 255] on div "Clicks 14.24K arrow_downward -15.45% Compared to Jul 17-Aug 15 : 16.84K Impress…" at bounding box center [814, 275] width 1305 height 92
click at [1461, 217] on span at bounding box center [1459, 217] width 39 height 39
click at [1398, 220] on span at bounding box center [1394, 217] width 39 height 39
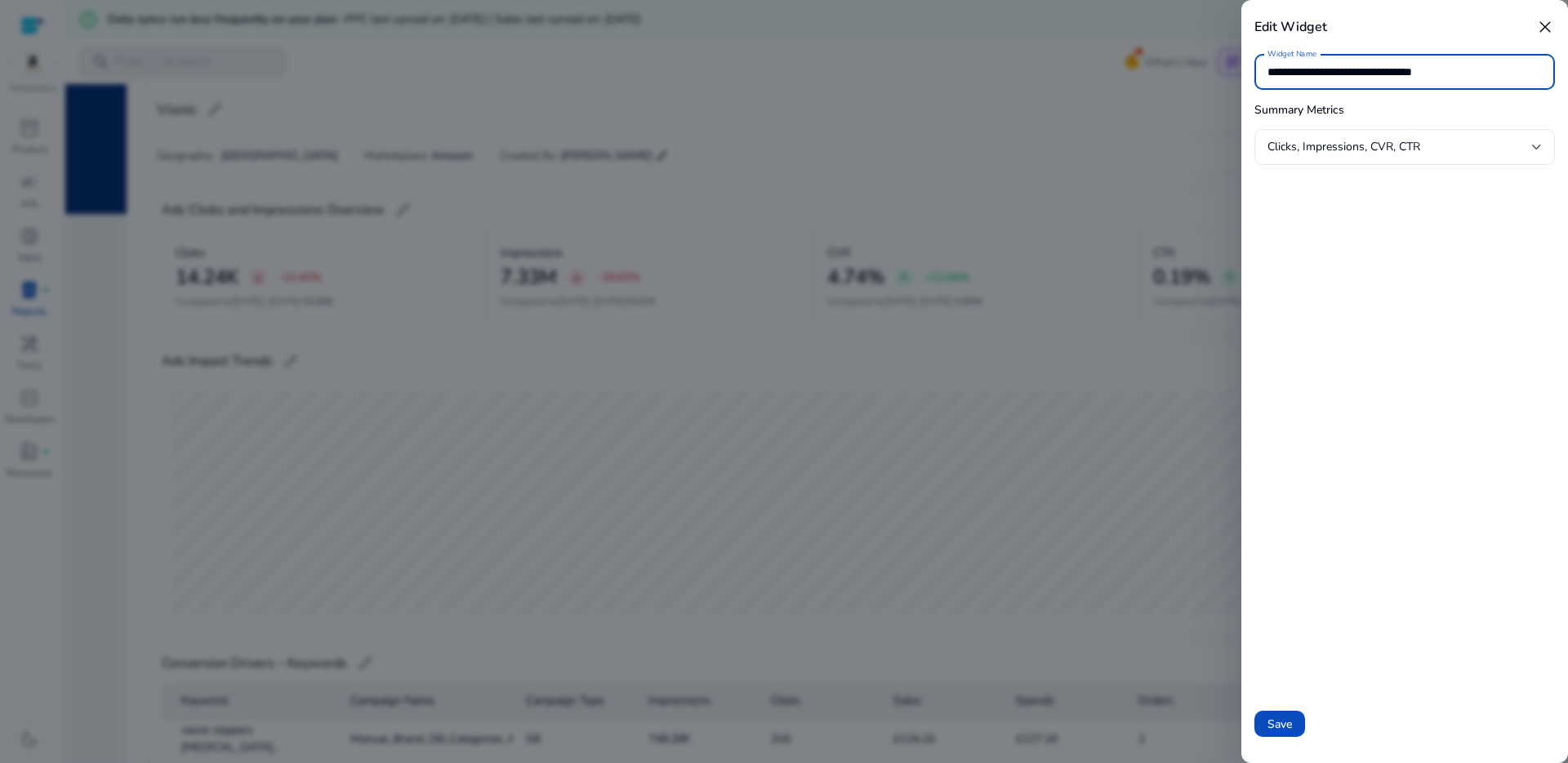
click at [1355, 157] on div "Clicks, Impressions, CVR, CTR" at bounding box center [1404, 148] width 274 height 36
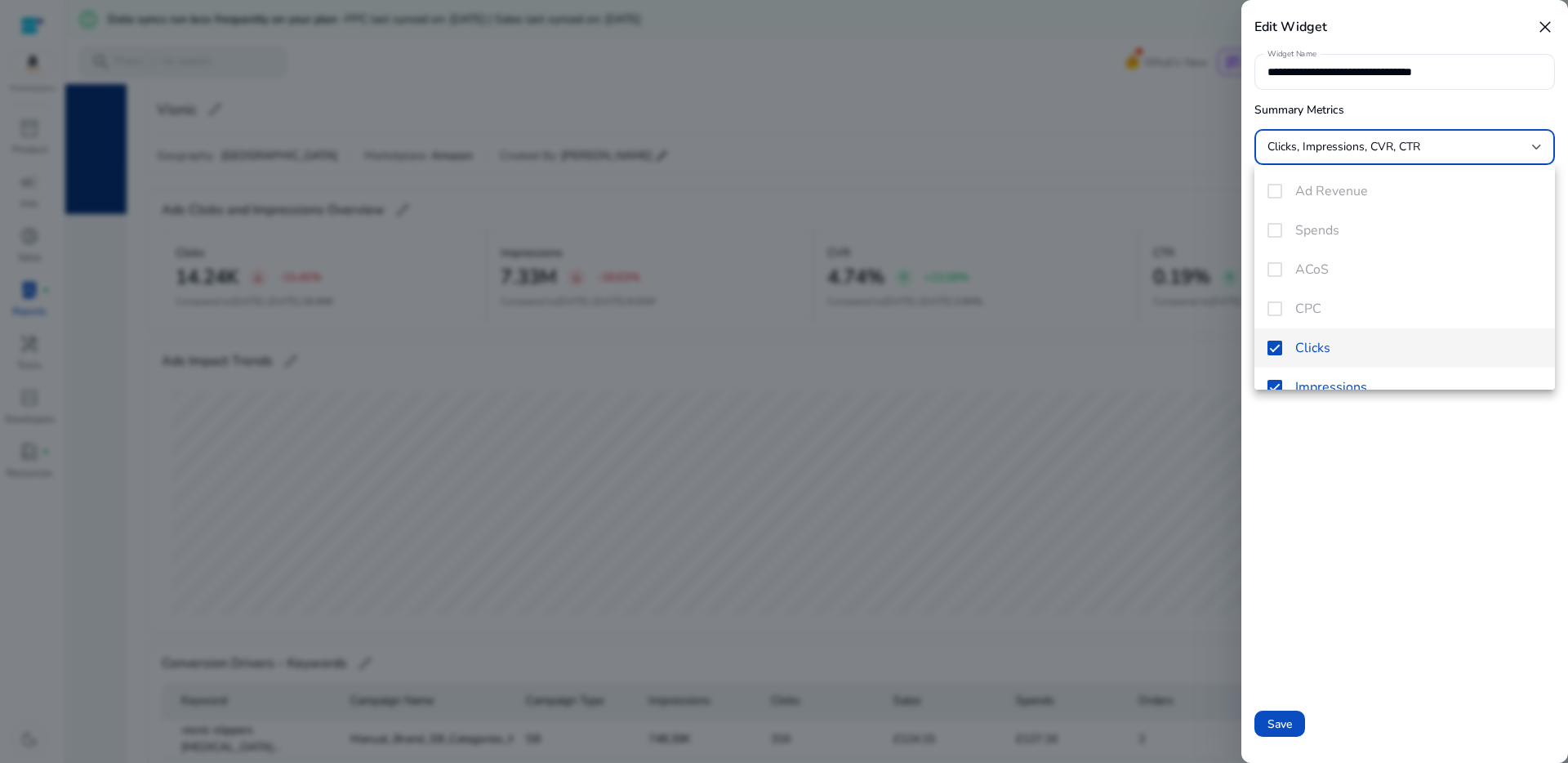
scroll to position [102, 0]
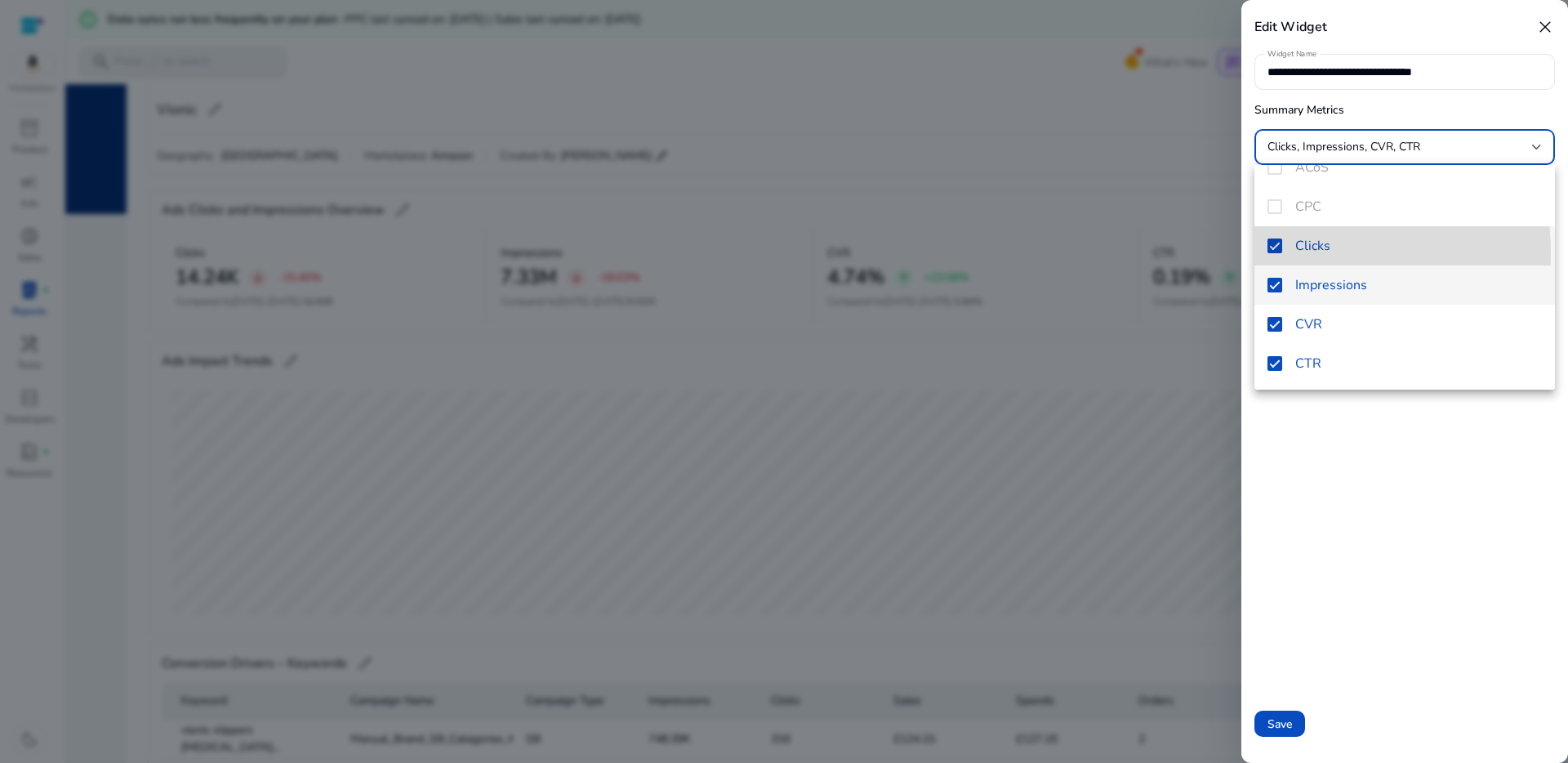
drag, startPoint x: 1293, startPoint y: 252, endPoint x: 1292, endPoint y: 271, distance: 19.0
click at [1293, 252] on mat-option "Clicks" at bounding box center [1404, 246] width 301 height 39
click at [1294, 281] on mat-option "Impressions" at bounding box center [1404, 285] width 301 height 39
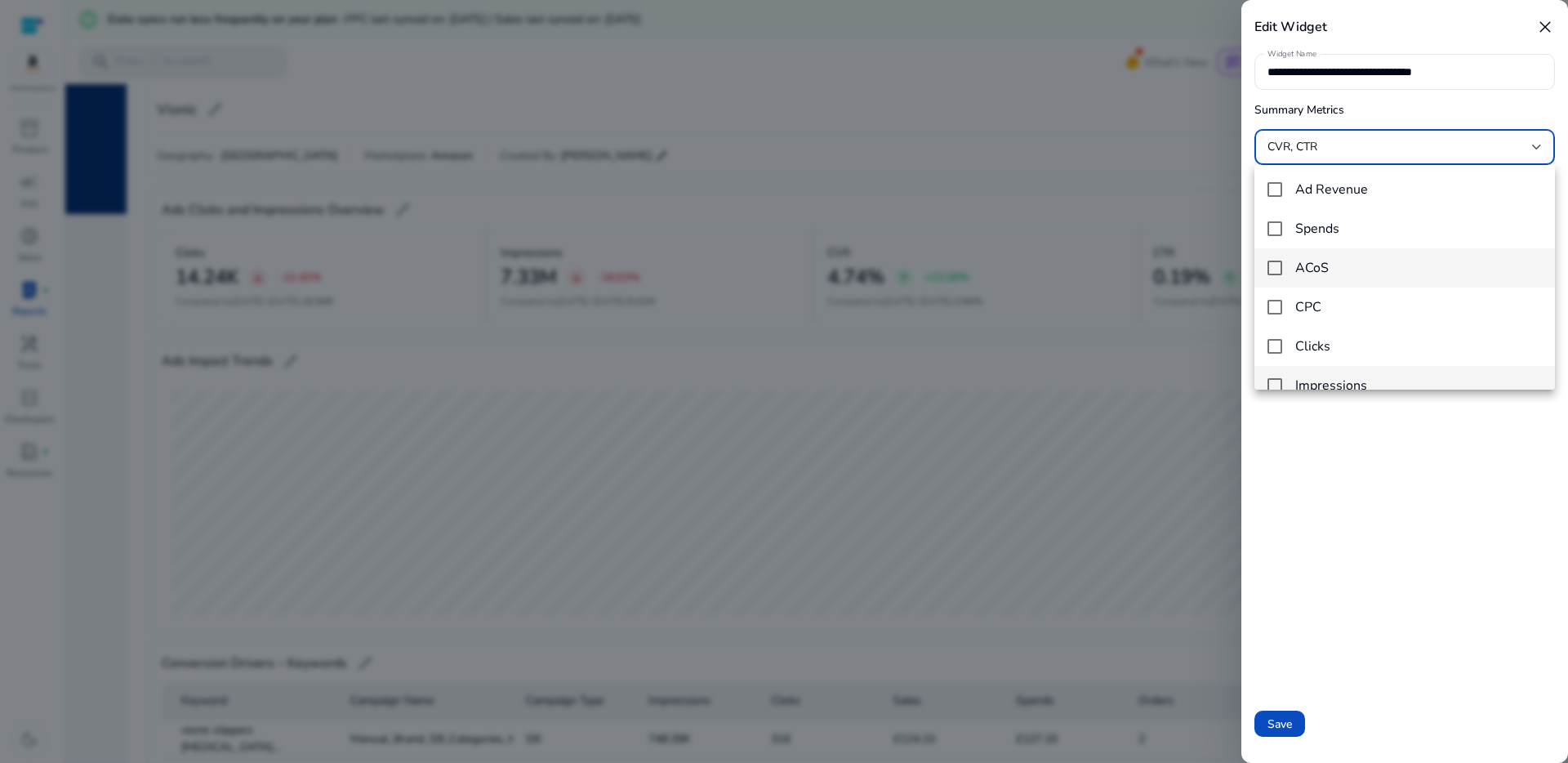
scroll to position [0, 0]
click at [1278, 233] on mat-pseudo-checkbox at bounding box center [1274, 230] width 14 height 14
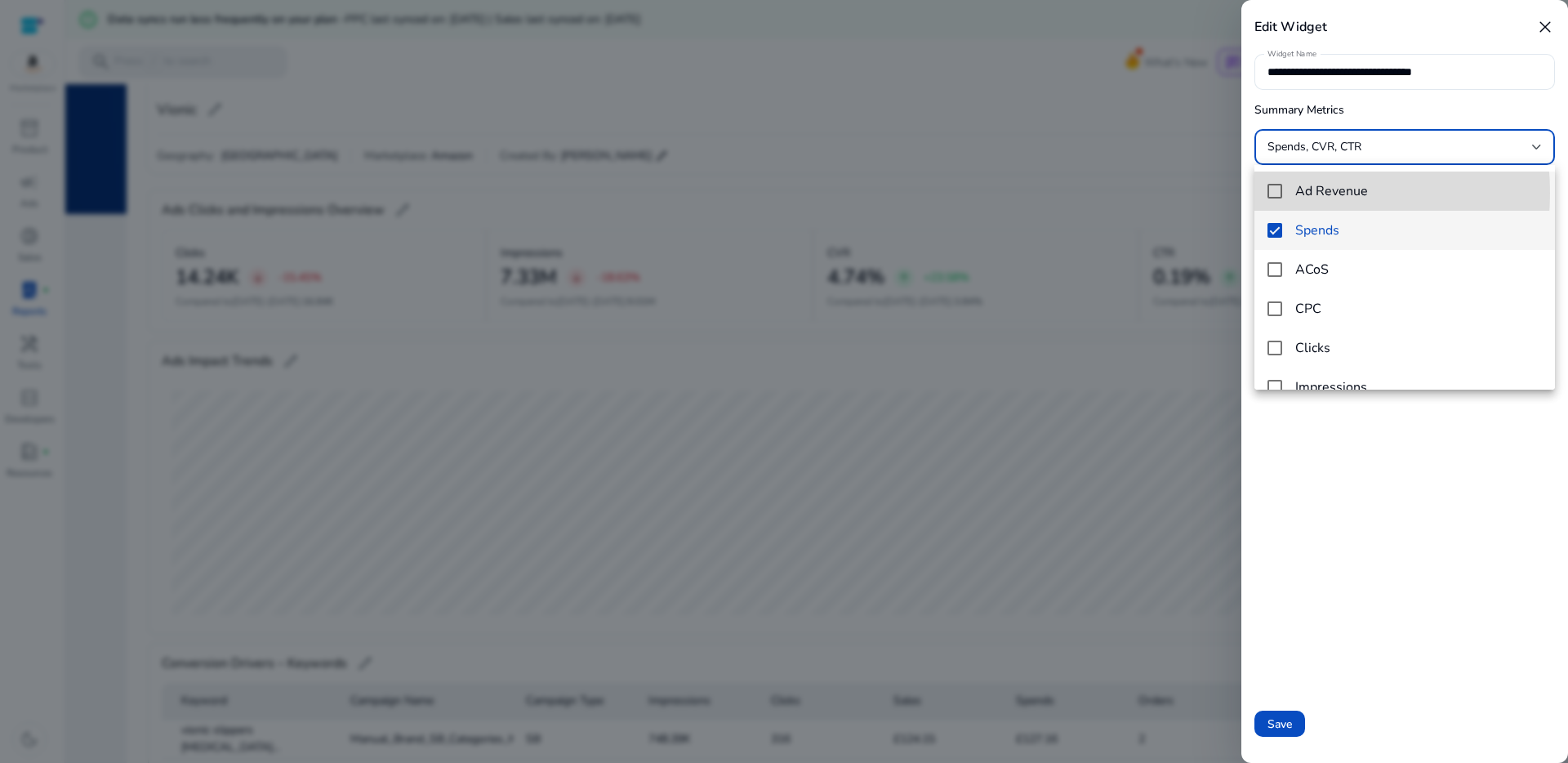
click at [1274, 192] on mat-pseudo-checkbox at bounding box center [1274, 191] width 14 height 14
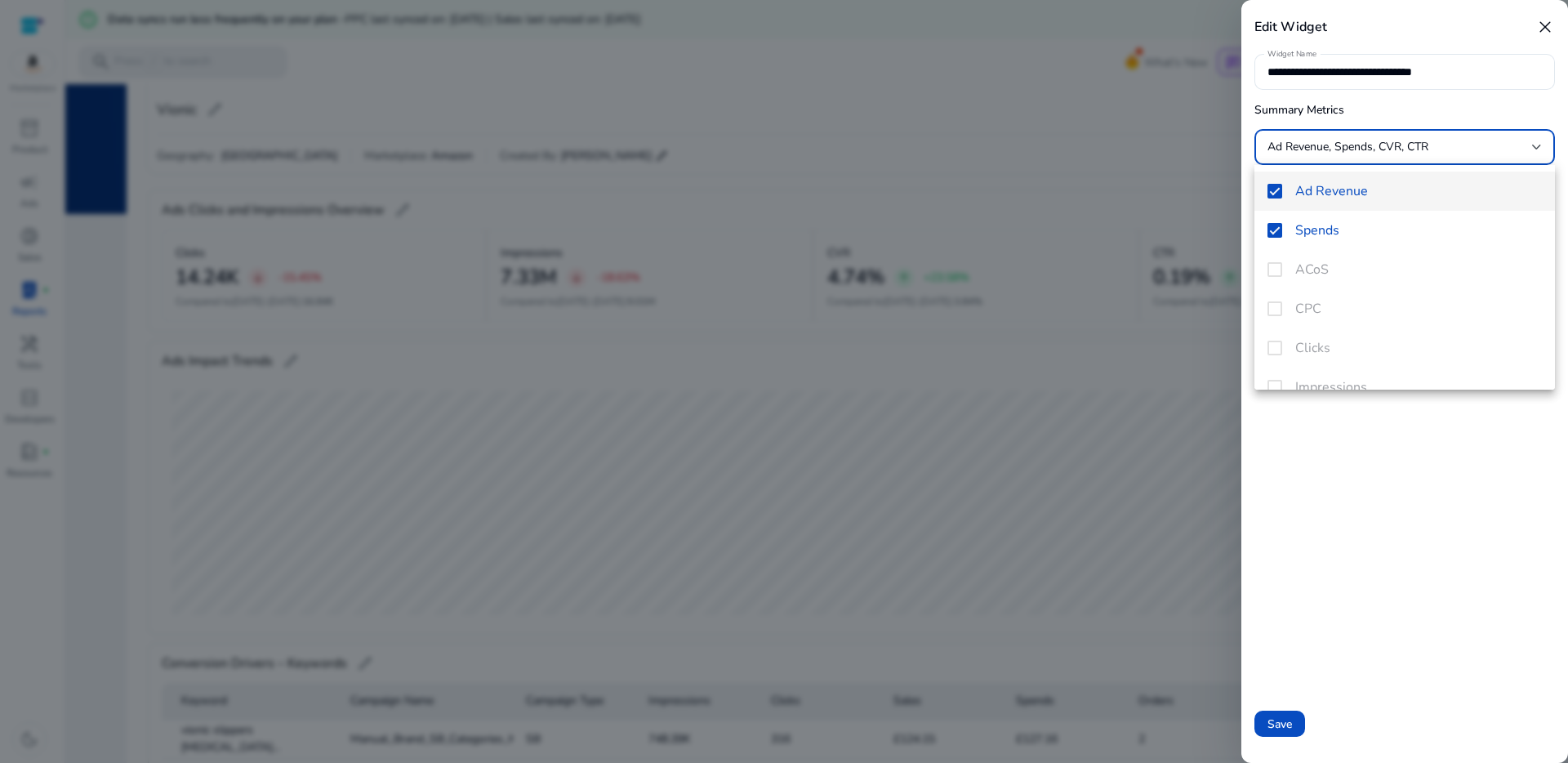
scroll to position [102, 0]
click at [1323, 424] on div at bounding box center [784, 381] width 1568 height 763
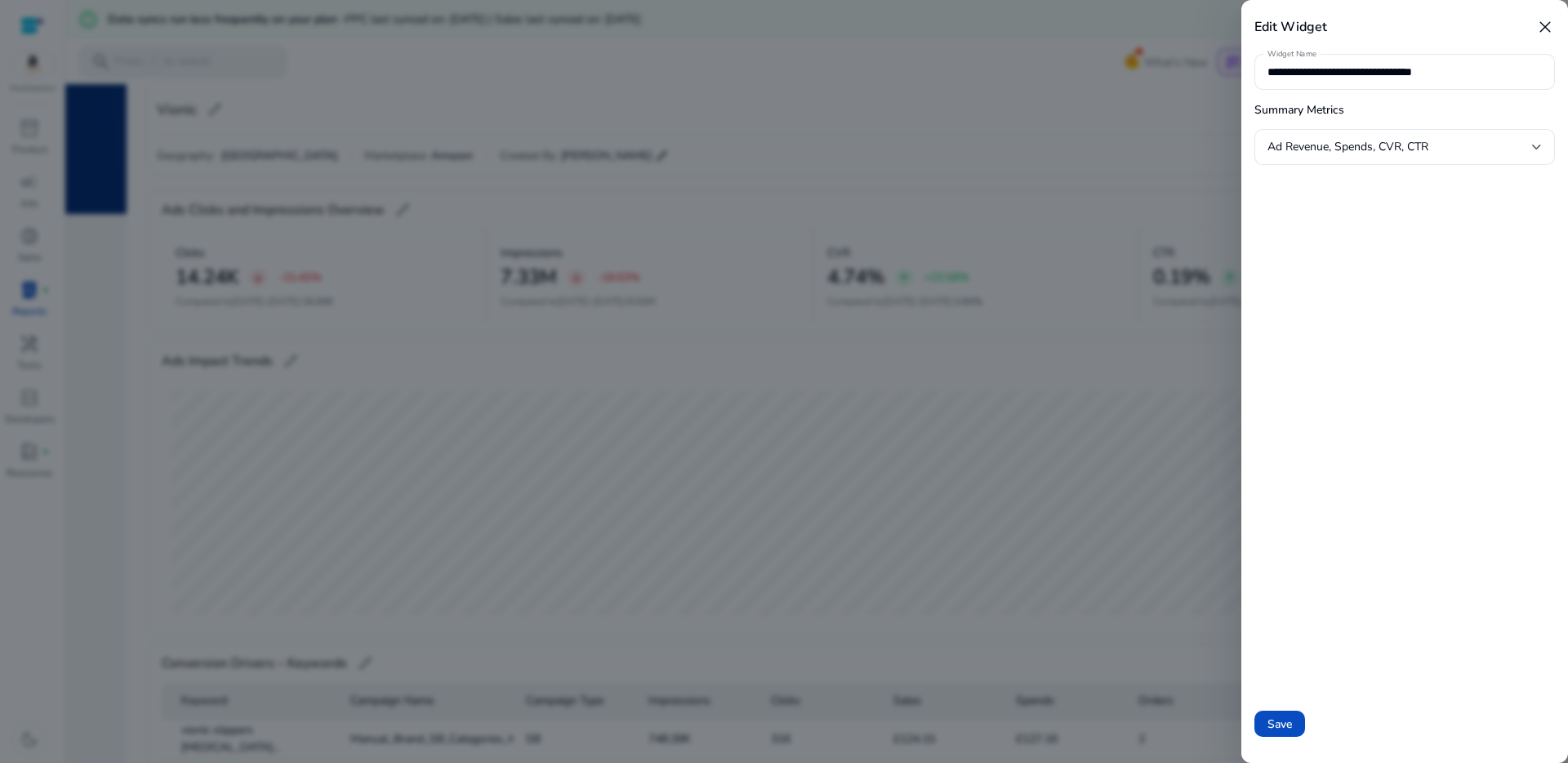
click at [984, 429] on div at bounding box center [784, 381] width 1568 height 763
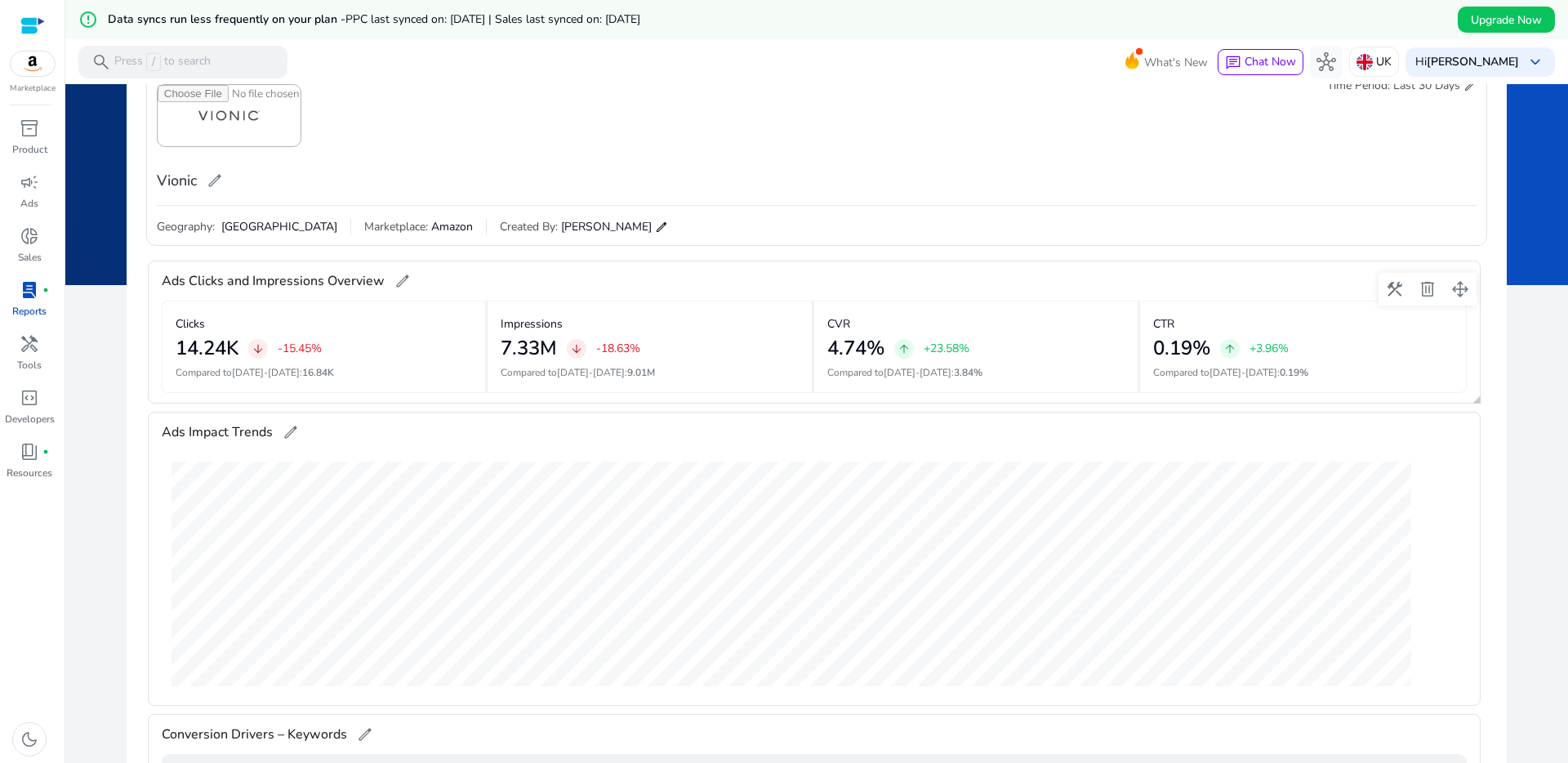
scroll to position [143, 0]
click at [653, 364] on div "Impressions 7.33M arrow_downward -18.63% Compared to Jul 17-Aug 15 : 9.01M" at bounding box center [650, 349] width 327 height 92
click at [759, 291] on div "Ads Clicks and Impressions Overview edit" at bounding box center [814, 283] width 1305 height 39
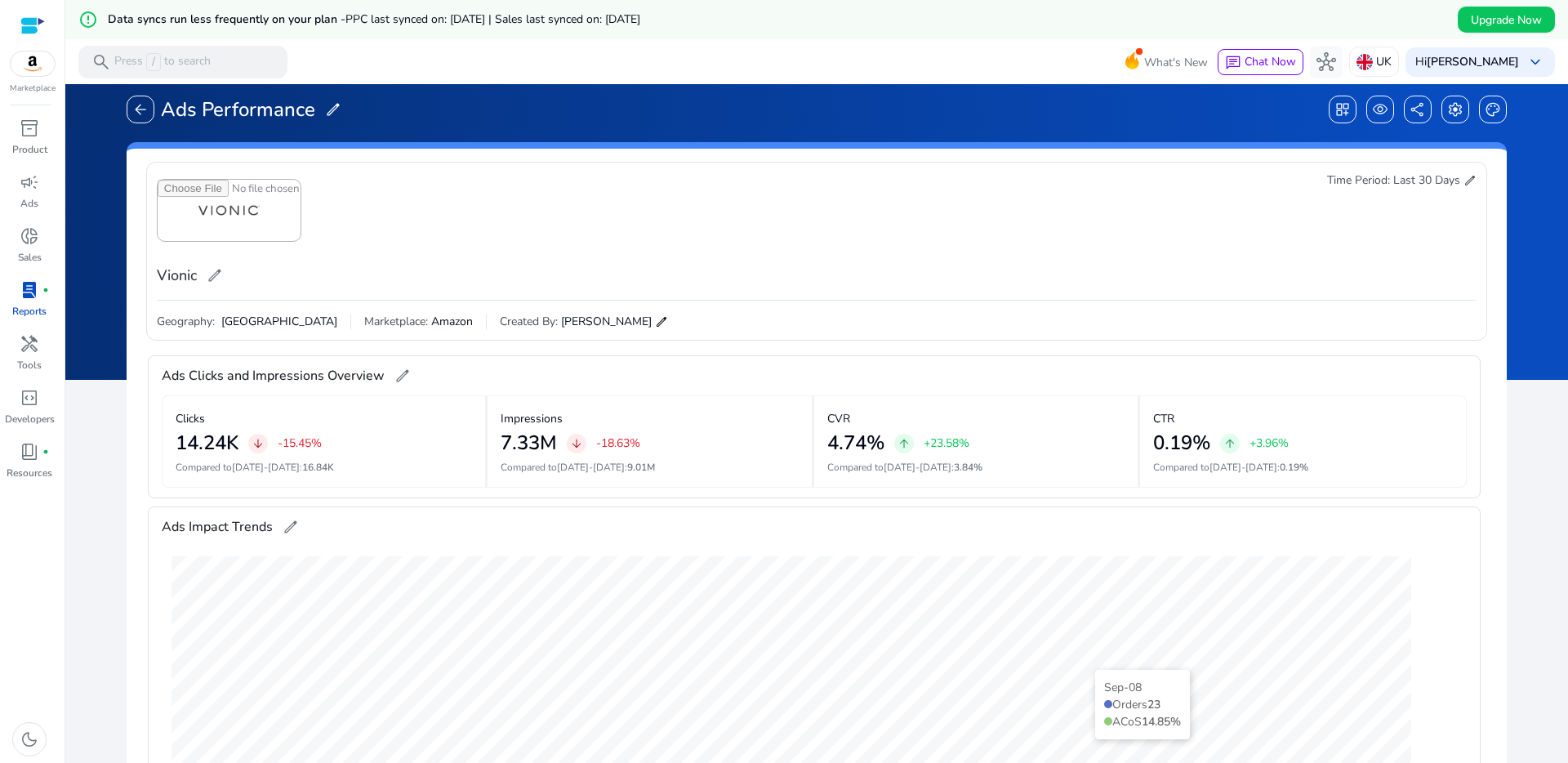
scroll to position [0, 0]
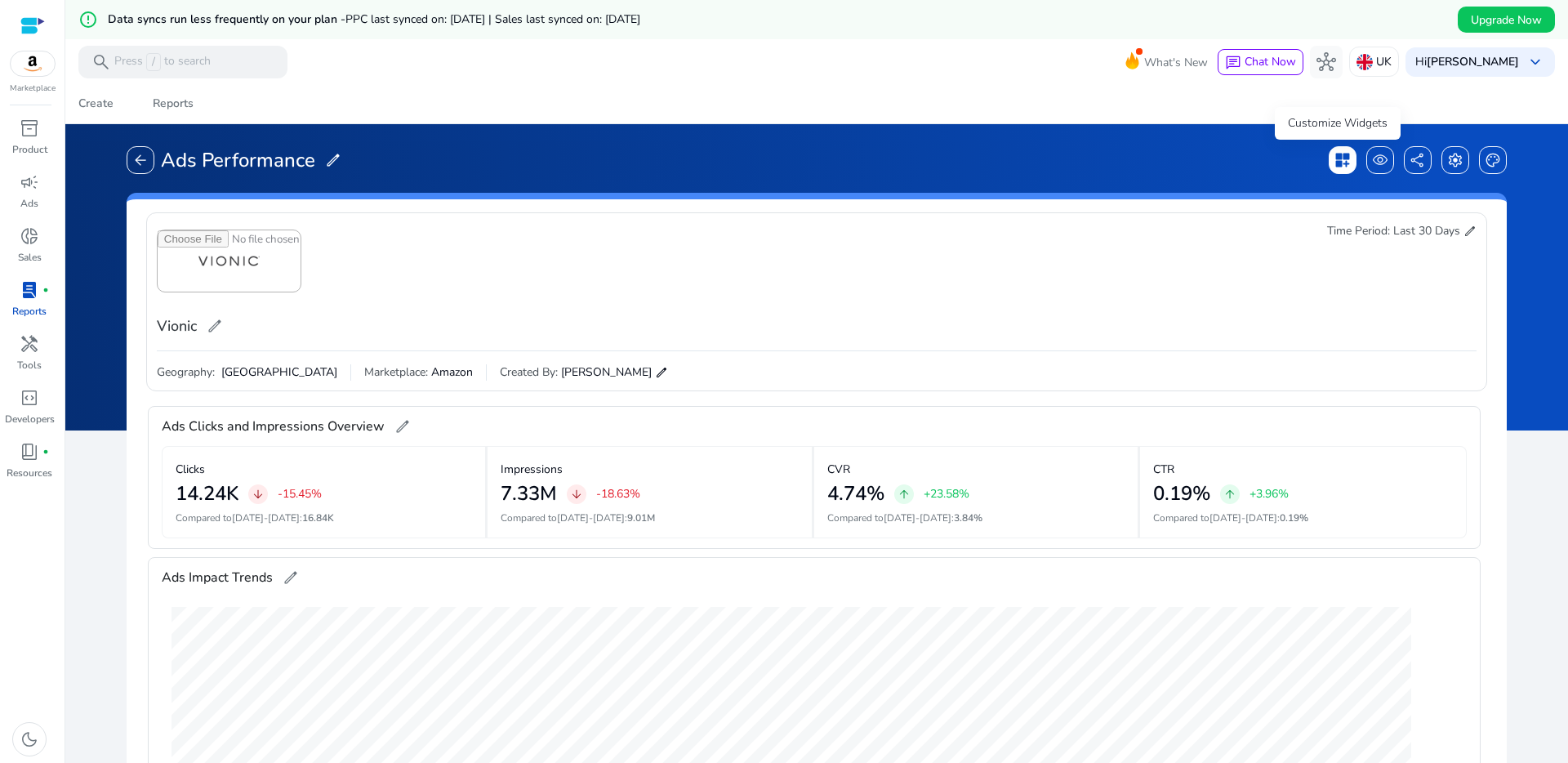
click at [1335, 164] on span "dashboard_customize" at bounding box center [1342, 160] width 16 height 16
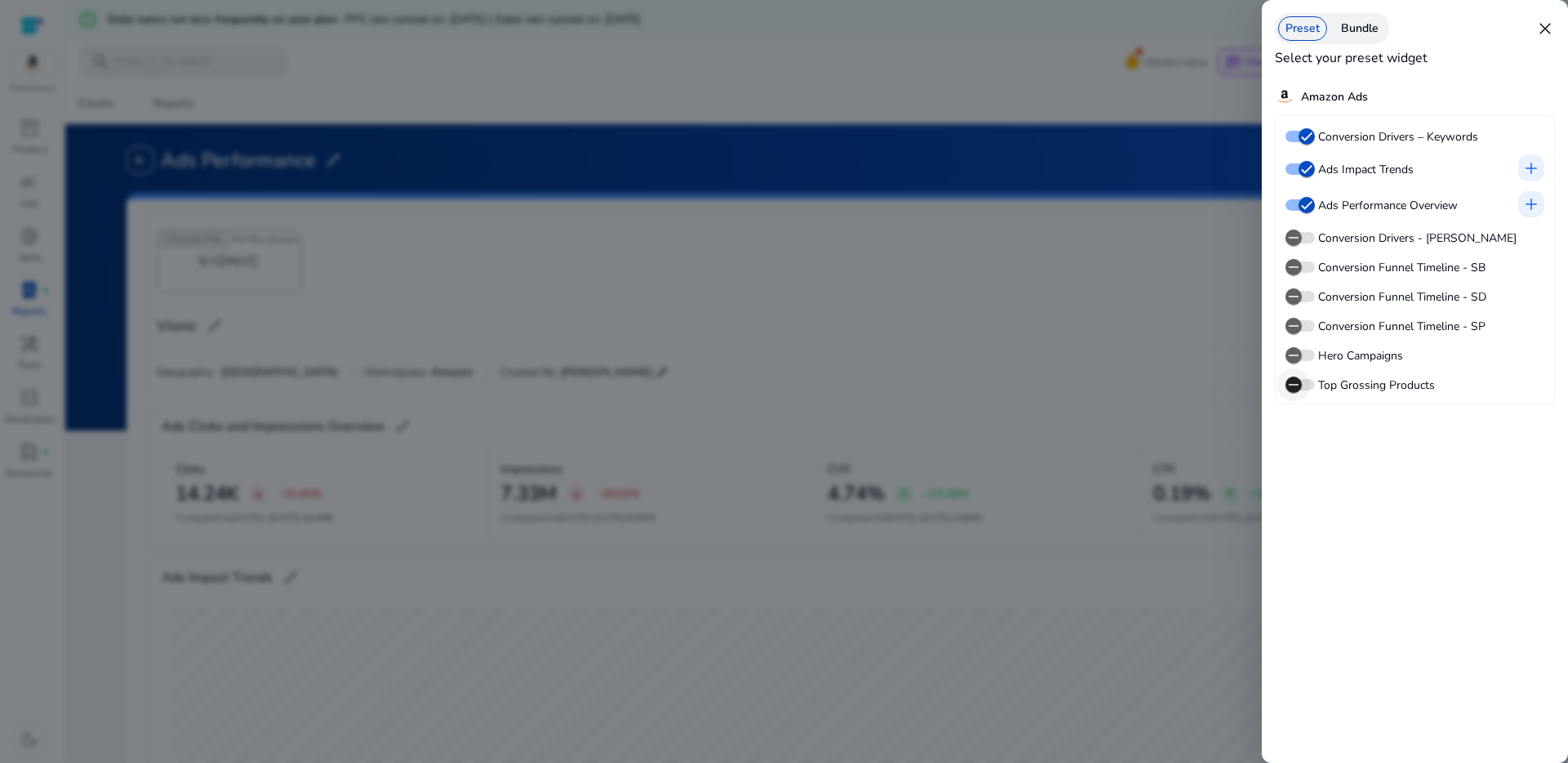
drag, startPoint x: 1297, startPoint y: 385, endPoint x: 1301, endPoint y: 368, distance: 17.5
click at [1297, 385] on icon "button" at bounding box center [1293, 384] width 14 height 14
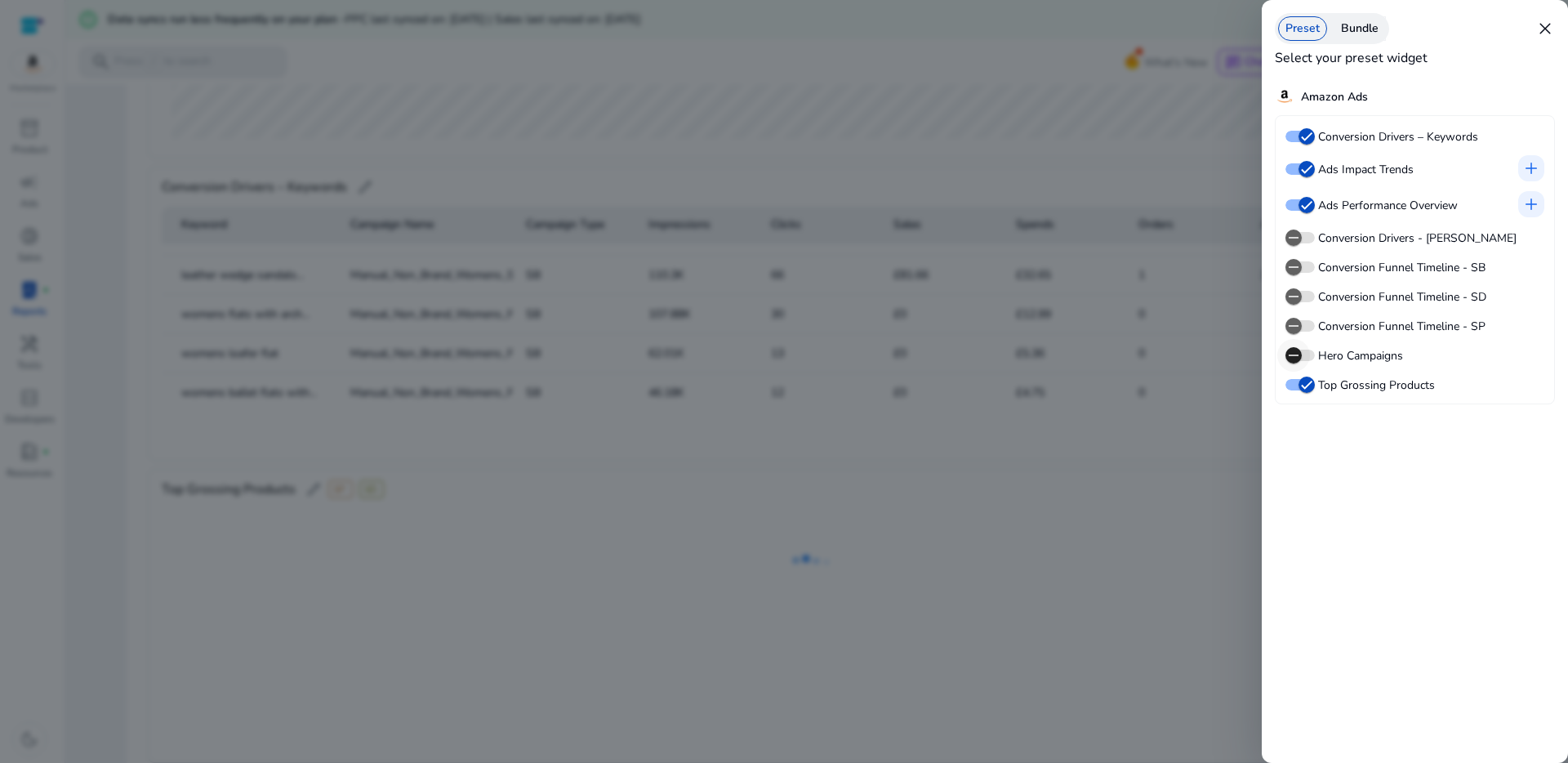
click at [1302, 362] on span "button" at bounding box center [1293, 355] width 32 height 32
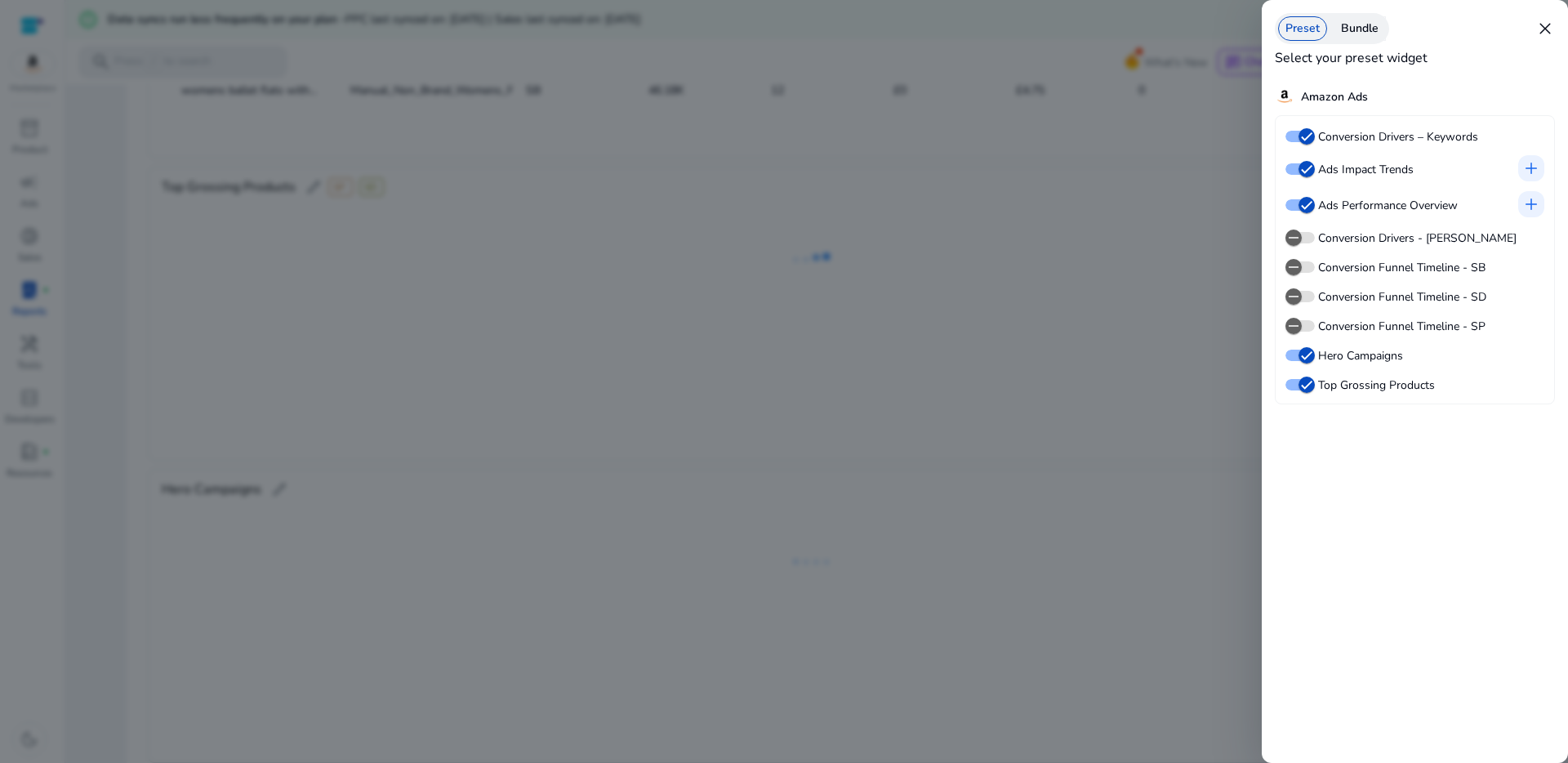
click at [1180, 318] on div at bounding box center [784, 381] width 1568 height 763
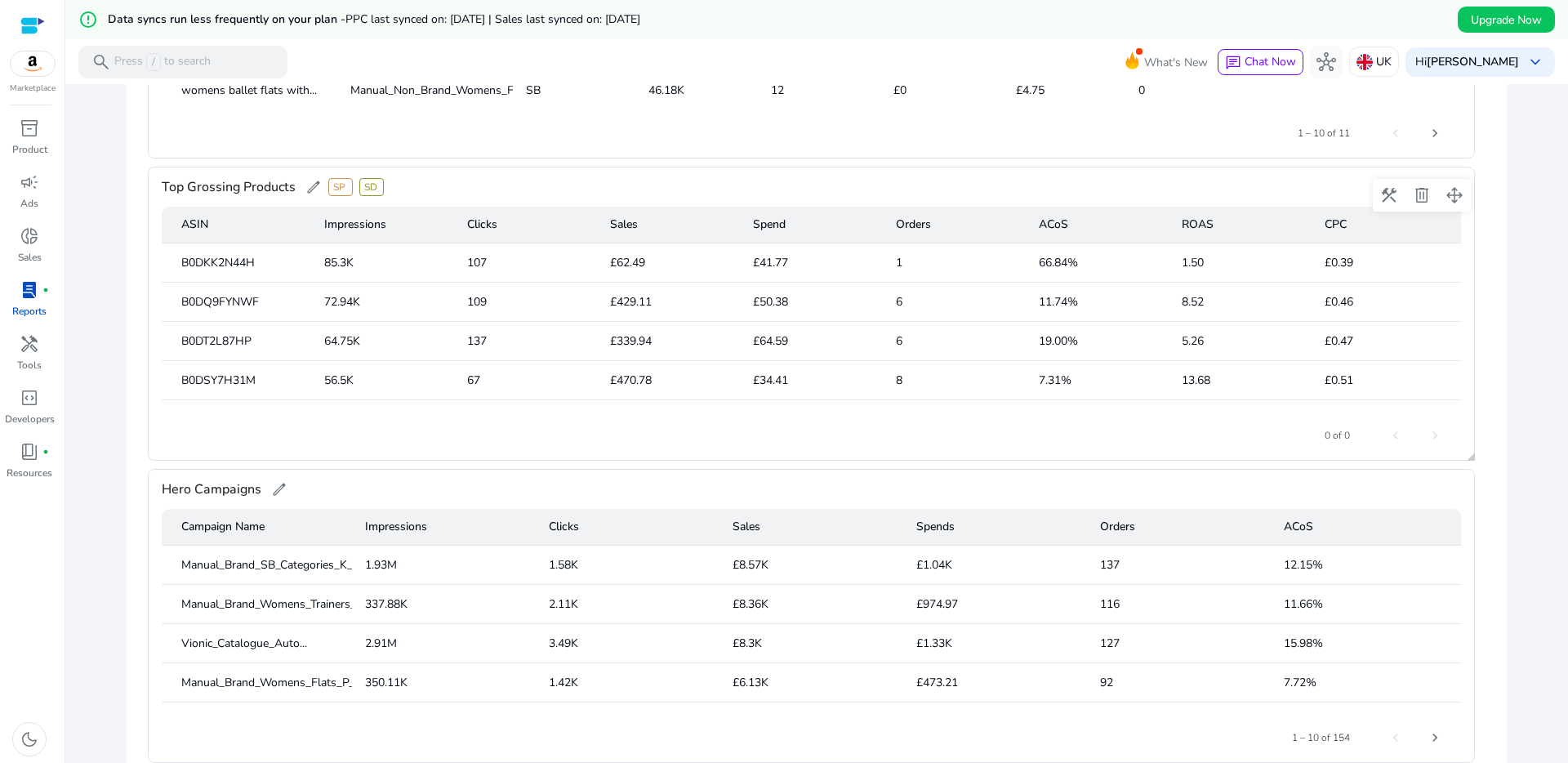
click at [245, 302] on mat-cell "B0DQ9FYNWF" at bounding box center [236, 302] width 149 height 39
copy mat-cell "B0DQ9FYNWF"
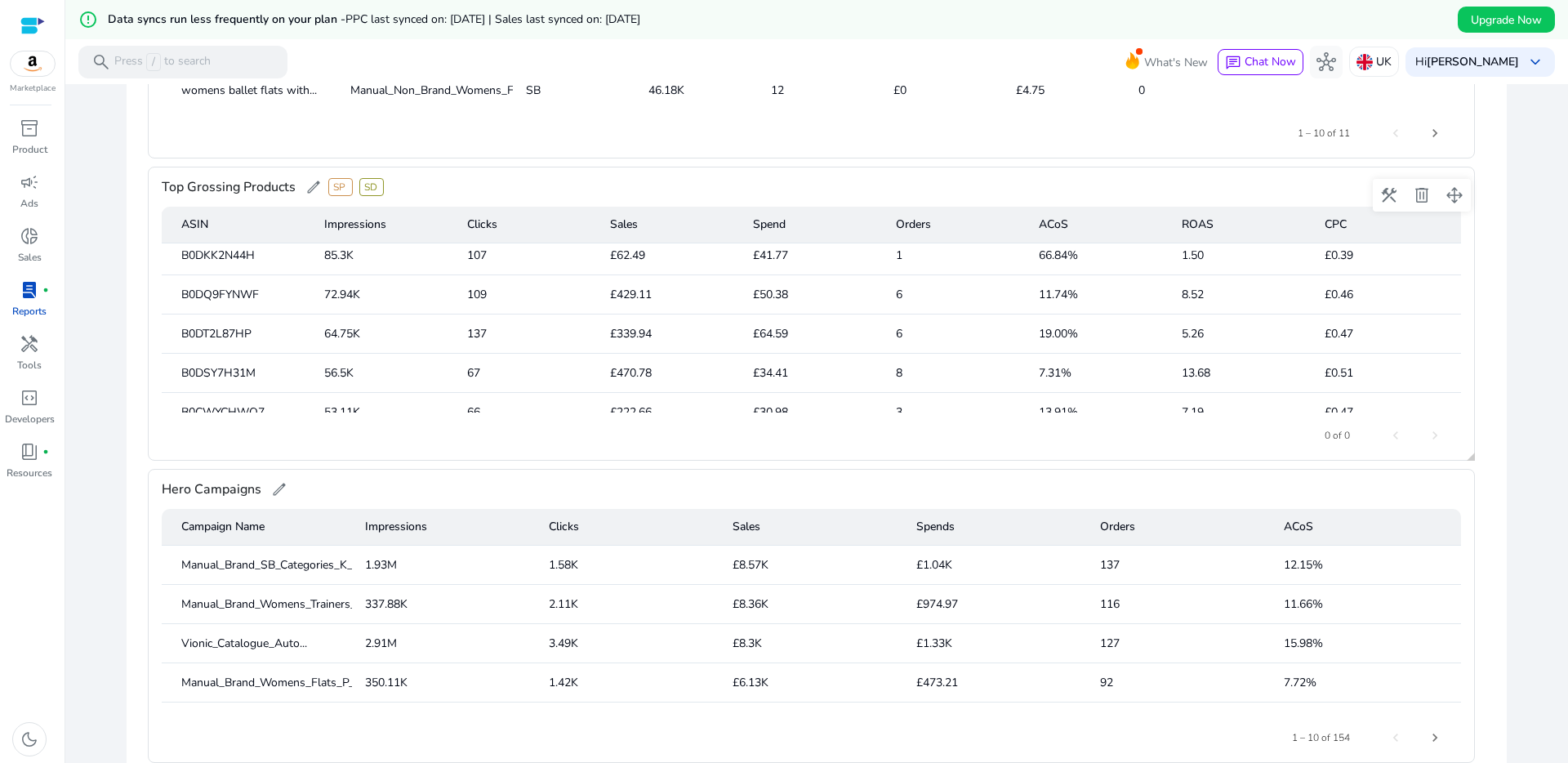
scroll to position [0, 0]
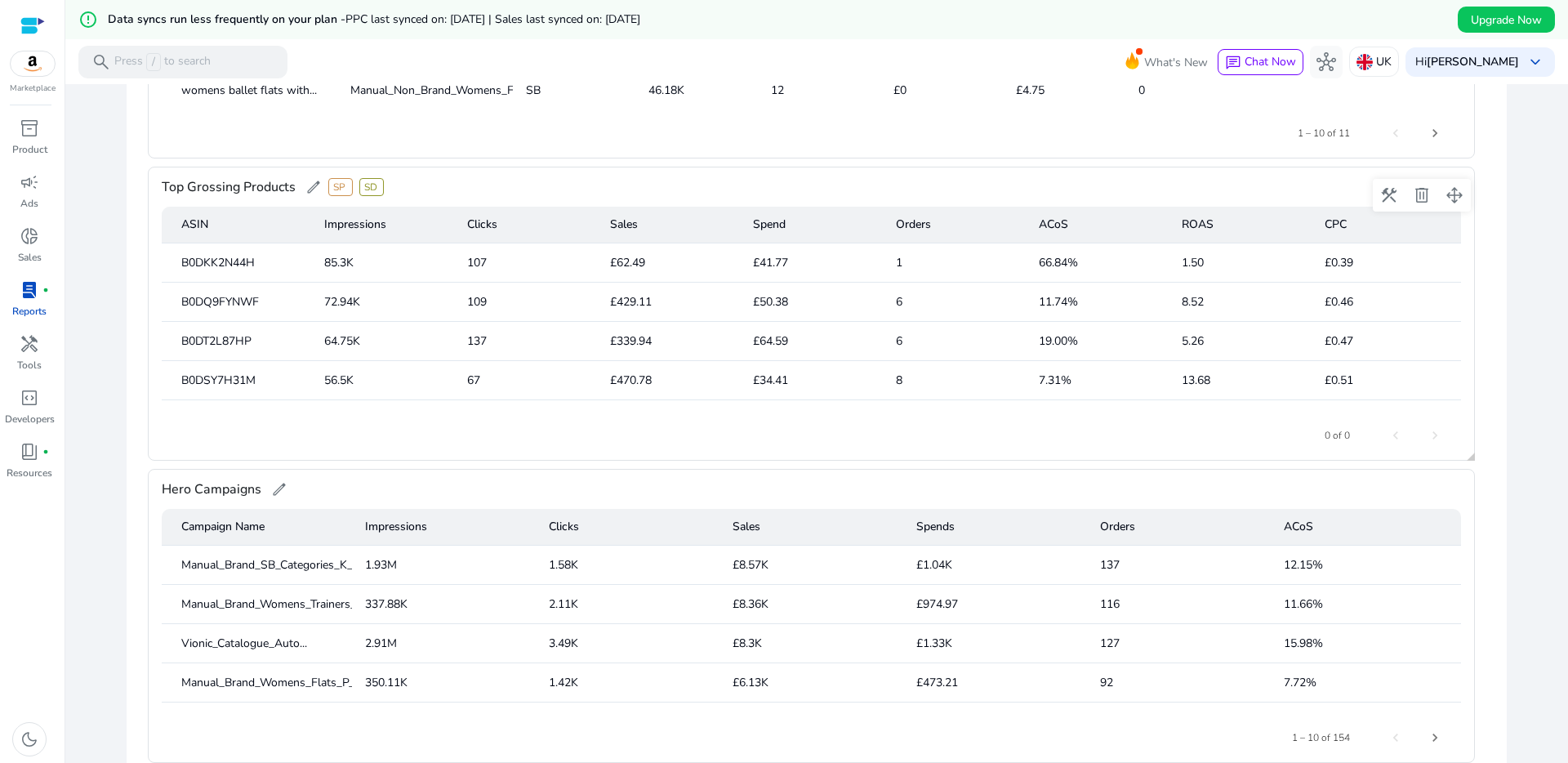
click at [218, 347] on mat-cell "B0DT2L87HP" at bounding box center [236, 341] width 149 height 39
click at [217, 261] on mat-cell "B0DKK2N44H" at bounding box center [236, 263] width 149 height 39
copy mat-cell "B0DKK2N44H"
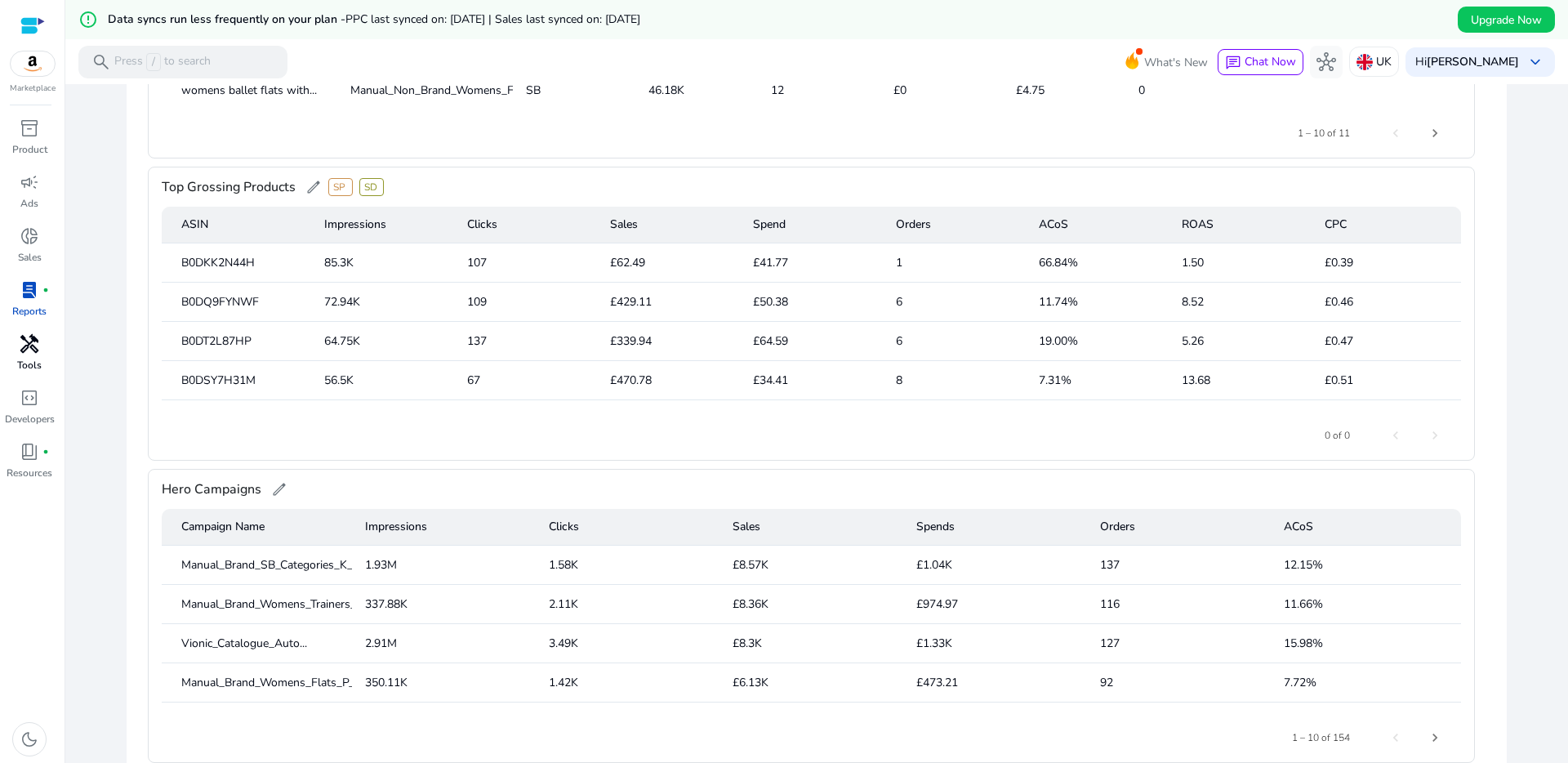
click at [33, 361] on p "Tools" at bounding box center [30, 365] width 25 height 14
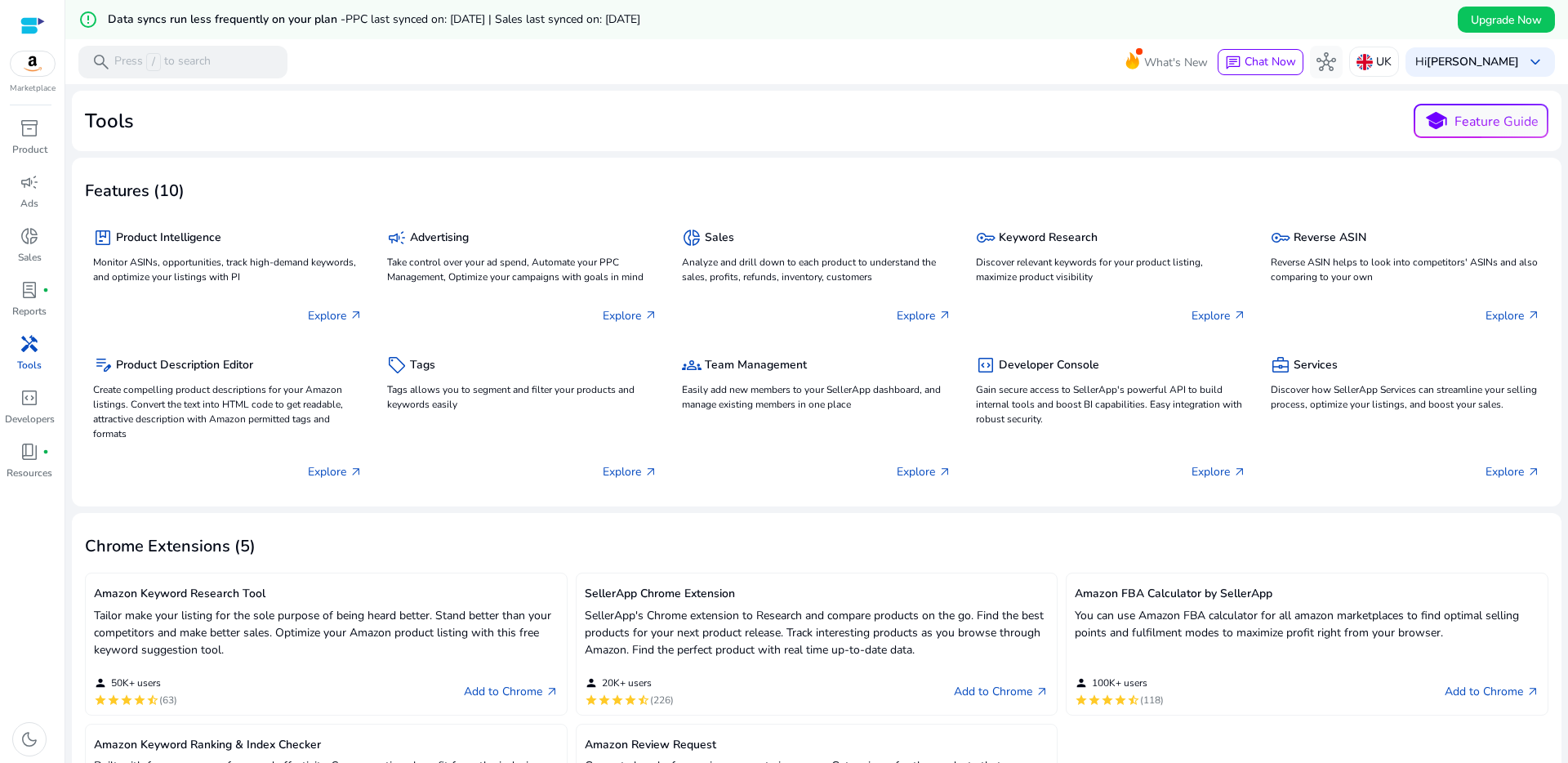
click at [26, 350] on span "handyman" at bounding box center [30, 344] width 20 height 20
